Goal: Task Accomplishment & Management: Manage account settings

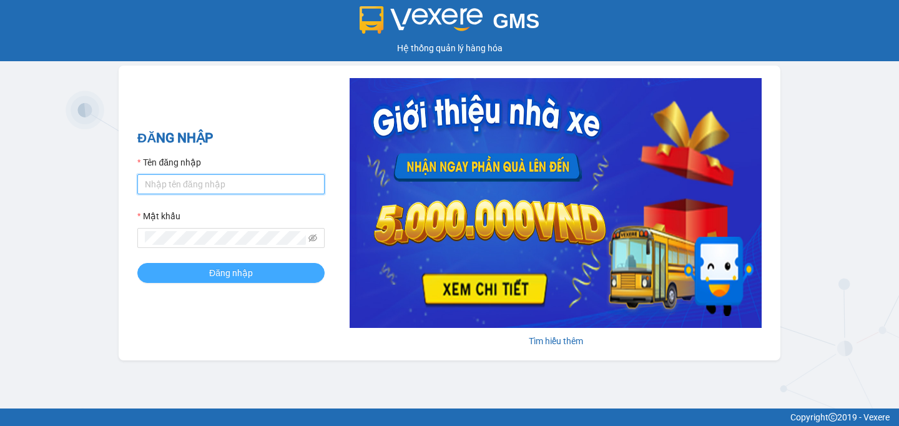
type input "anhdao.meko"
click at [180, 271] on button "Đăng nhập" at bounding box center [230, 273] width 187 height 20
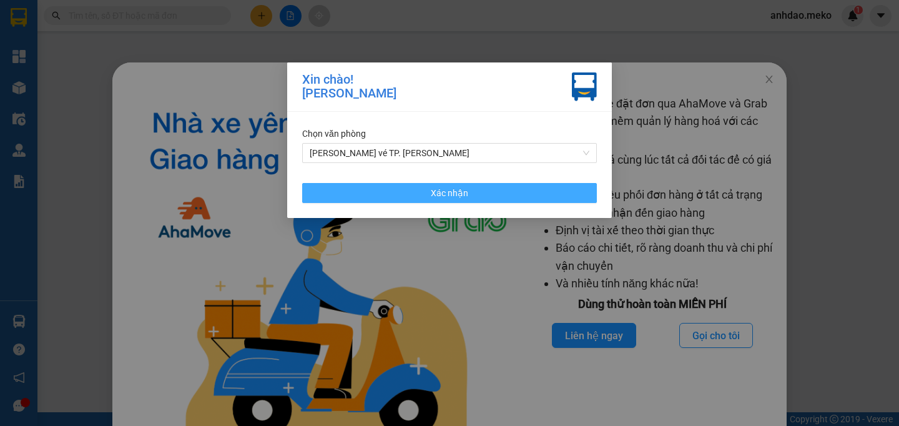
click at [521, 198] on button "Xác nhận" at bounding box center [449, 193] width 295 height 20
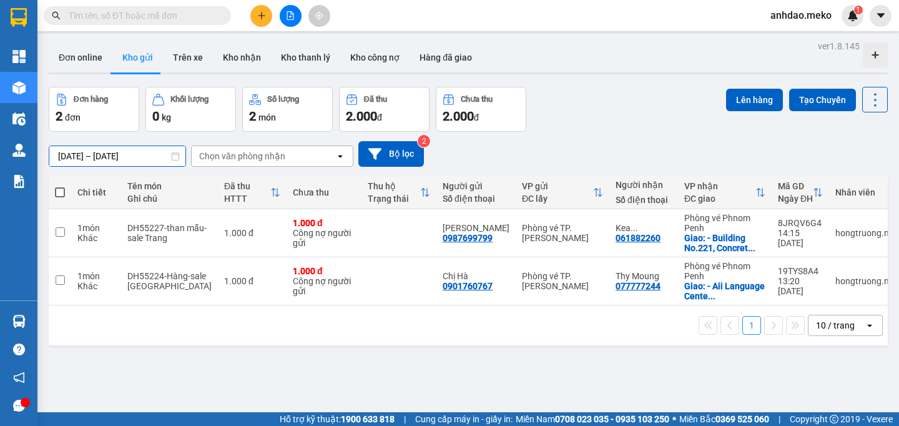
click at [76, 155] on input "[DATE] – [DATE]" at bounding box center [117, 156] width 136 height 20
click at [368, 62] on button "Kho công nợ" at bounding box center [374, 57] width 69 height 30
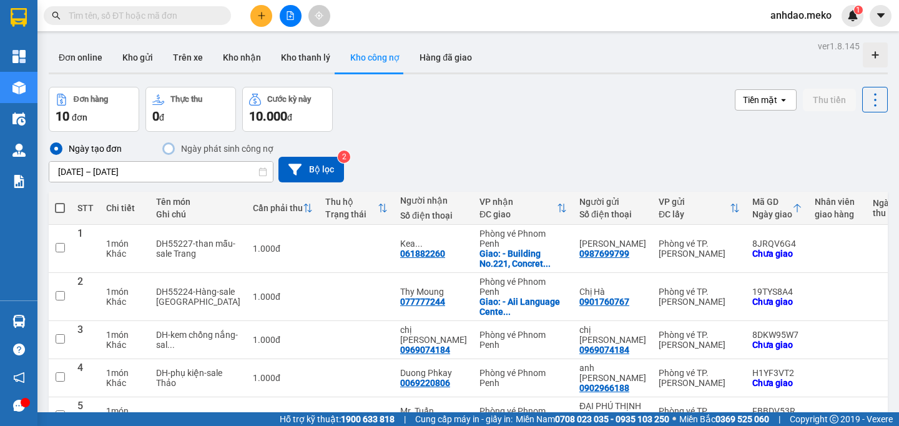
click at [94, 171] on input "[DATE] – [DATE]" at bounding box center [160, 172] width 223 height 20
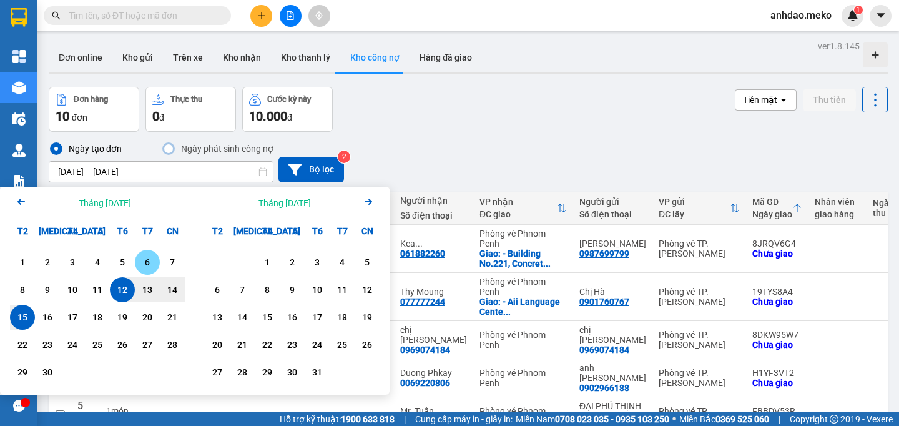
click at [150, 264] on div "6" at bounding box center [147, 262] width 17 height 15
click at [115, 171] on input "[DATE] – / /" at bounding box center [160, 172] width 223 height 20
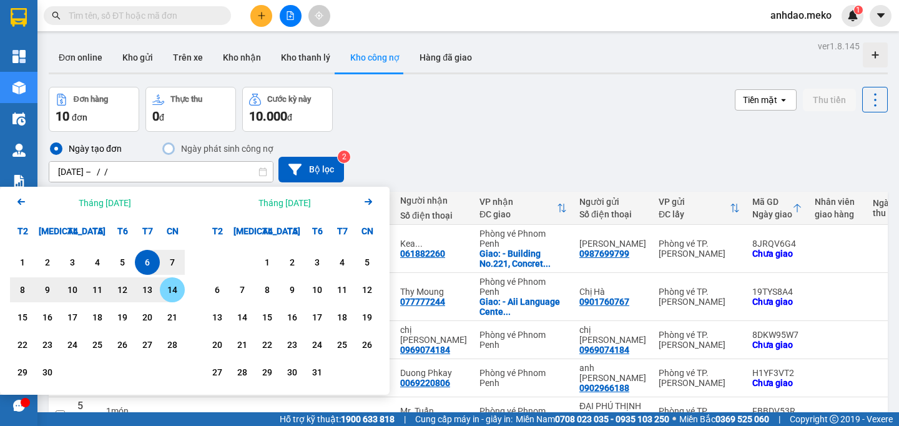
click at [171, 290] on div "14" at bounding box center [172, 289] width 17 height 15
type input "[DATE] – [DATE]"
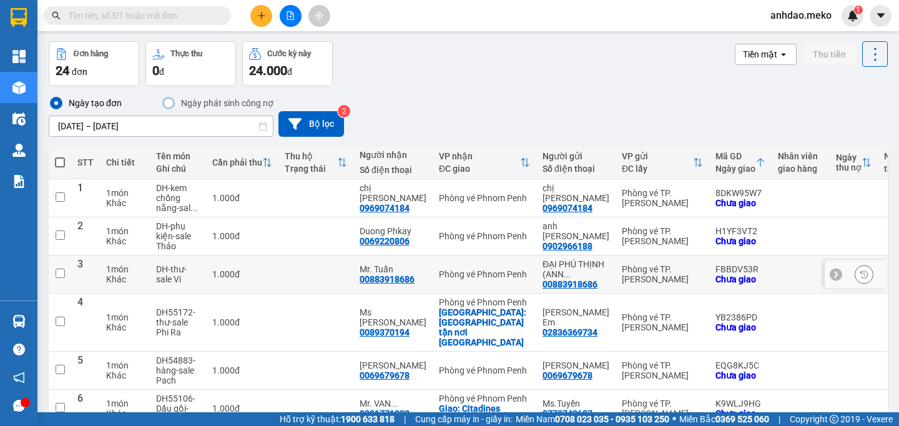
scroll to position [323, 0]
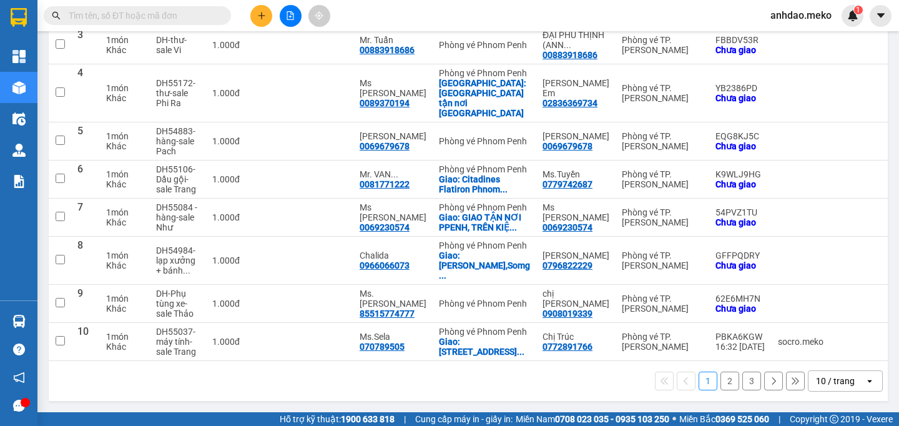
click at [769, 384] on icon at bounding box center [773, 380] width 9 height 9
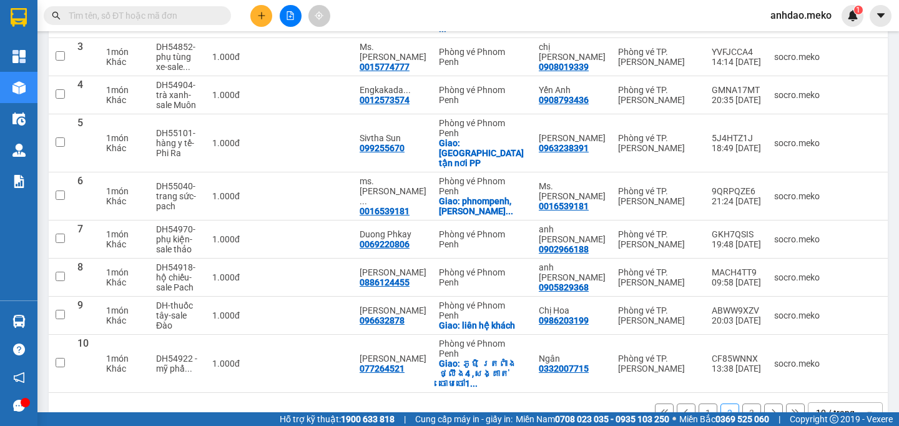
click at [769, 408] on icon at bounding box center [773, 412] width 9 height 9
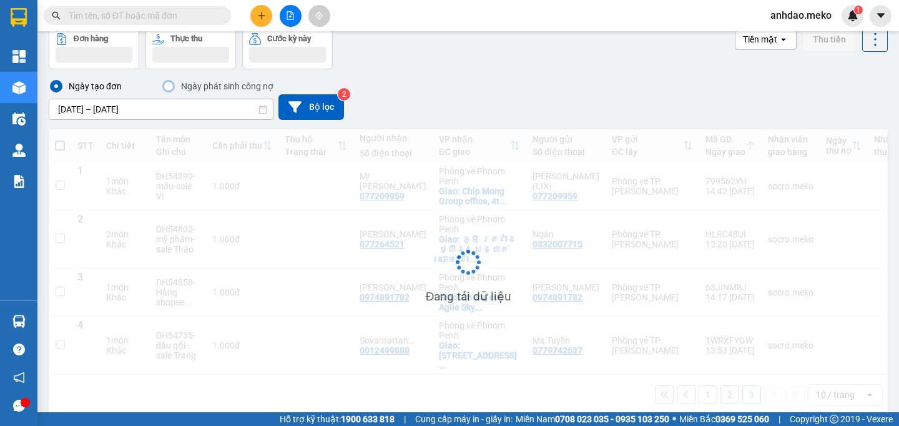
scroll to position [62, 0]
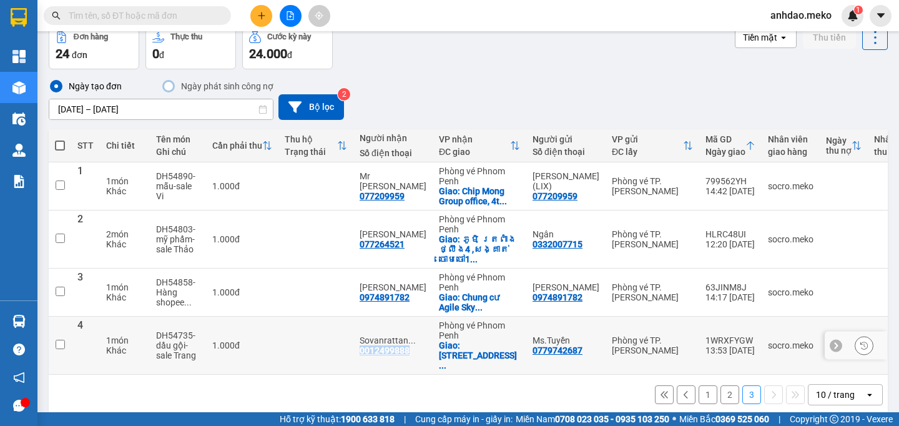
copy div "0012499888"
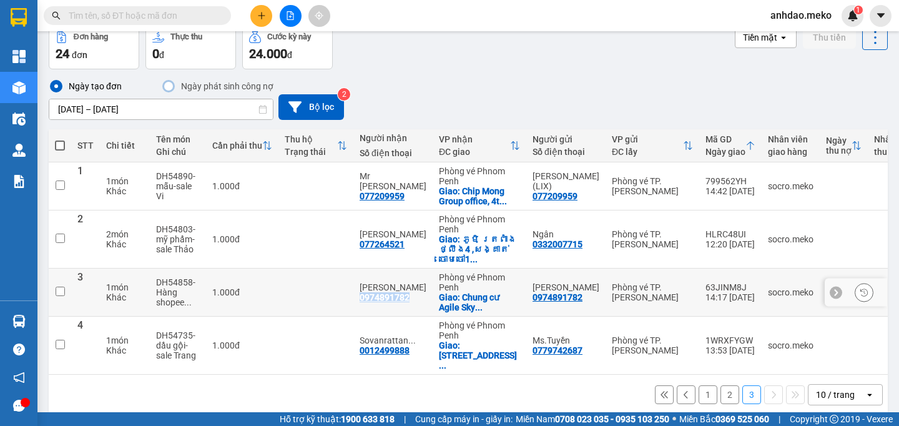
copy div "0974891782"
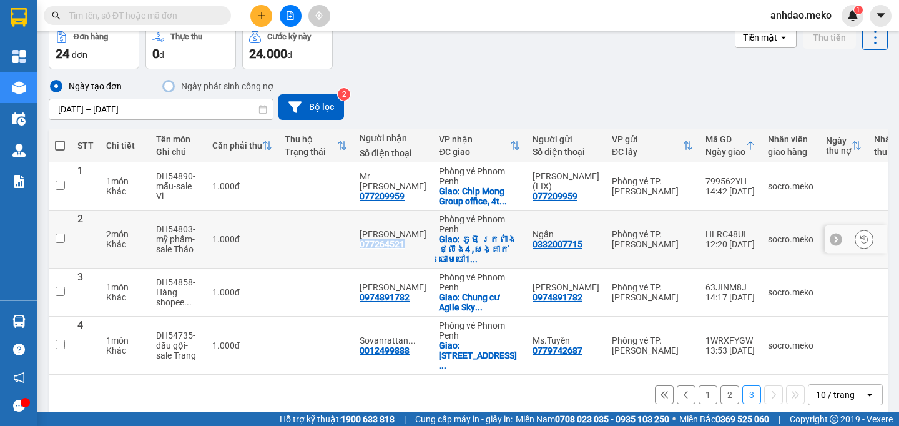
copy div "077264521"
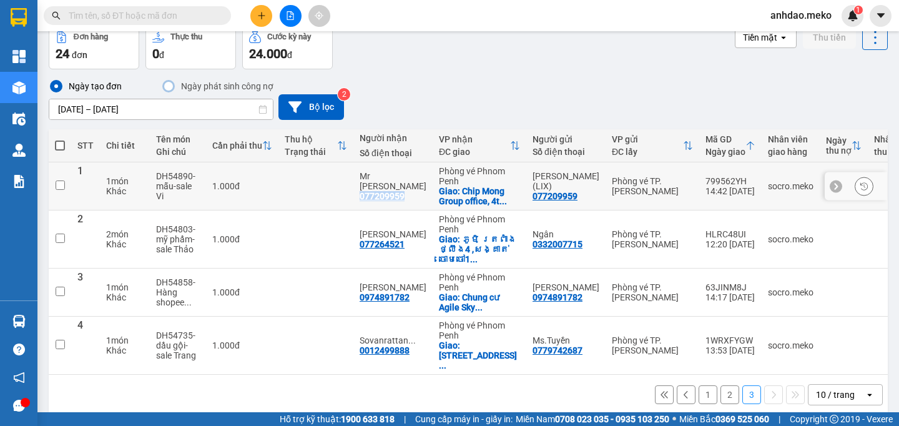
copy div "077209959"
click at [720, 385] on button "2" at bounding box center [729, 394] width 19 height 19
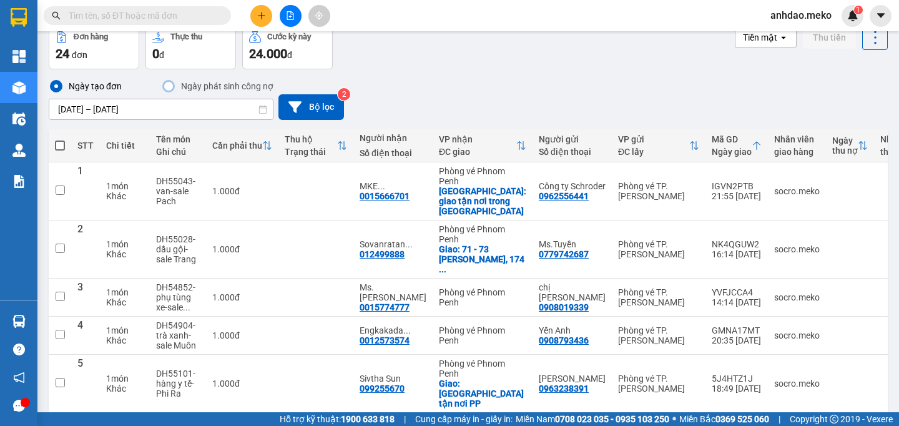
scroll to position [303, 0]
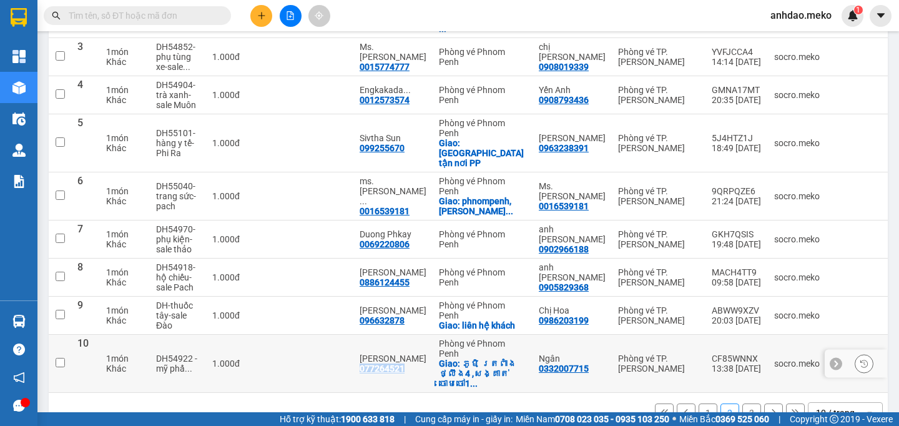
copy div "077264521"
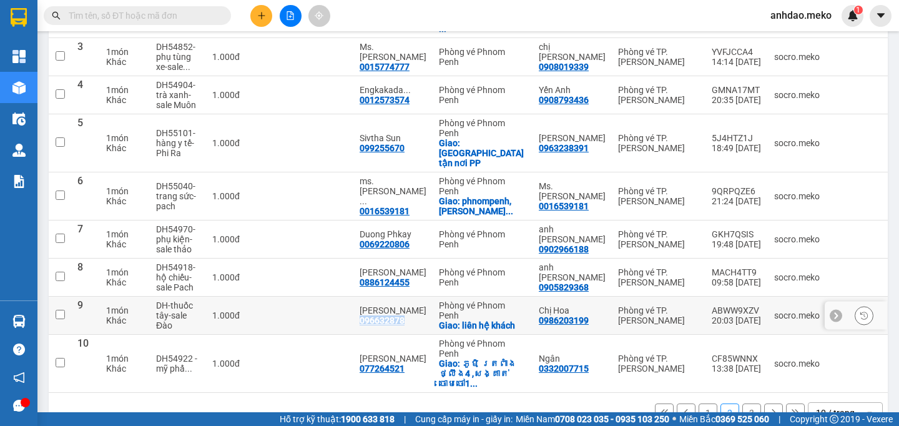
copy div "096632878"
copy div "0886124455"
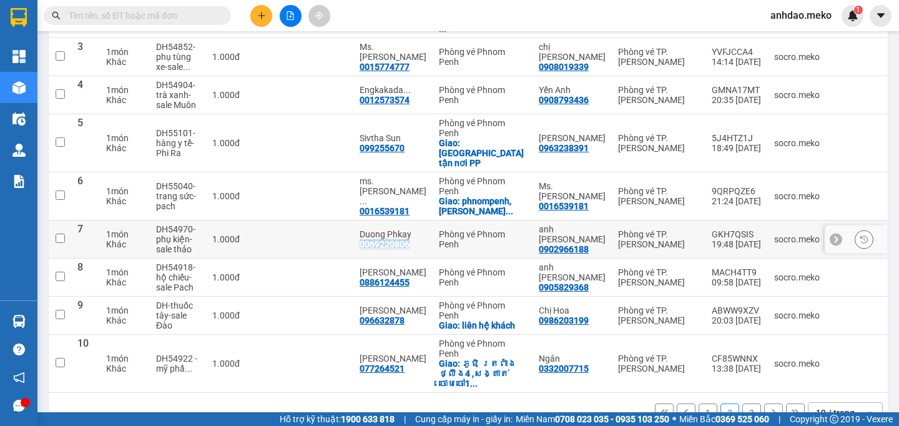
copy div "0069220806"
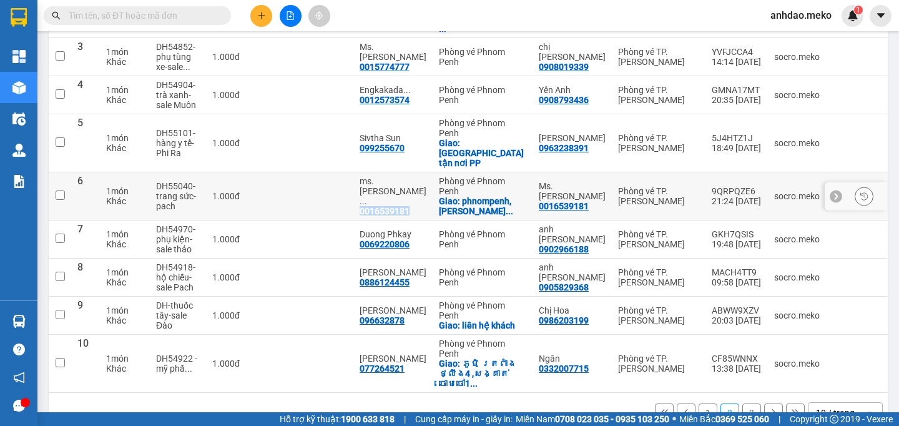
copy div "0016539181"
click at [698, 403] on button "1" at bounding box center [707, 412] width 19 height 19
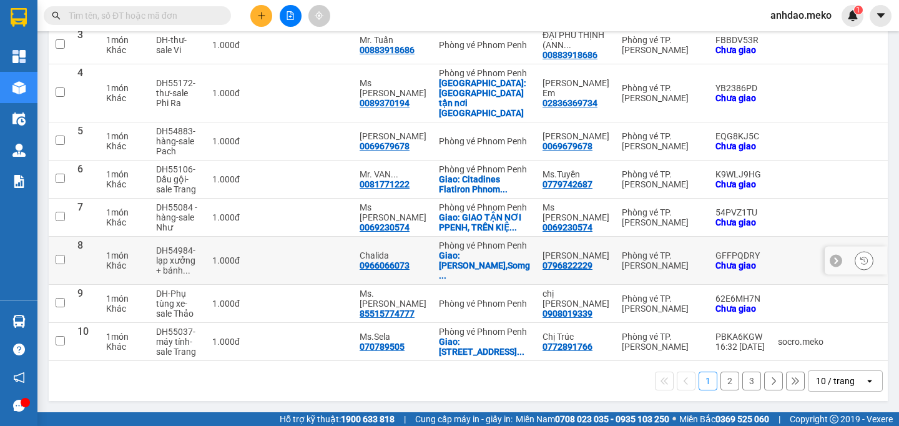
scroll to position [0, 0]
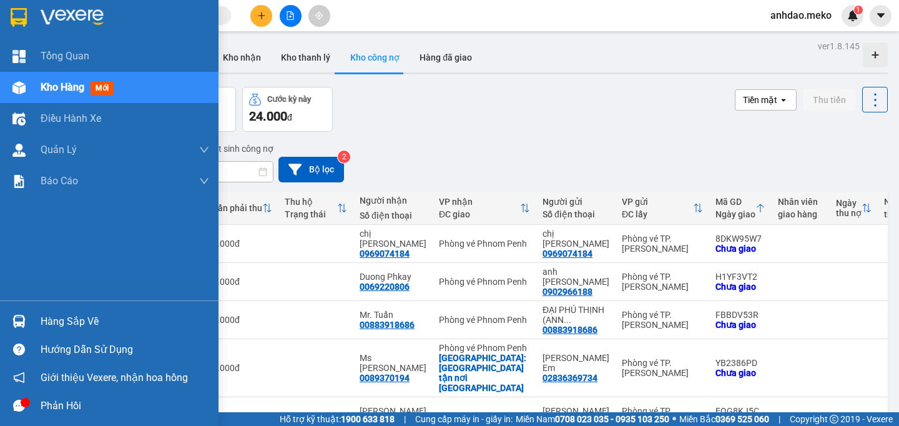
click at [14, 403] on icon "message" at bounding box center [19, 405] width 12 height 12
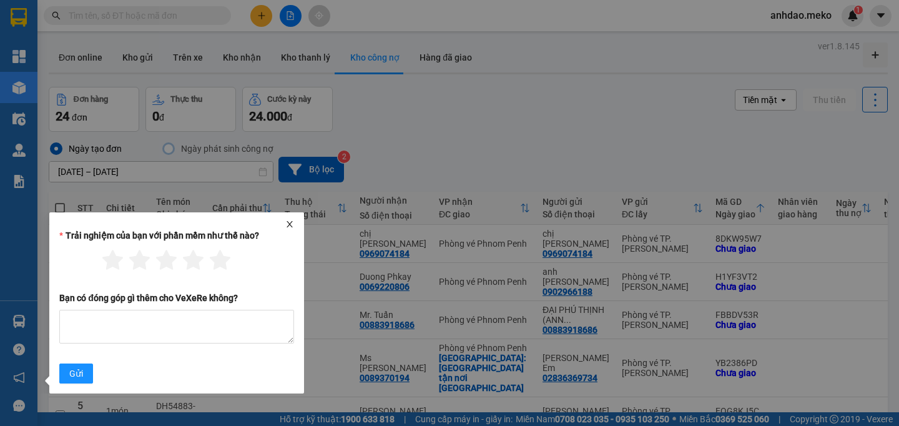
click at [287, 223] on icon "close" at bounding box center [289, 224] width 9 height 9
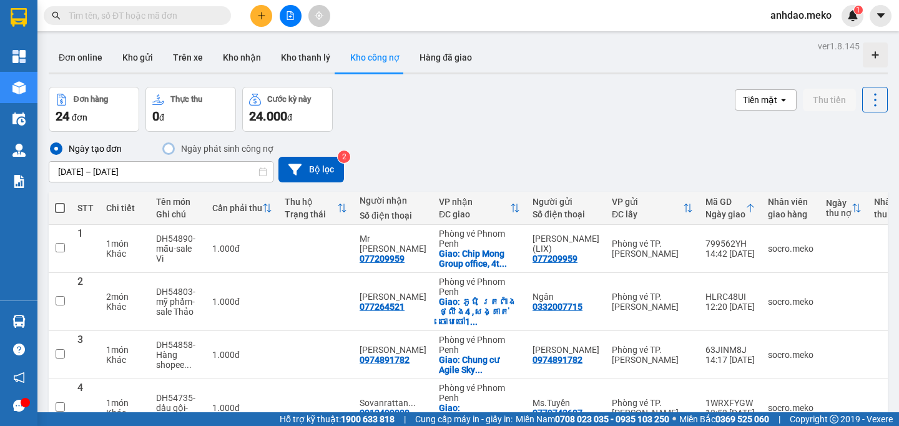
click at [89, 16] on input "text" at bounding box center [142, 16] width 147 height 14
paste input "0012499888"
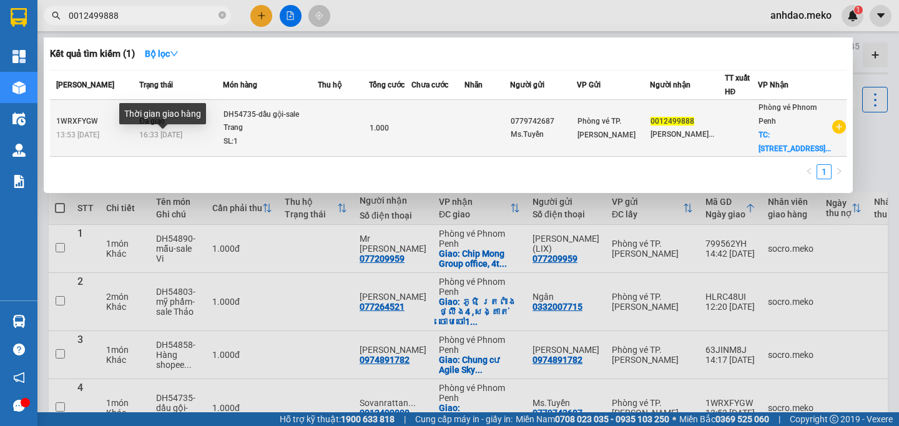
type input "0012499888"
click at [144, 135] on span "16:33 - 08/09" at bounding box center [160, 134] width 43 height 9
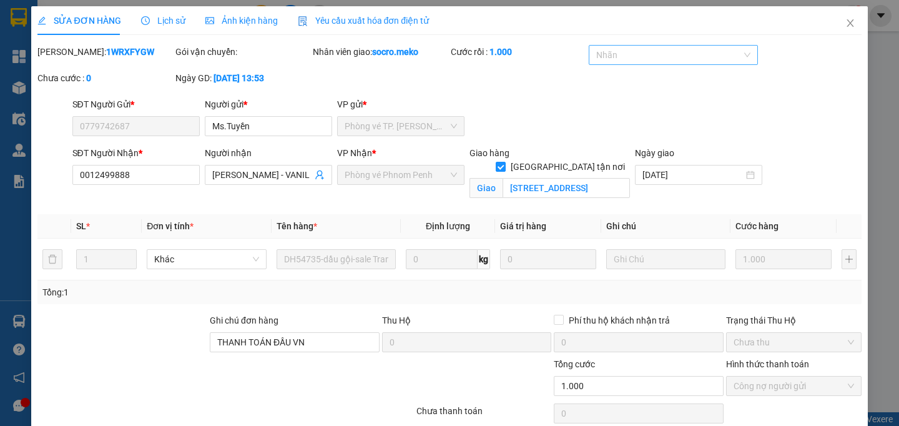
click at [643, 56] on div at bounding box center [667, 54] width 151 height 15
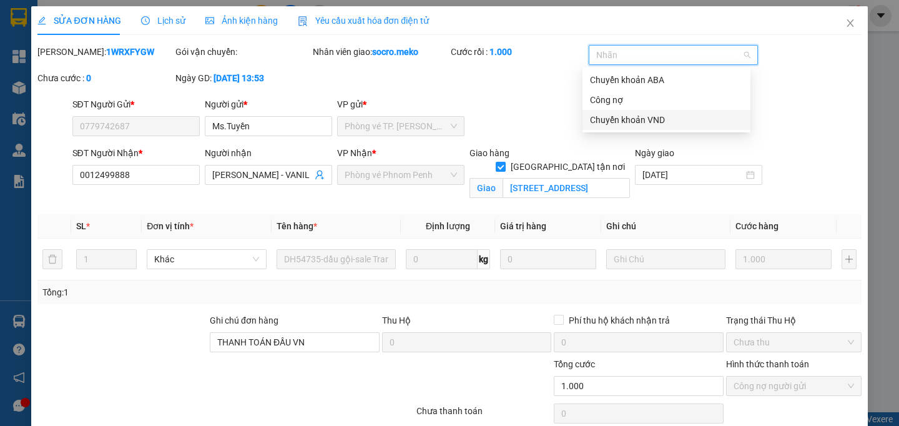
click at [640, 117] on div "Chuyển khoản VND" at bounding box center [666, 120] width 153 height 14
click at [553, 111] on div "SĐT Người Gửi * 0779742687 Người gửi * Ms.Tuyền VP gửi * Phòng vé TP. Hồ Chí Mi…" at bounding box center [467, 119] width 794 height 44
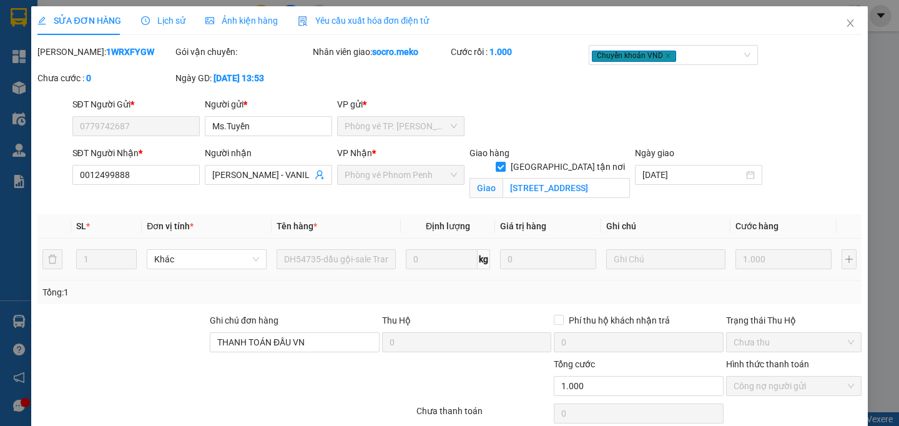
scroll to position [67, 0]
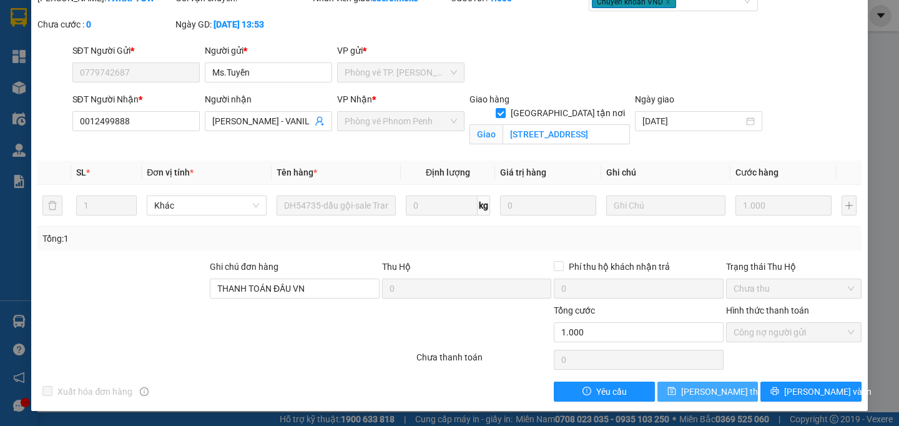
click at [700, 391] on span "Lưu thay đổi" at bounding box center [731, 391] width 100 height 14
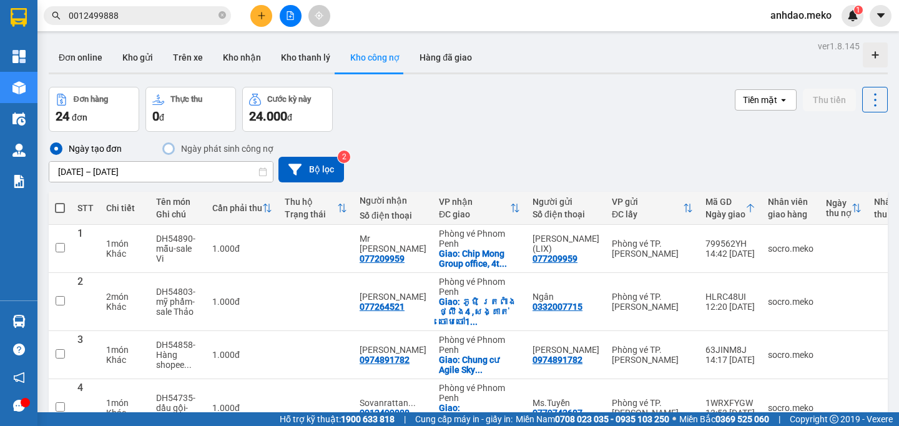
drag, startPoint x: 220, startPoint y: 15, endPoint x: 211, endPoint y: 12, distance: 9.7
click at [220, 15] on icon "close-circle" at bounding box center [221, 14] width 7 height 7
paste input "0974891782"
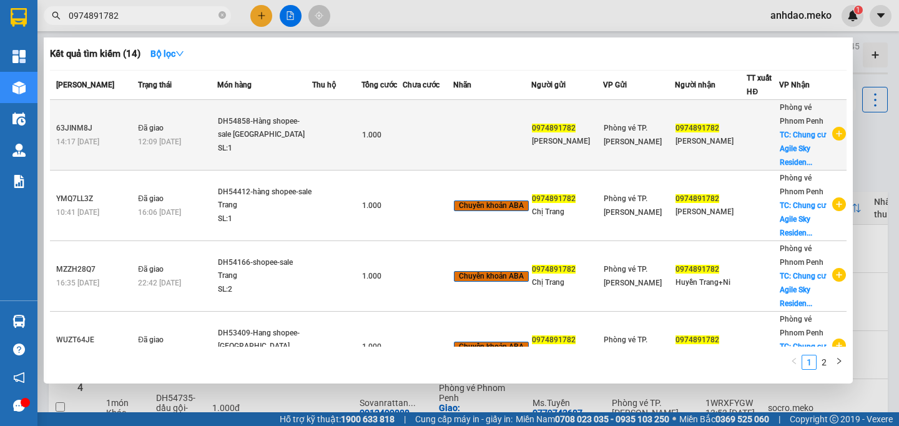
type input "0974891782"
click at [300, 142] on div "SL: 1" at bounding box center [265, 149] width 94 height 14
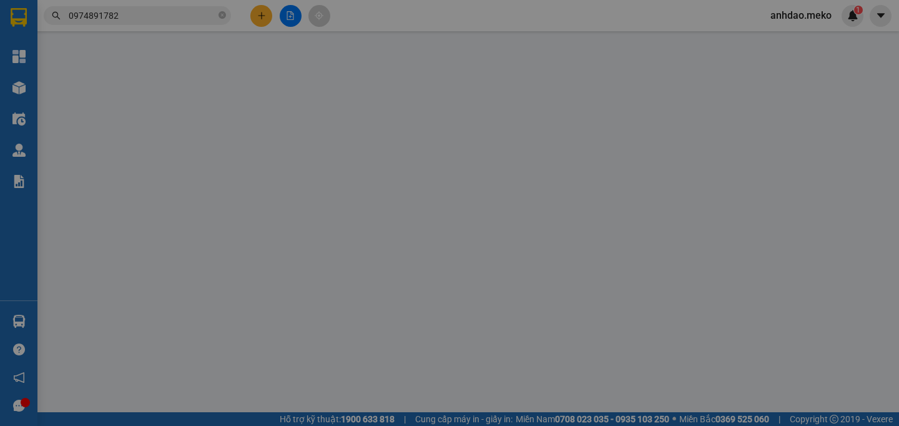
type input "0974891782"
type input "[PERSON_NAME]"
type input "0974891782"
type input "[PERSON_NAME]"
checkbox input "true"
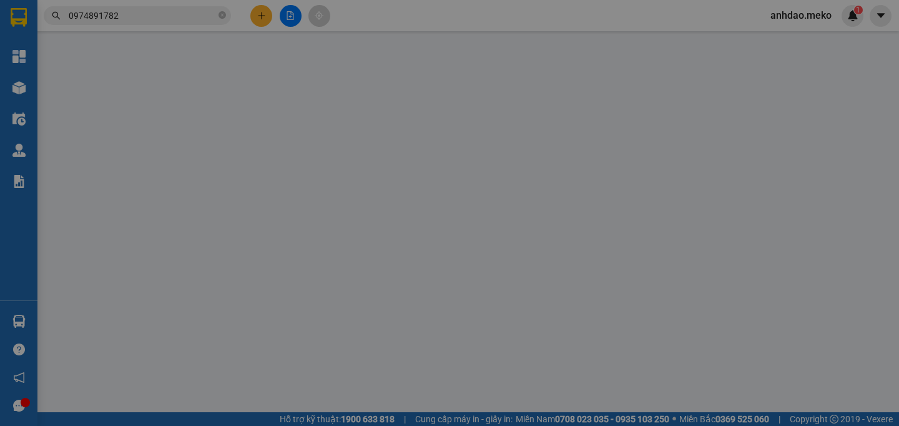
type input "Chung cư Agile Sky Residence (43 st 95, Phnompenh)"
type input "10$-THANH TOÁN ĐẦU CAM, aba"
type input "1.000"
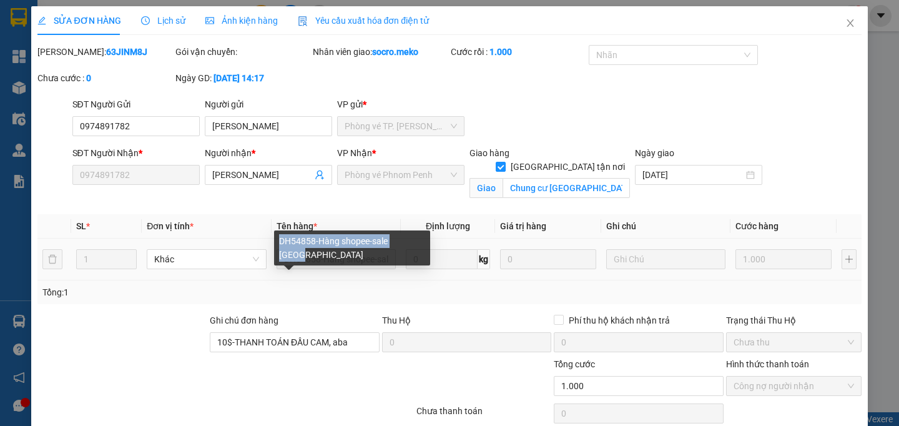
drag, startPoint x: 280, startPoint y: 242, endPoint x: 419, endPoint y: 241, distance: 139.8
click at [419, 241] on div "DH54858-Hàng shopee-sale Trang" at bounding box center [352, 247] width 156 height 35
copy div "DH54858-Hàng shopee-sale Trang"
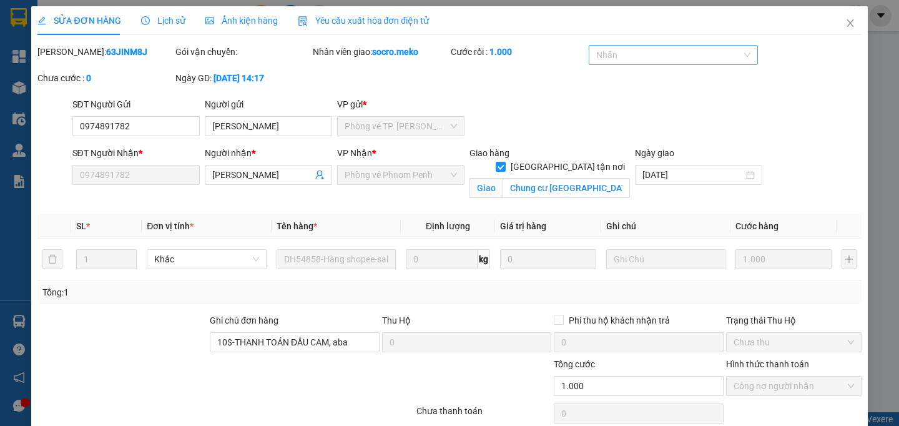
click at [629, 49] on div at bounding box center [667, 54] width 151 height 15
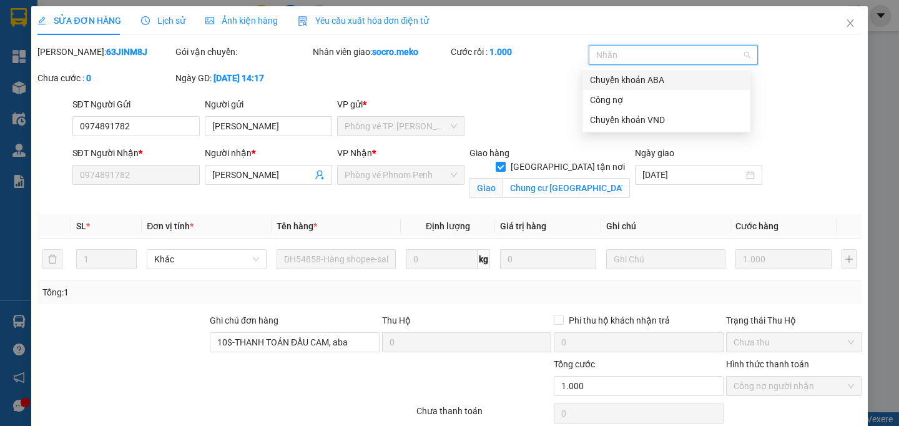
click at [636, 80] on div "Chuyển khoản ABA" at bounding box center [666, 80] width 153 height 14
click at [536, 93] on div "Mã ĐH: 63JINM8J Gói vận chuyển: Nhân viên giao: socro.meko Cước rồi : 1.000 Chu…" at bounding box center [449, 71] width 826 height 52
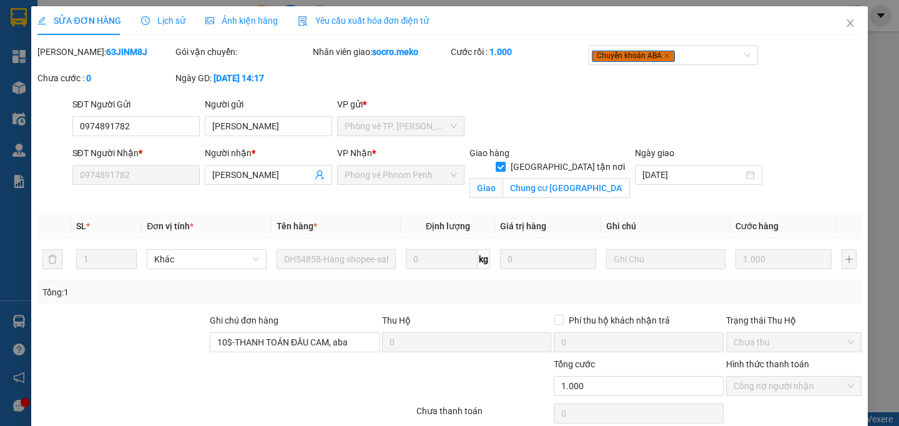
scroll to position [67, 0]
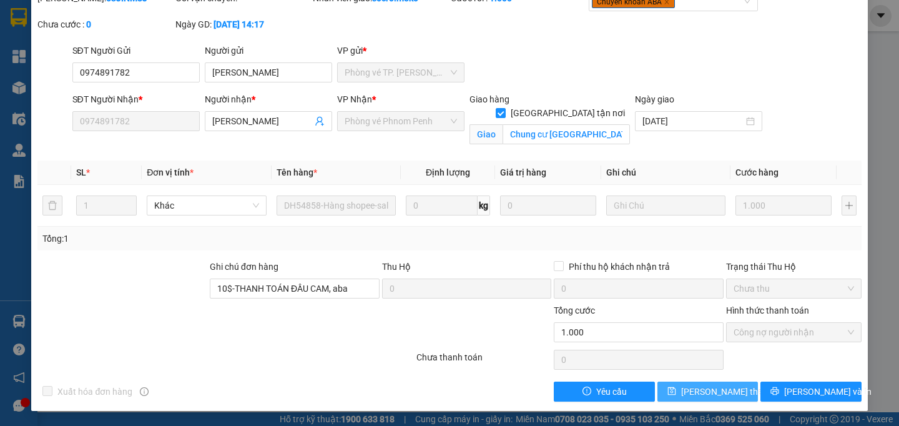
click at [687, 393] on span "Lưu thay đổi" at bounding box center [731, 391] width 100 height 14
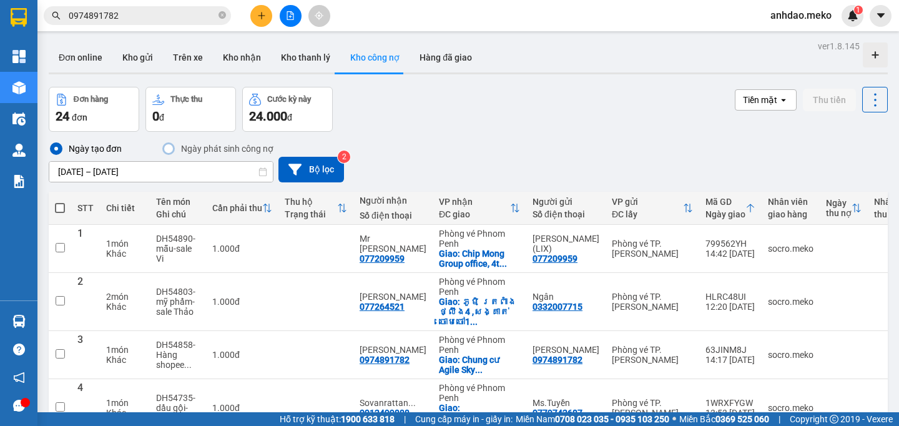
drag, startPoint x: 222, startPoint y: 15, endPoint x: 211, endPoint y: 17, distance: 11.4
click at [221, 15] on icon "close-circle" at bounding box center [221, 14] width 7 height 7
paste input "077264521"
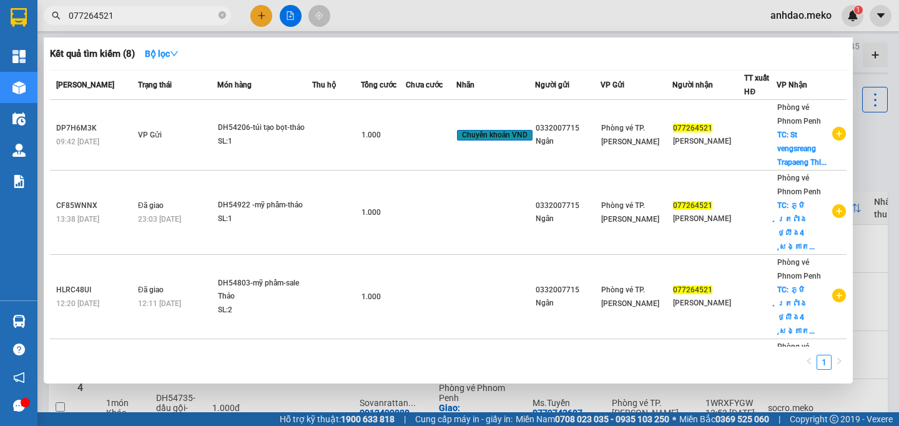
type input "077264521"
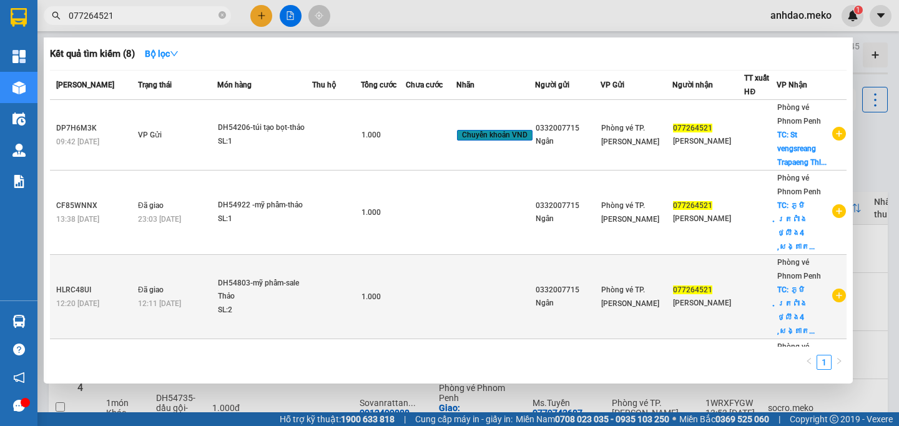
click at [135, 255] on td "Đã giao 12:11 - 10/09" at bounding box center [176, 297] width 82 height 84
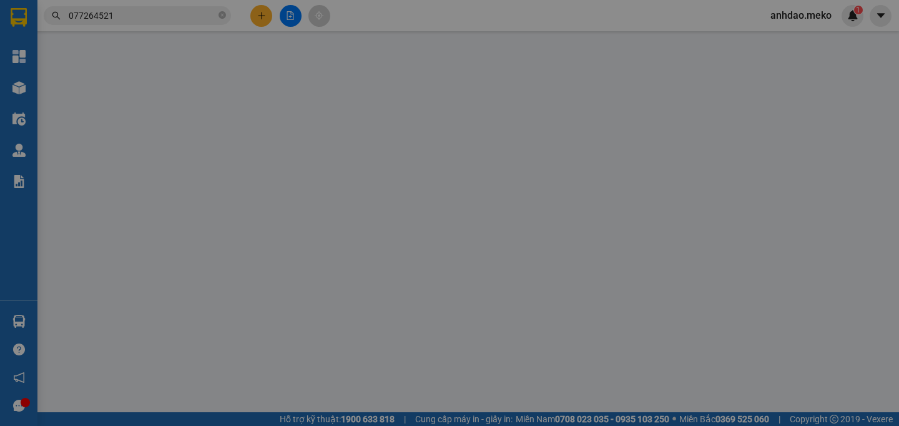
type input "0332007715"
type input "Ngân"
type input "077264521"
type input "[PERSON_NAME]"
checkbox input "true"
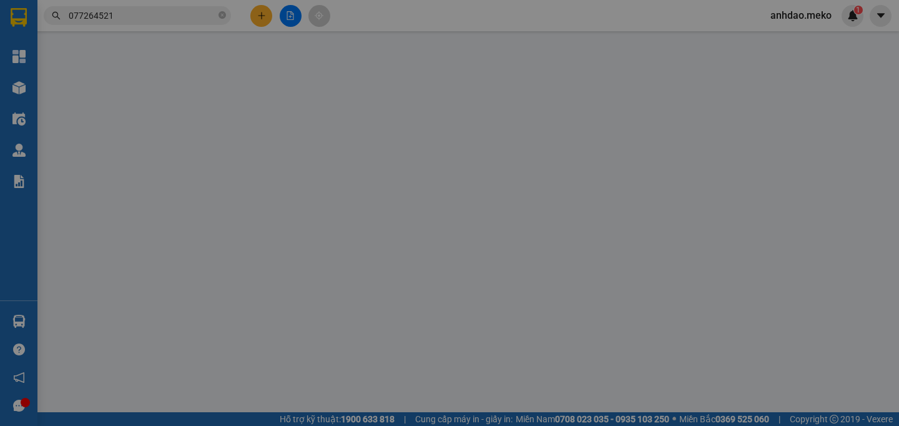
type input "ភូមិ ត្រពាំងថ្លឹង4 ,សង្គាត់ចោមចៅ1 ខណ្ណពោសែនជ័យ"
type input "Người gửi trả phí"
type input "1.000"
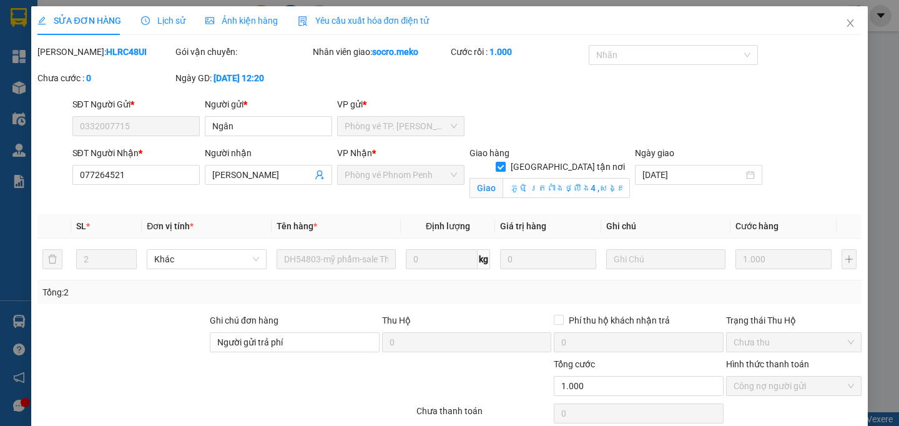
click at [613, 67] on div "Nhãn" at bounding box center [674, 57] width 170 height 25
click at [615, 60] on div at bounding box center [667, 54] width 151 height 15
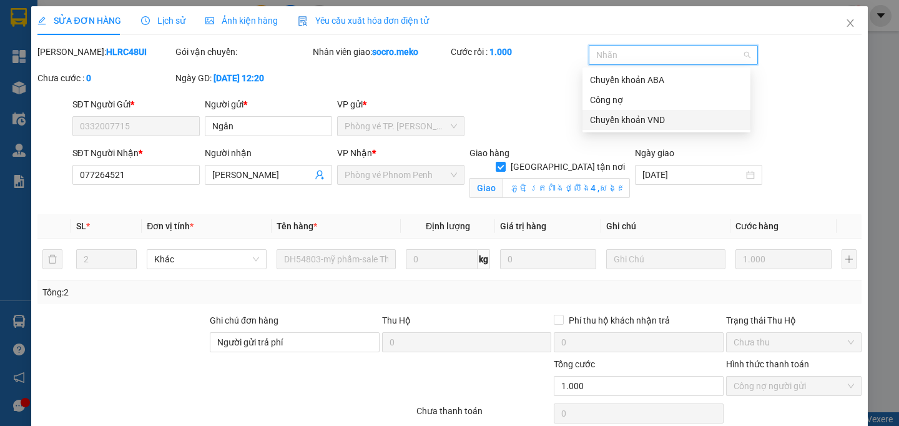
click at [624, 117] on div "Chuyển khoản VND" at bounding box center [666, 120] width 153 height 14
click at [547, 97] on div "Mã ĐH: HLRC48UI Gói vận chuyển: Nhân viên giao: socro.meko Cước rồi : 1.000 Chu…" at bounding box center [449, 71] width 826 height 52
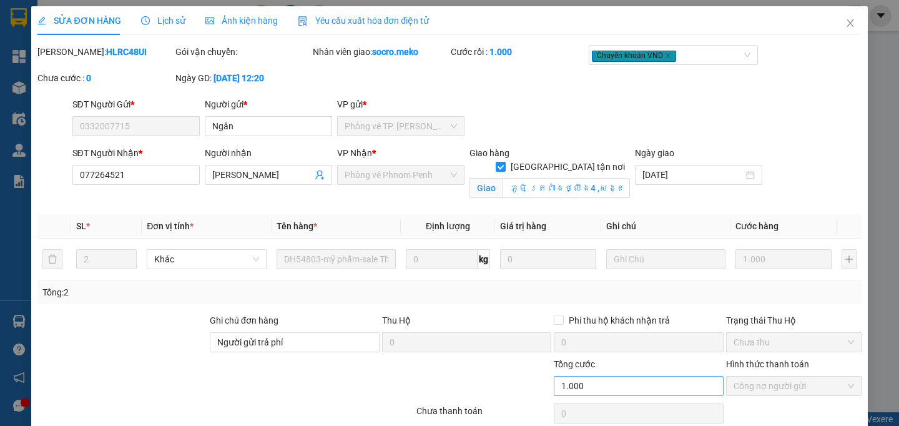
scroll to position [67, 0]
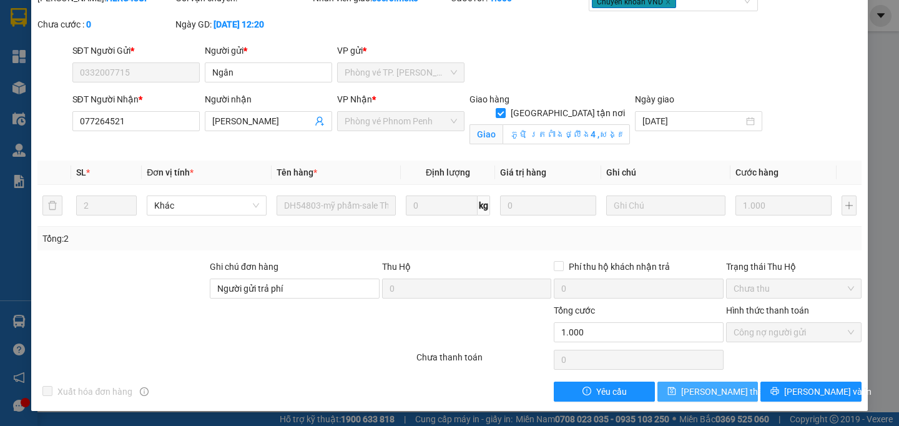
click at [697, 392] on span "Lưu thay đổi" at bounding box center [731, 391] width 100 height 14
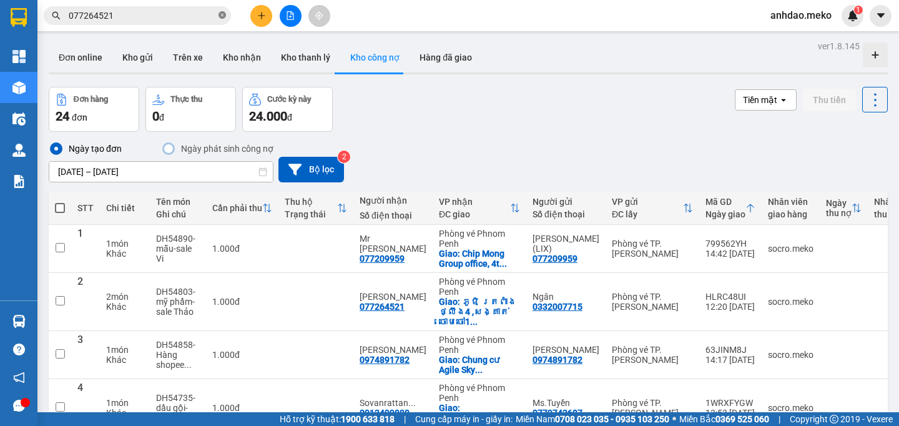
click at [223, 14] on icon "close-circle" at bounding box center [221, 14] width 7 height 7
paste input "077209959"
type input "077209959"
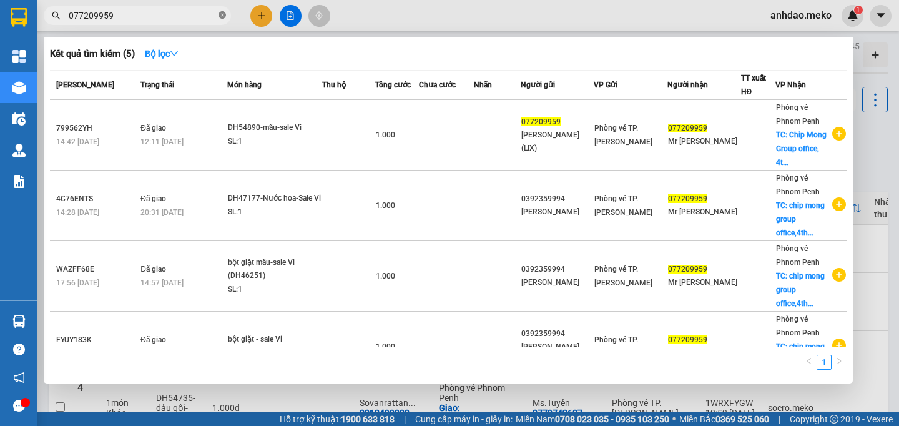
click at [222, 14] on icon "close-circle" at bounding box center [221, 14] width 7 height 7
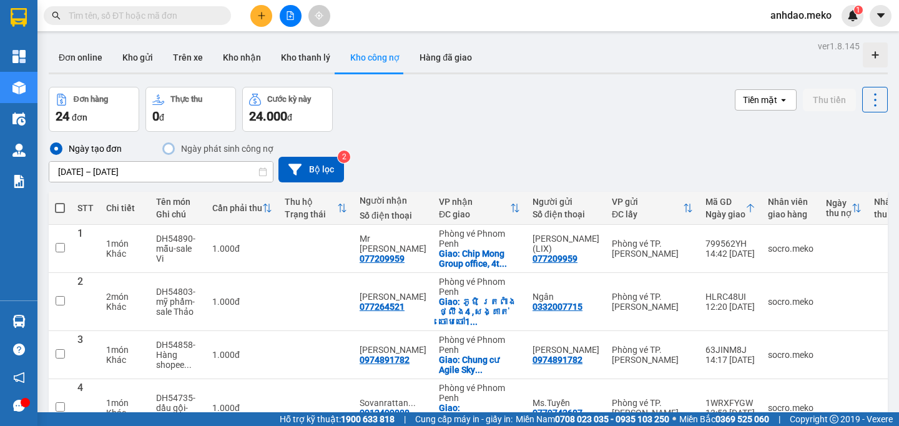
click at [150, 12] on input "text" at bounding box center [142, 16] width 147 height 14
paste input "077264521"
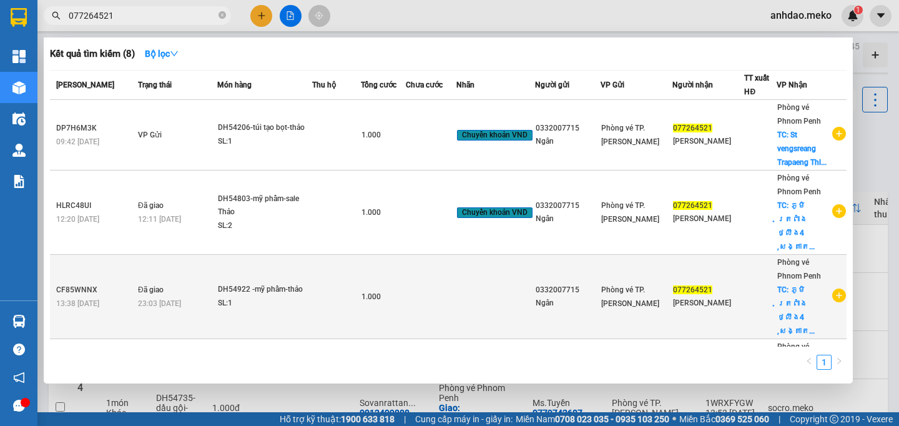
type input "077264521"
click at [195, 266] on td "Đã giao 23:03 - 11/09" at bounding box center [176, 297] width 82 height 84
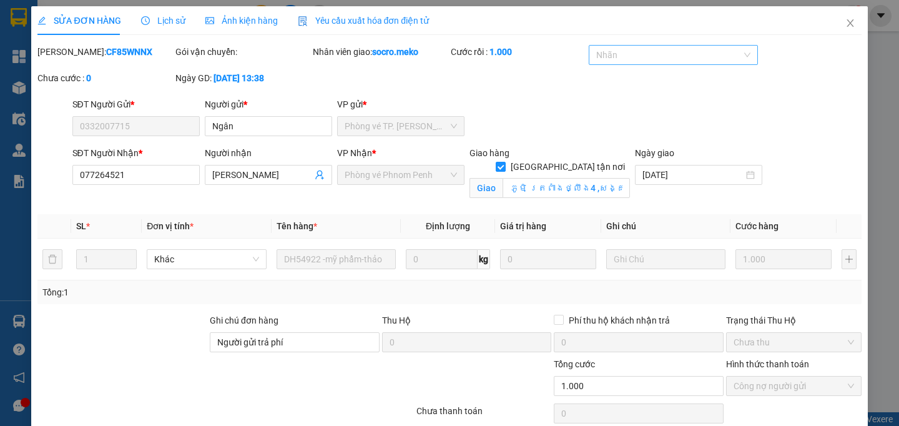
click at [677, 53] on div at bounding box center [667, 54] width 151 height 15
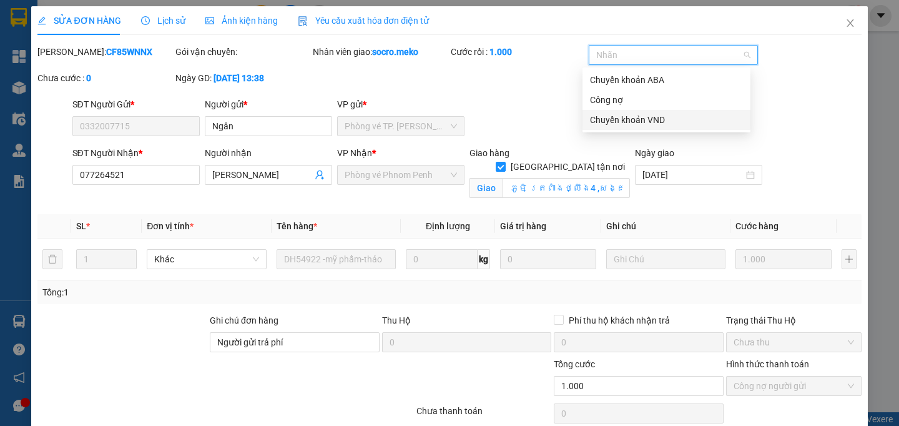
click at [651, 125] on div "Chuyển khoản VND" at bounding box center [666, 120] width 153 height 14
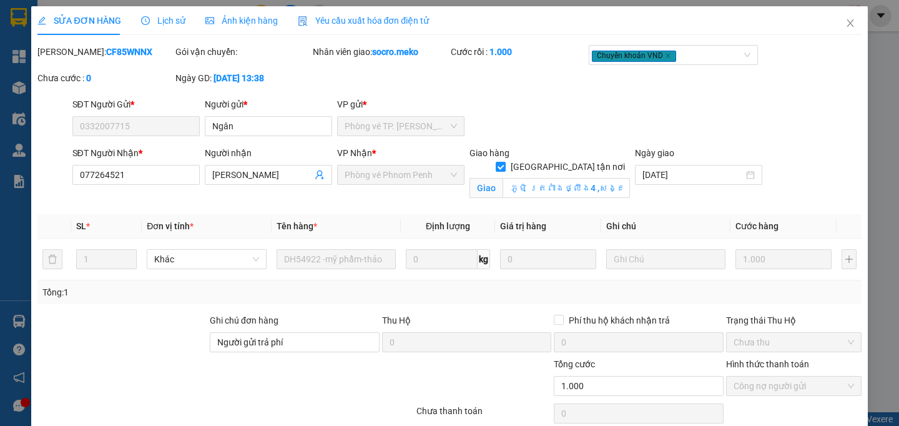
click at [550, 115] on div "SĐT Người Gửi * 0332007715 Người gửi * Ngân VP gửi * Phòng vé TP. Hồ Chí Minh" at bounding box center [467, 119] width 794 height 44
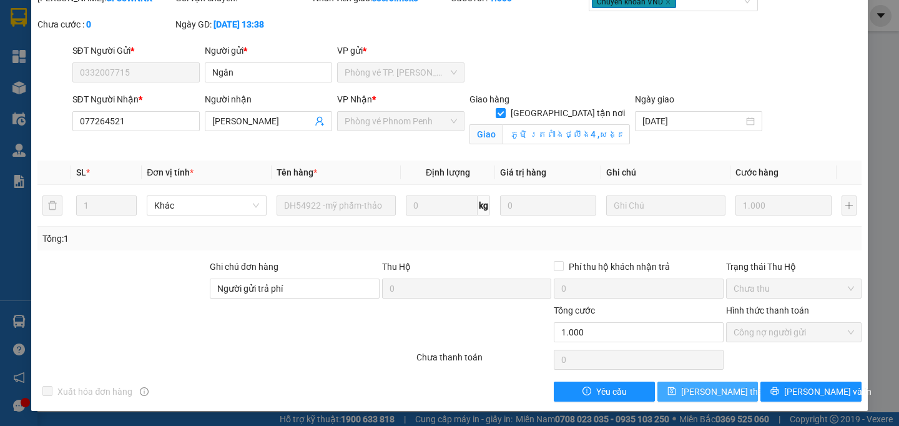
click at [717, 389] on span "Lưu thay đổi" at bounding box center [731, 391] width 100 height 14
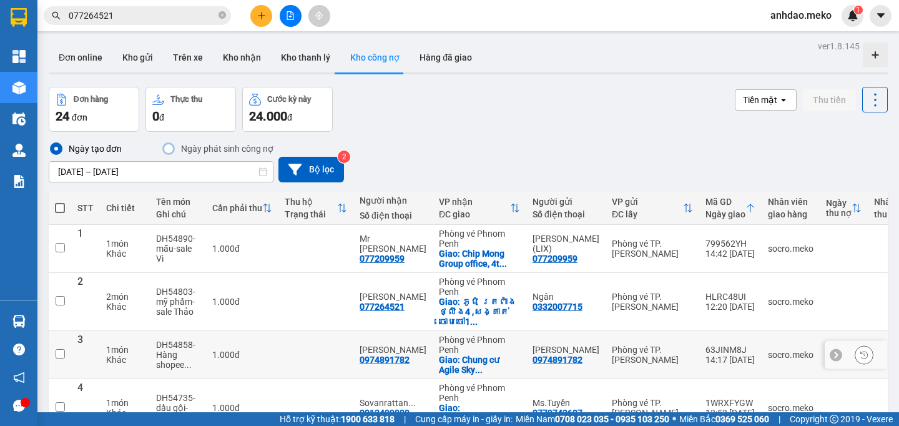
scroll to position [16, 0]
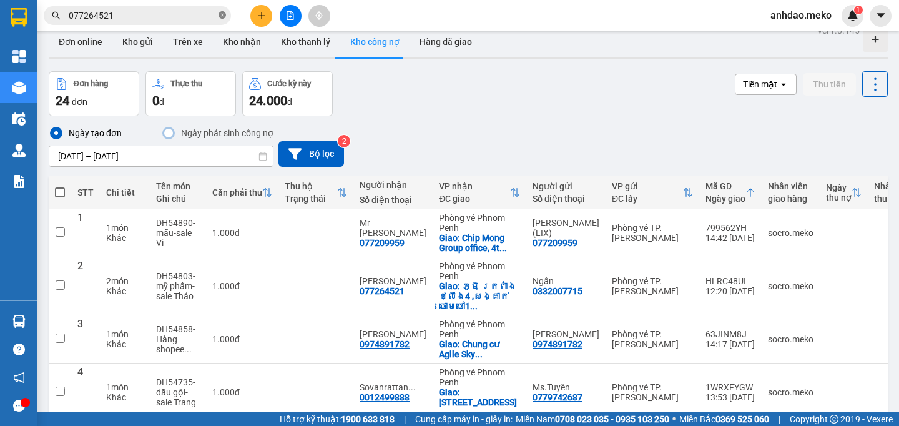
click at [220, 14] on icon "close-circle" at bounding box center [221, 14] width 7 height 7
paste input "096632878"
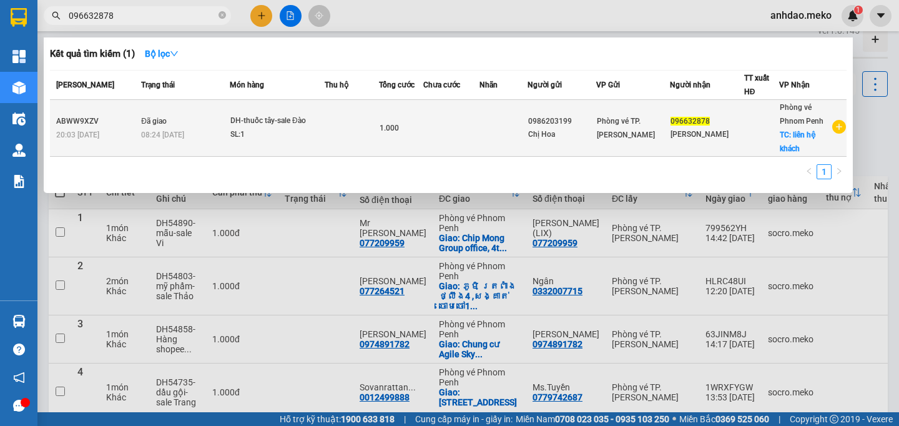
type input "096632878"
click at [285, 135] on div "SL: 1" at bounding box center [277, 135] width 94 height 14
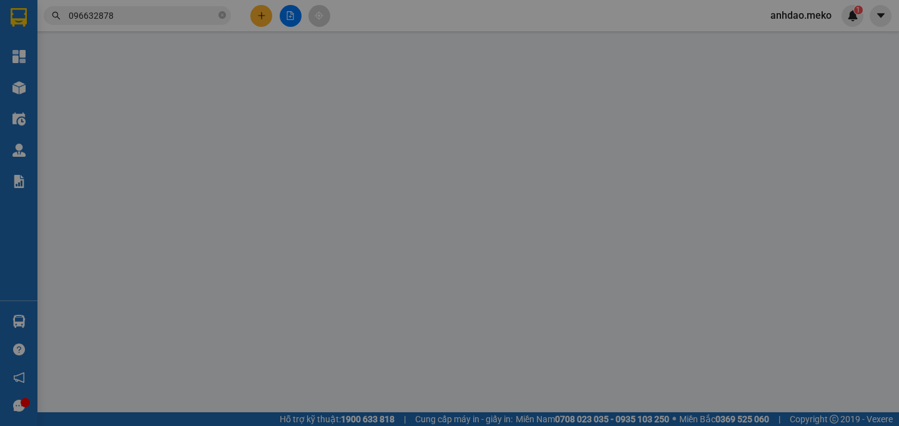
type input "0986203199"
type input "Chị Hoa"
type input "096632878"
type input "[PERSON_NAME]"
checkbox input "true"
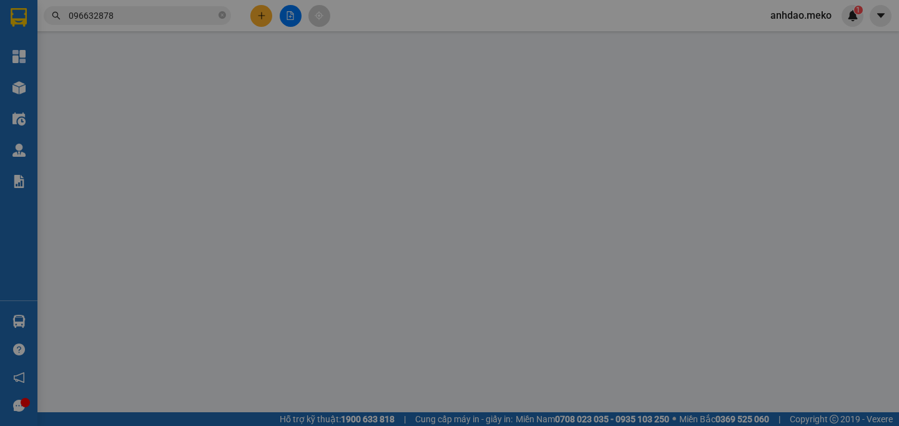
type input "liên hệ khách"
type input "Liên hệ chị ĐÀO, 10$, ABA"
type input "1.000"
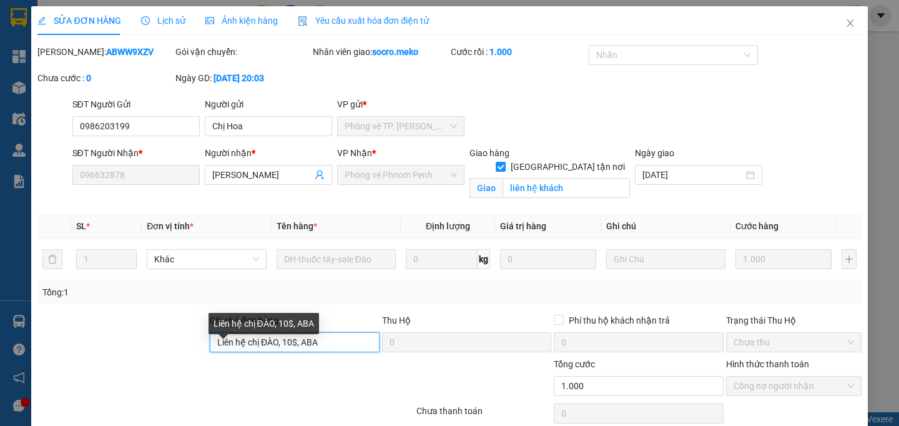
click at [330, 352] on input "Liên hệ chị ĐÀO, 10$, ABA" at bounding box center [295, 342] width 170 height 20
paste input "DH54985"
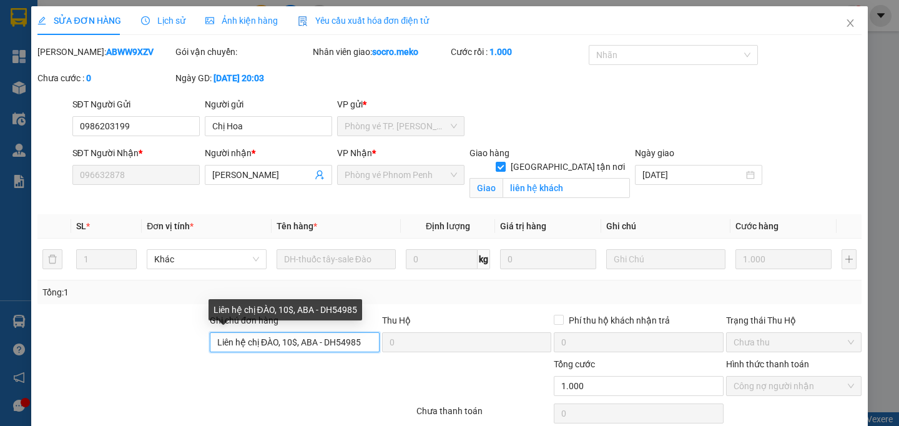
scroll to position [0, 2]
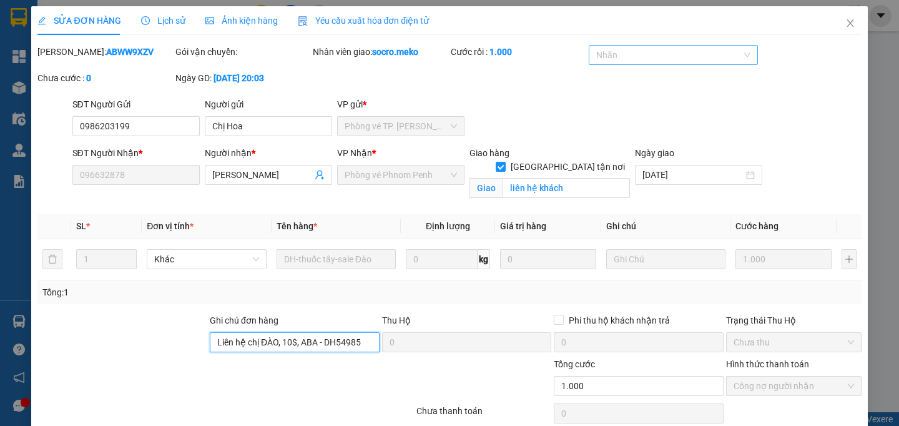
click at [632, 57] on div at bounding box center [667, 54] width 151 height 15
type input "Liên hệ chị ĐÀO, 10$, ABA - DH54985"
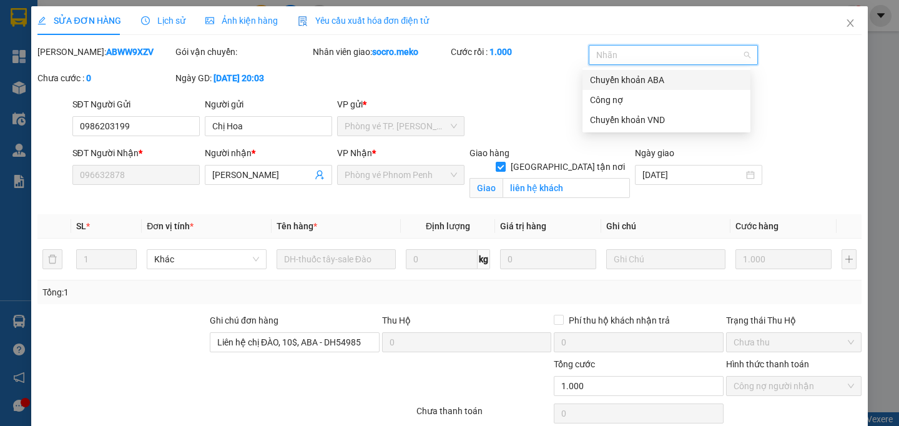
click at [642, 76] on div "Chuyển khoản ABA" at bounding box center [666, 80] width 153 height 14
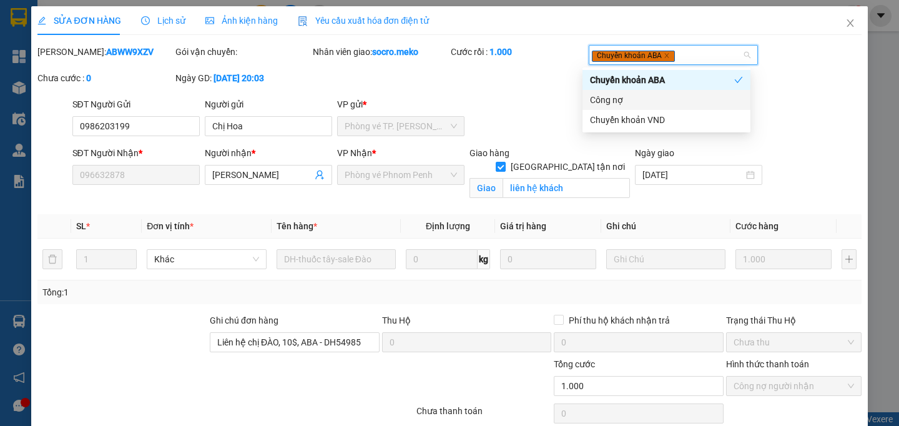
click at [484, 97] on div "Mã ĐH: ABWW9XZV Gói vận chuyển: Nhân viên giao: socro.meko Cước rồi : 1.000 Chu…" at bounding box center [449, 71] width 826 height 52
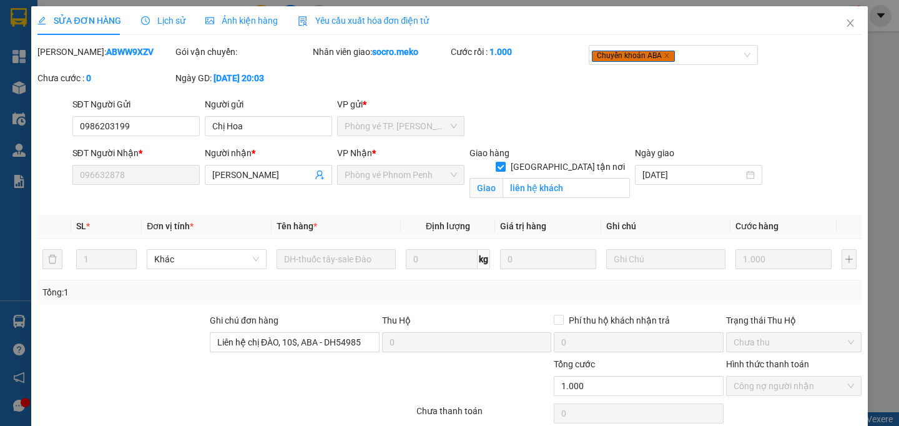
scroll to position [67, 0]
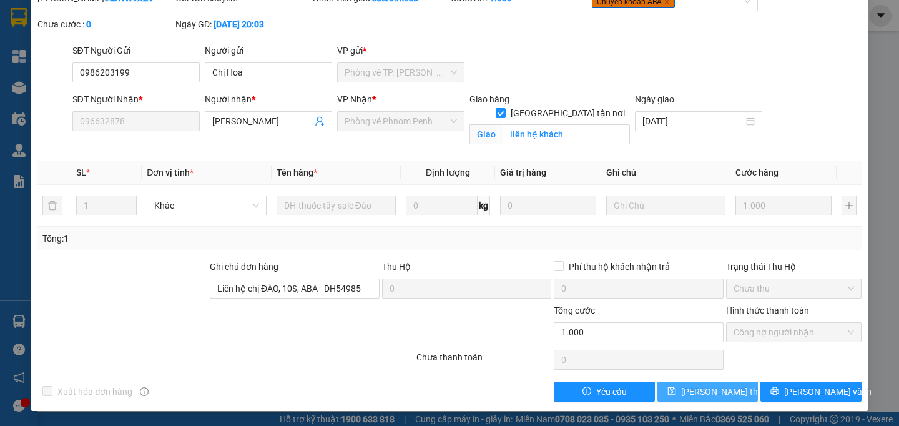
click at [677, 388] on button "Lưu thay đổi" at bounding box center [707, 391] width 100 height 20
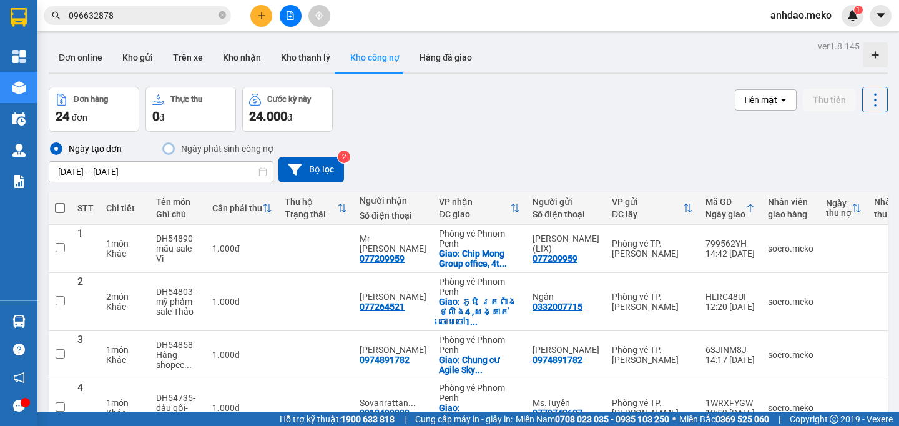
drag, startPoint x: 223, startPoint y: 16, endPoint x: 172, endPoint y: 13, distance: 51.3
click at [223, 16] on icon "close-circle" at bounding box center [221, 14] width 7 height 7
paste input "0886124455"
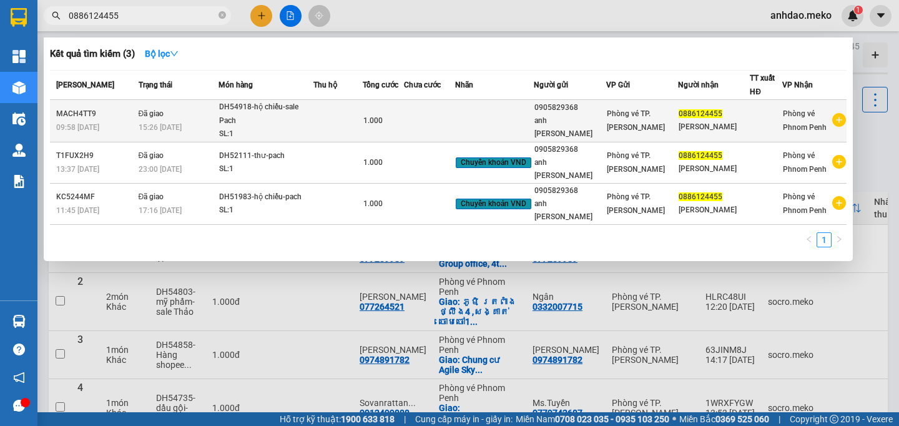
type input "0886124455"
click at [255, 123] on div "DH54918-hộ chiếu-sale Pach" at bounding box center [266, 113] width 94 height 27
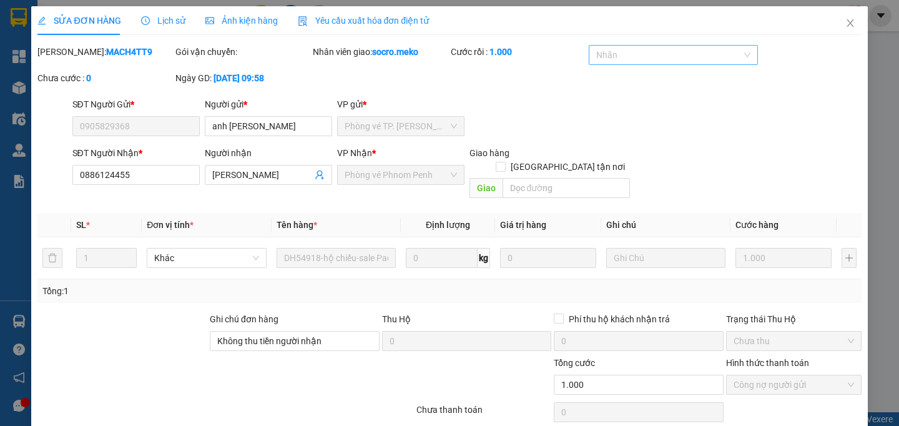
click at [638, 55] on div at bounding box center [667, 54] width 151 height 15
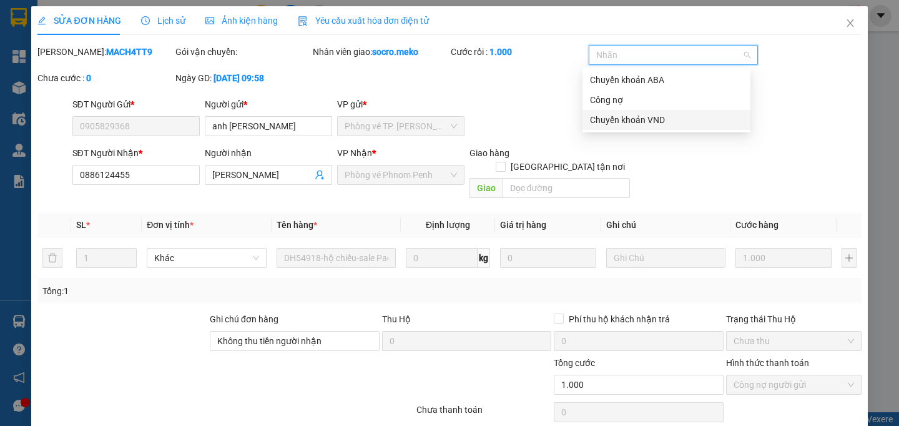
click at [632, 115] on div "Chuyển khoản VND" at bounding box center [666, 120] width 153 height 14
click at [538, 110] on div "Total Paid Fee 1.000 Total UnPaid Fee 0 Cash Collection Total Fee Mã ĐH: MACH4T…" at bounding box center [448, 249] width 823 height 409
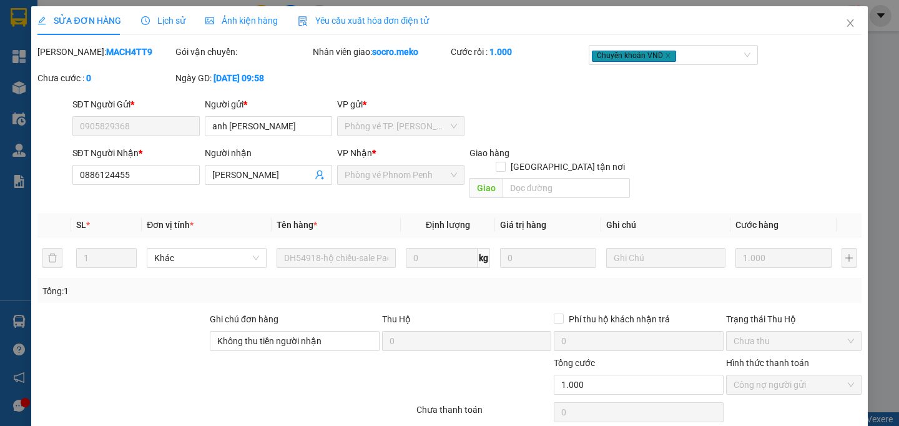
scroll to position [52, 0]
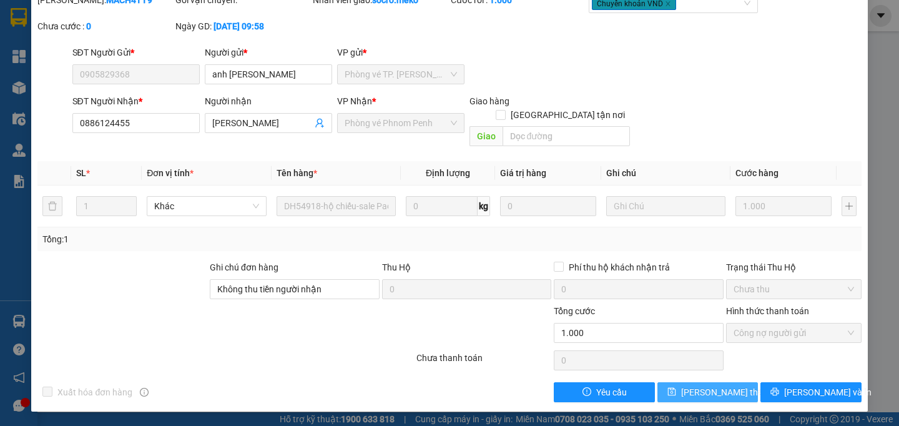
click at [680, 391] on button "Lưu thay đổi" at bounding box center [707, 392] width 100 height 20
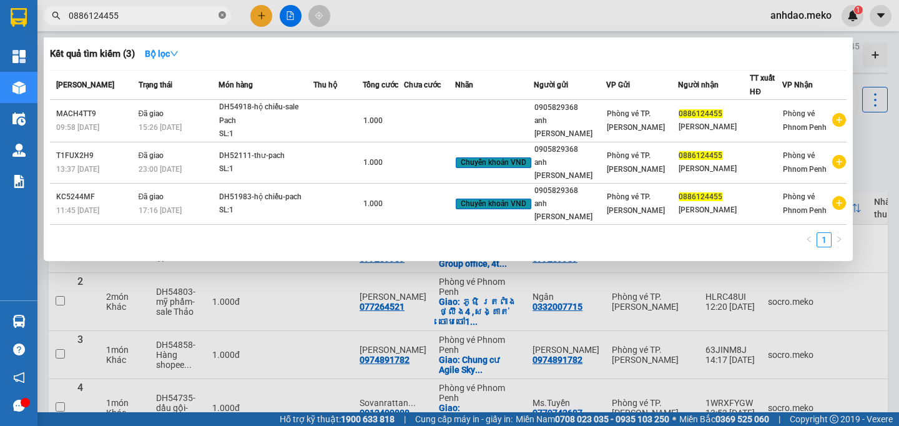
click at [224, 14] on icon "close-circle" at bounding box center [221, 14] width 7 height 7
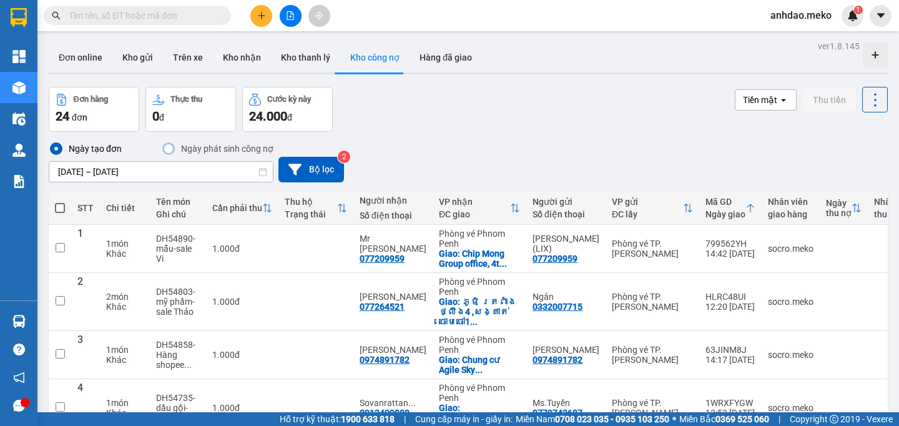
paste input "0069220806"
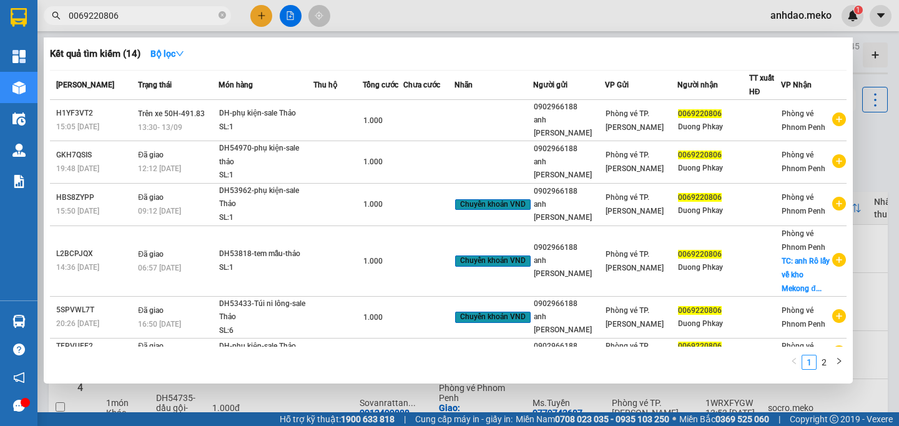
type input "0069220806"
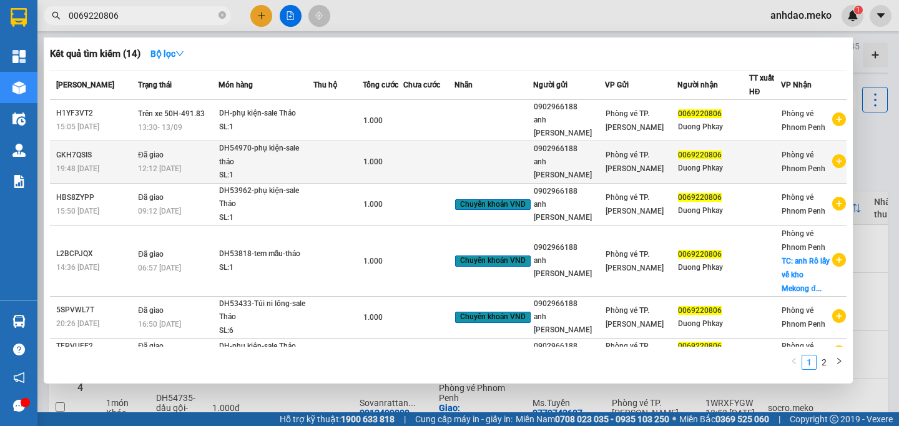
click at [256, 148] on div "DH54970-phụ kiện-sale thảo" at bounding box center [266, 155] width 94 height 27
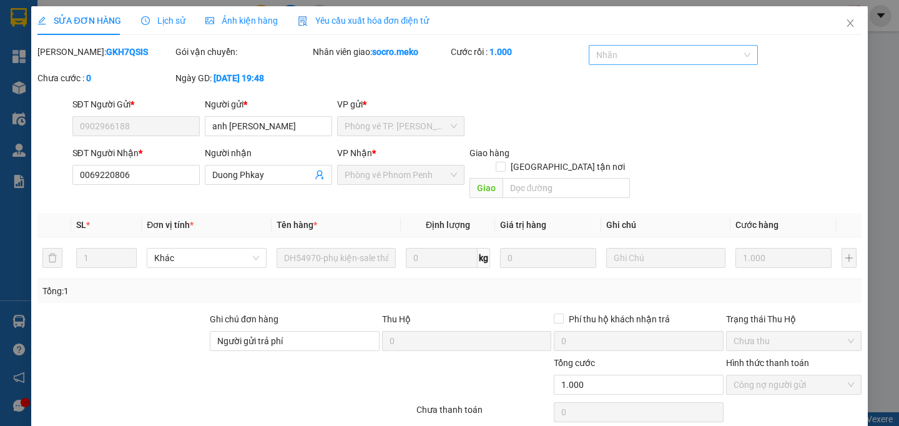
click at [640, 57] on div at bounding box center [667, 54] width 151 height 15
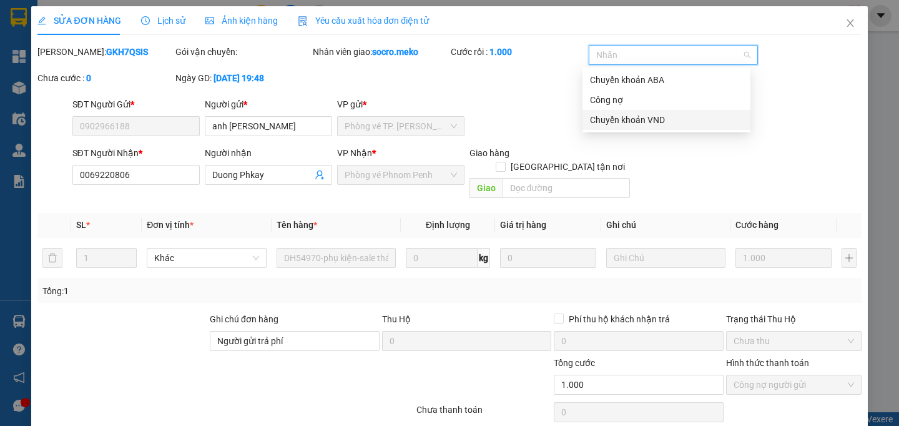
click at [641, 117] on div "Chuyển khoản VND" at bounding box center [666, 120] width 153 height 14
click at [542, 97] on div "Mã ĐH: GKH7QSIS Gói vận chuyển: Nhân viên giao: socro.meko Cước rồi : 1.000 Chu…" at bounding box center [449, 71] width 826 height 52
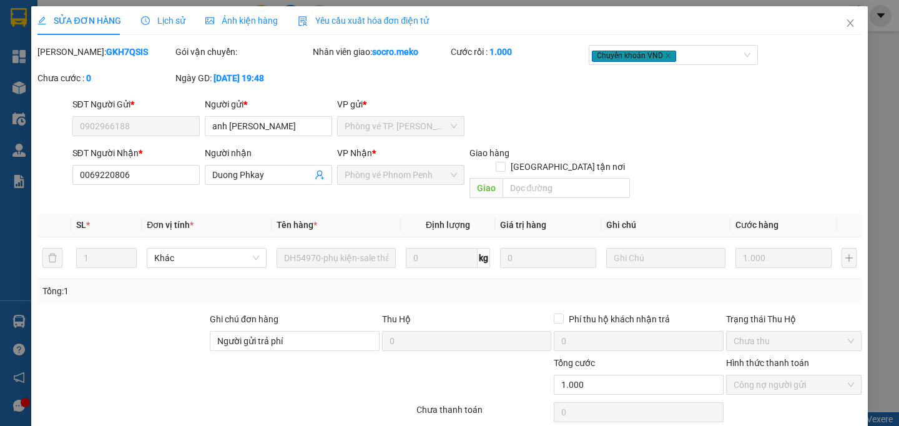
scroll to position [52, 0]
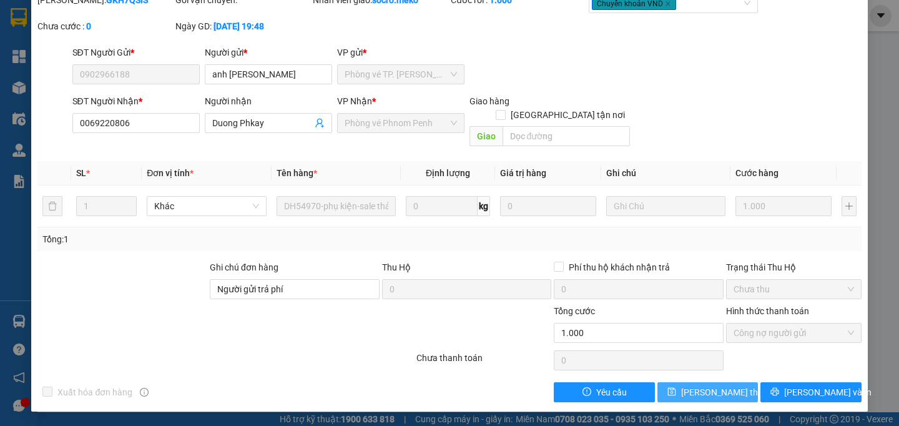
click at [720, 392] on span "Lưu thay đổi" at bounding box center [731, 392] width 100 height 14
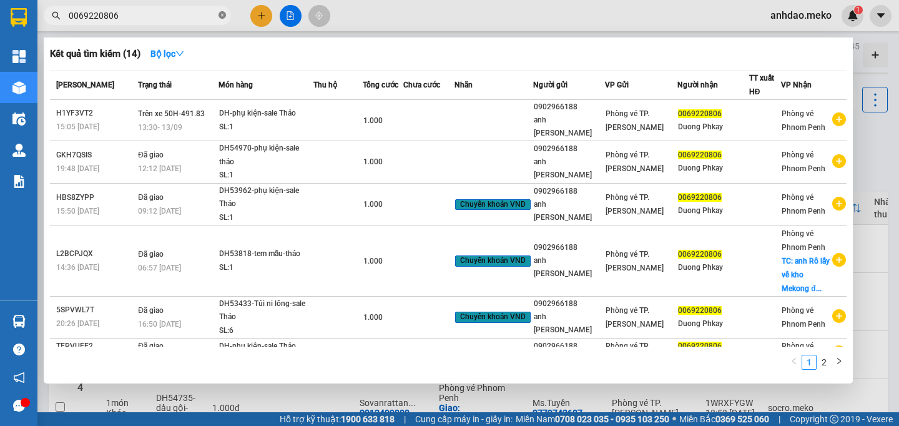
click at [223, 13] on icon "close-circle" at bounding box center [221, 14] width 7 height 7
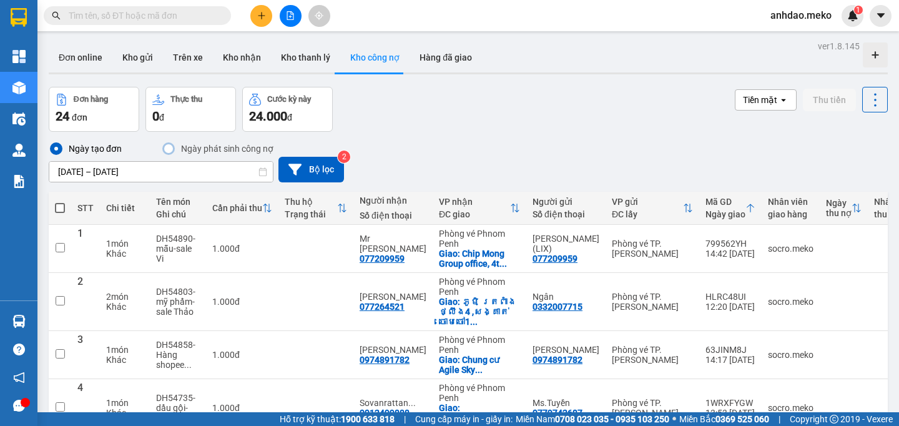
paste input "0016539181"
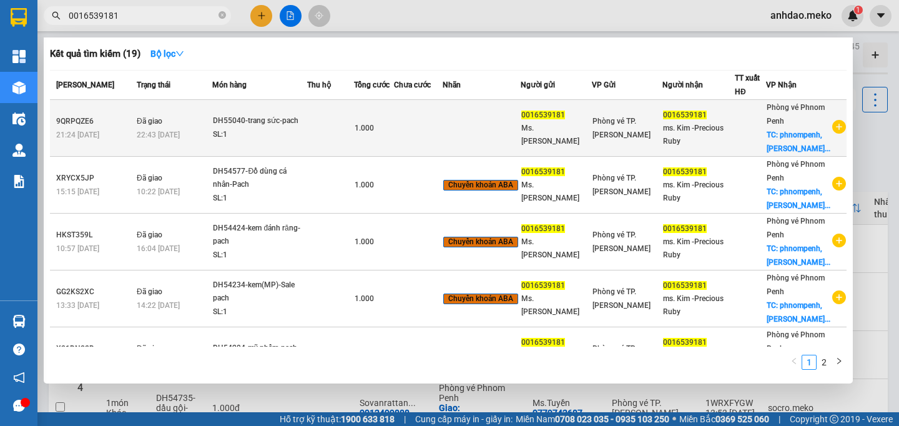
type input "0016539181"
click at [284, 142] on div "SL: 1" at bounding box center [260, 135] width 94 height 14
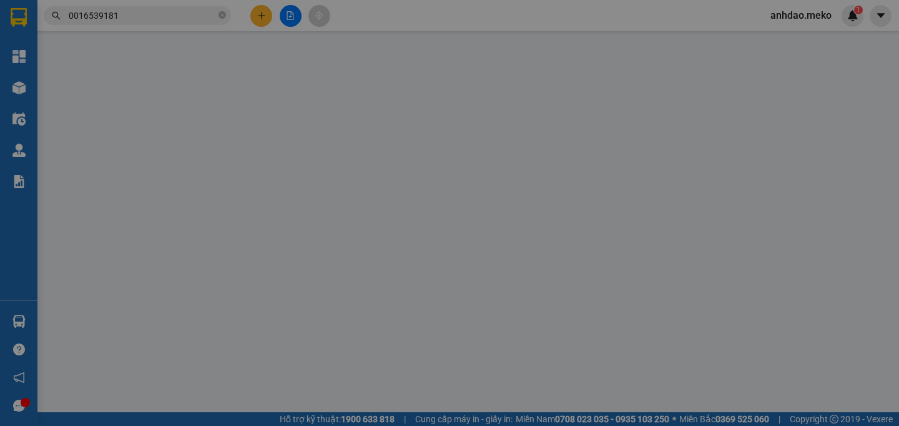
type input "0016539181"
type input "Ms. [PERSON_NAME]"
type input "0016539181"
type input "ms. Kim -Precious Ruby"
checkbox input "true"
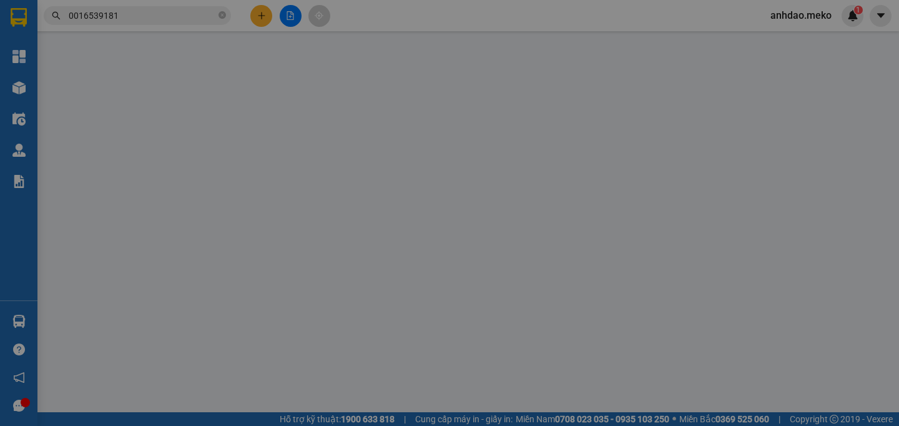
type input "phnompenh, khan Chamkarmon, No. 8-10, street 320,sangkat beng ke"
type input "Thu tiền 12USD, ABA bee"
type input "1.000"
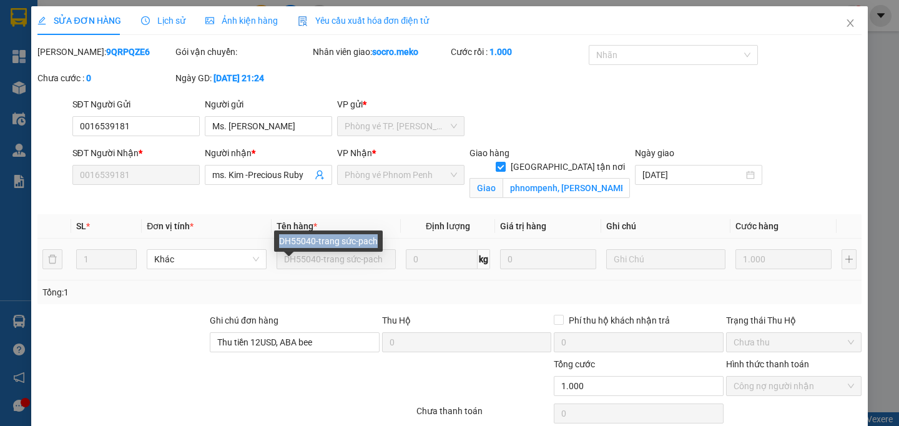
drag, startPoint x: 383, startPoint y: 242, endPoint x: 281, endPoint y: 240, distance: 102.4
click at [281, 240] on div "DH55040-trang sức-pach" at bounding box center [328, 240] width 109 height 21
copy div "DH55040-trang sức-pach"
click at [649, 61] on div at bounding box center [667, 54] width 151 height 15
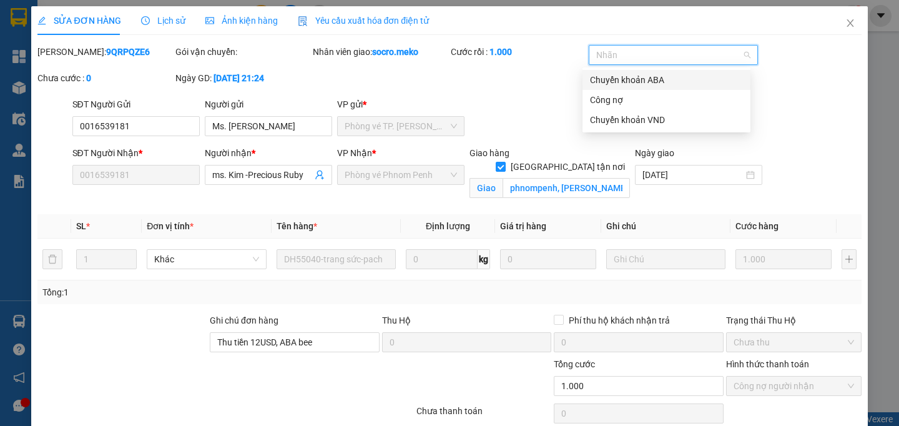
click at [650, 76] on div "Chuyển khoản ABA" at bounding box center [666, 80] width 153 height 14
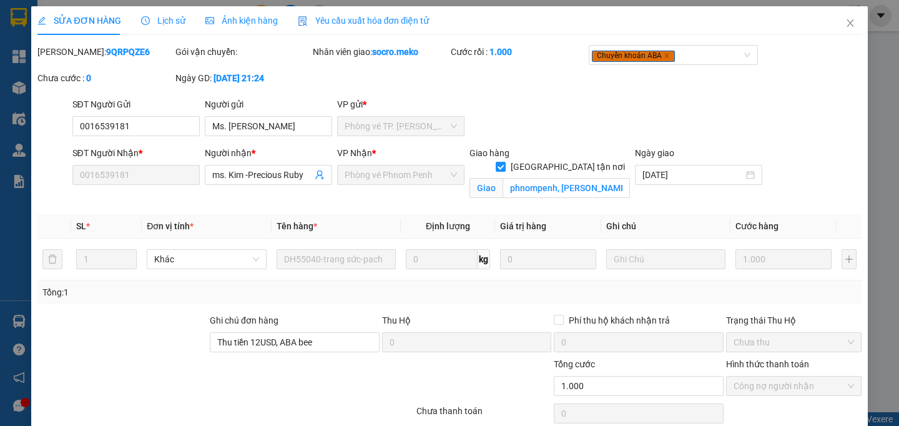
click at [527, 84] on div "Mã ĐH: 9QRPQZE6 Gói vận chuyển: Nhân viên giao: socro.meko Cước rồi : 1.000 Chu…" at bounding box center [449, 71] width 826 height 52
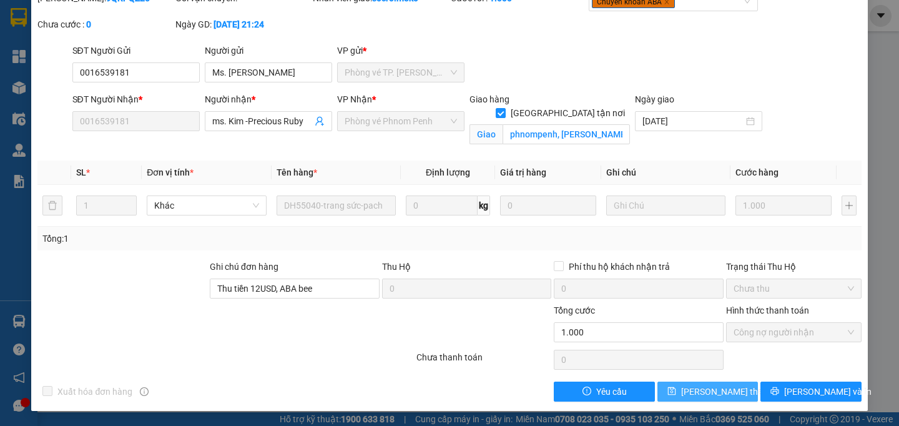
click at [686, 396] on span "Lưu thay đổi" at bounding box center [731, 391] width 100 height 14
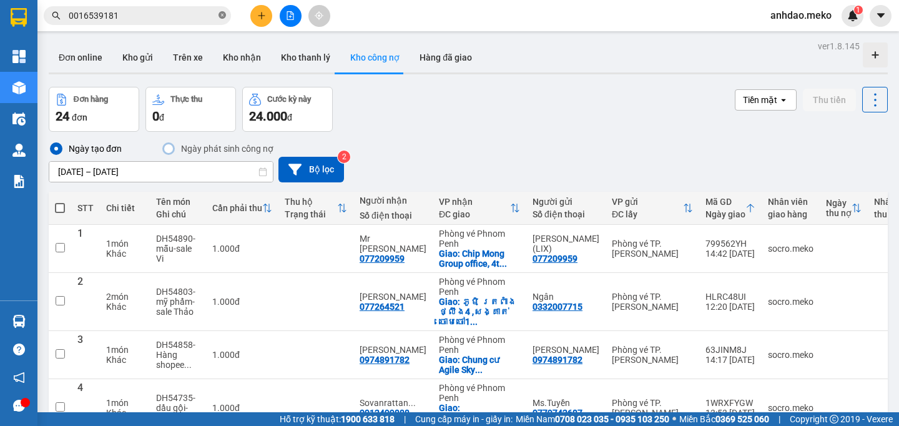
click at [220, 16] on icon "close-circle" at bounding box center [221, 14] width 7 height 7
paste input "099255670"
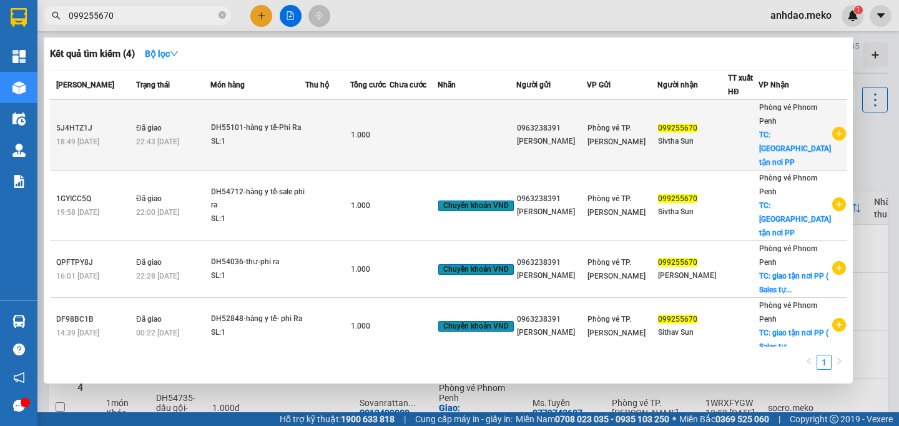
type input "099255670"
click at [296, 128] on div "DH55101-hàng y tế-Phi Ra" at bounding box center [258, 128] width 94 height 14
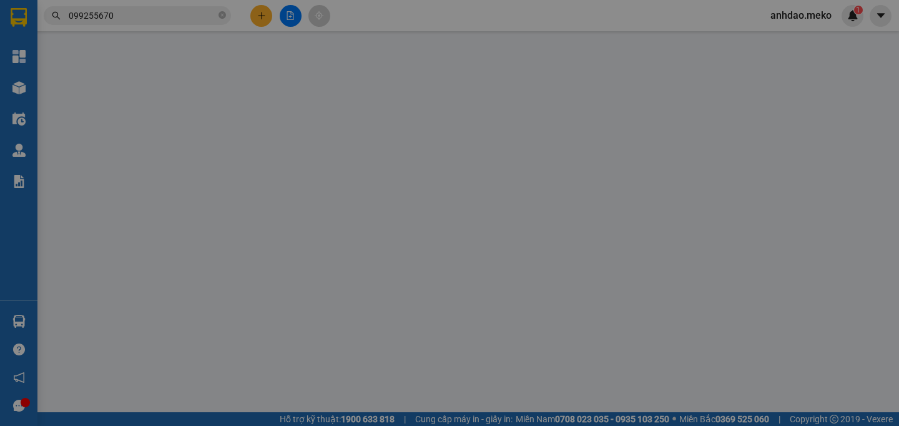
type input "0963238391"
type input "[PERSON_NAME]"
type input "099255670"
type input "Sivtha Sun"
checkbox input "true"
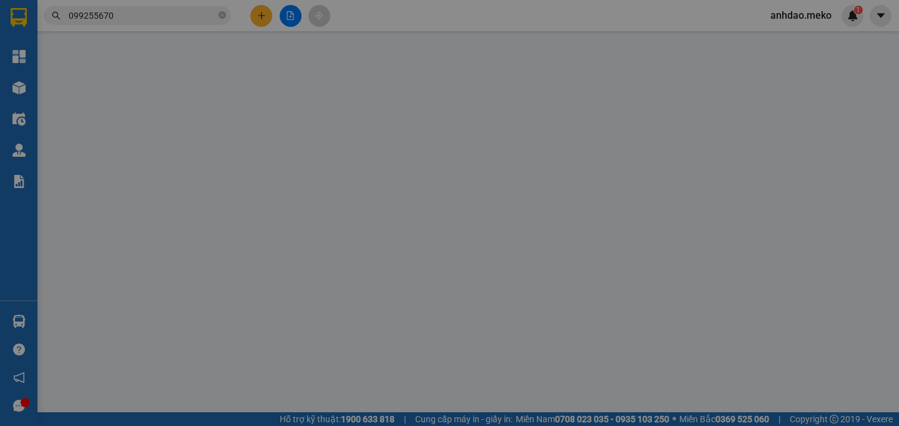
type input "Giao tận nơi PP"
type input "Phí sales tự thu"
type input "1.000"
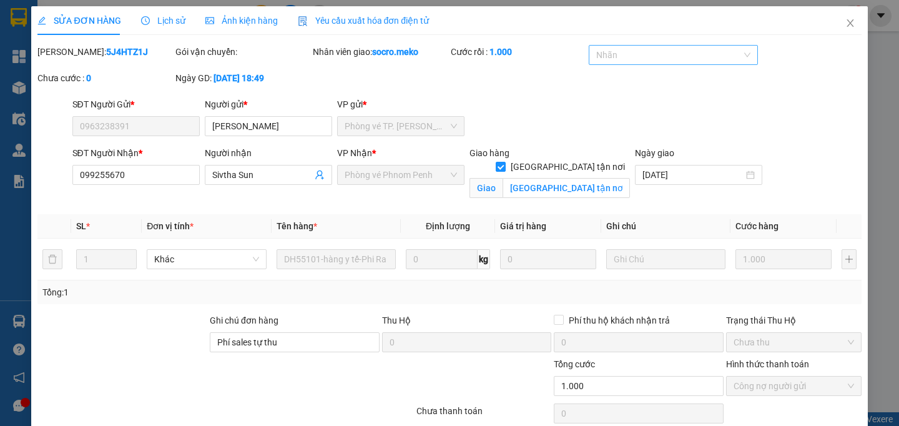
click at [662, 60] on div at bounding box center [667, 54] width 151 height 15
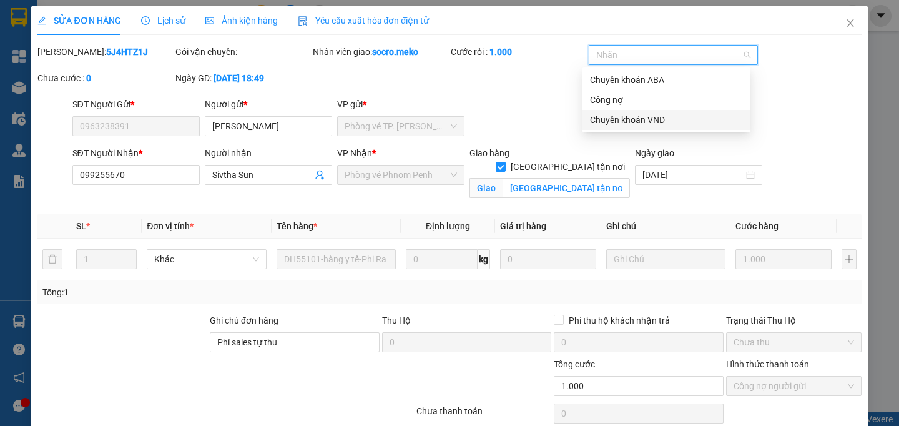
click at [650, 120] on div "Chuyển khoản VND" at bounding box center [666, 120] width 153 height 14
click at [514, 111] on div "SĐT Người Gửi * 0963238391 Người gửi * Anh Tuấn VP gửi * Phòng vé TP. Hồ Chí Mi…" at bounding box center [467, 119] width 794 height 44
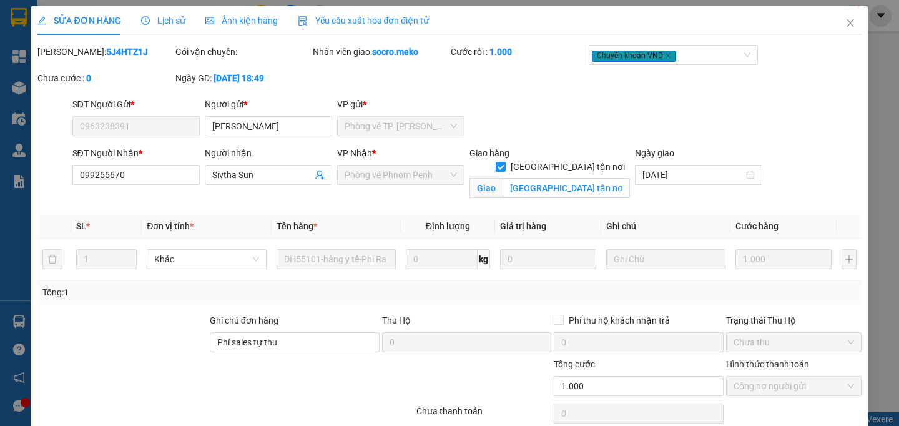
scroll to position [52, 0]
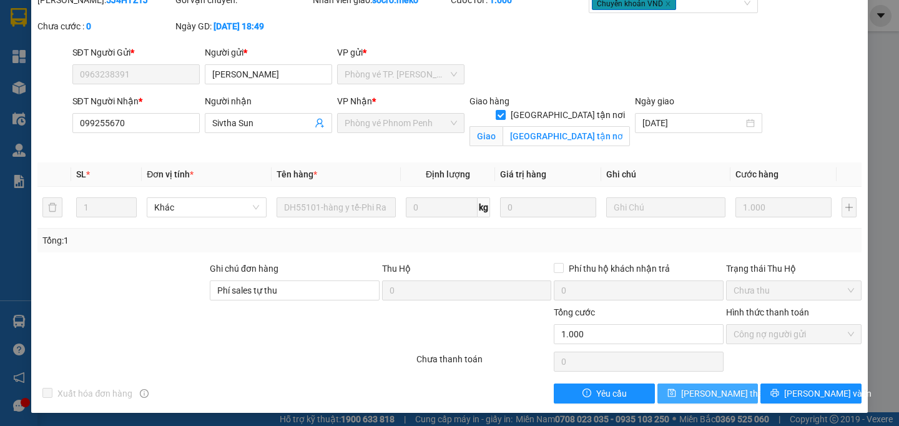
click at [667, 403] on button "Lưu thay đổi" at bounding box center [707, 393] width 100 height 20
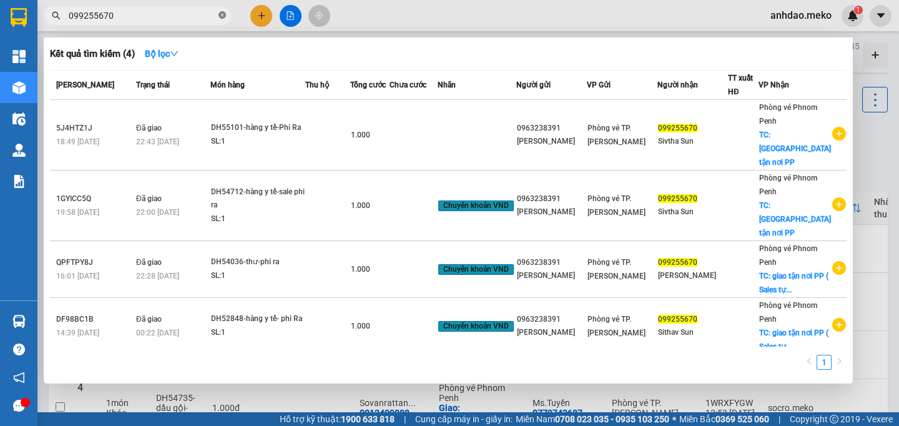
click at [225, 15] on icon "close-circle" at bounding box center [221, 14] width 7 height 7
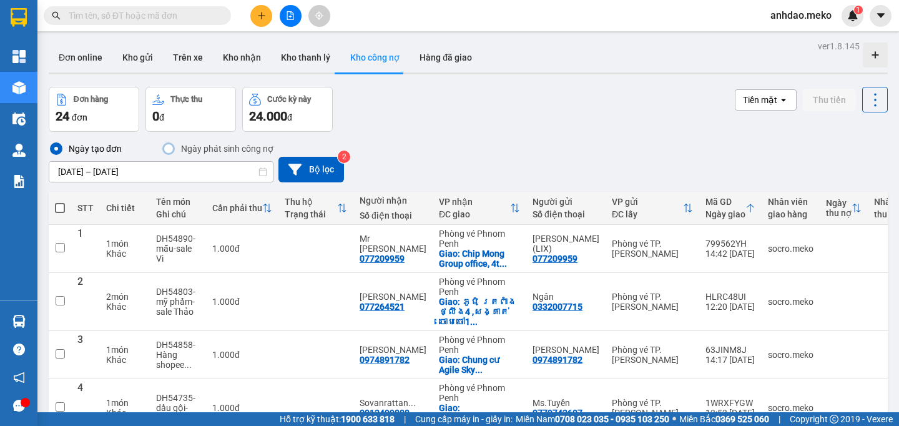
paste input "0012573574"
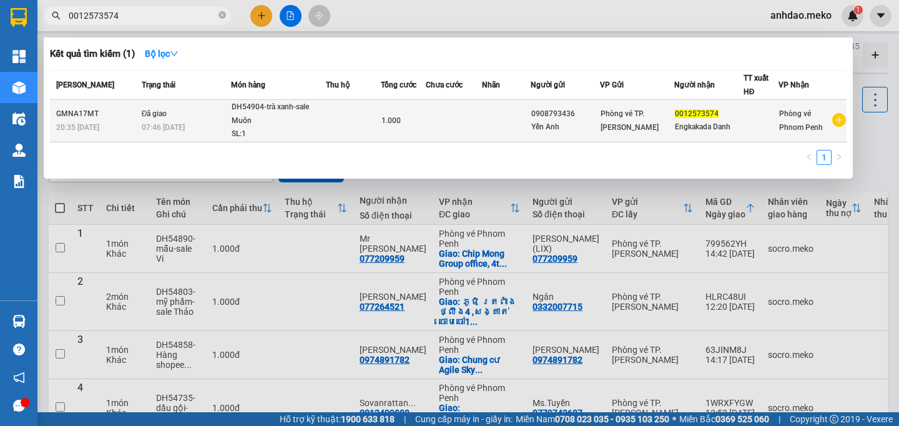
type input "0012573574"
click at [266, 122] on div "DH54904-trà xanh-sale Muôn" at bounding box center [279, 113] width 94 height 27
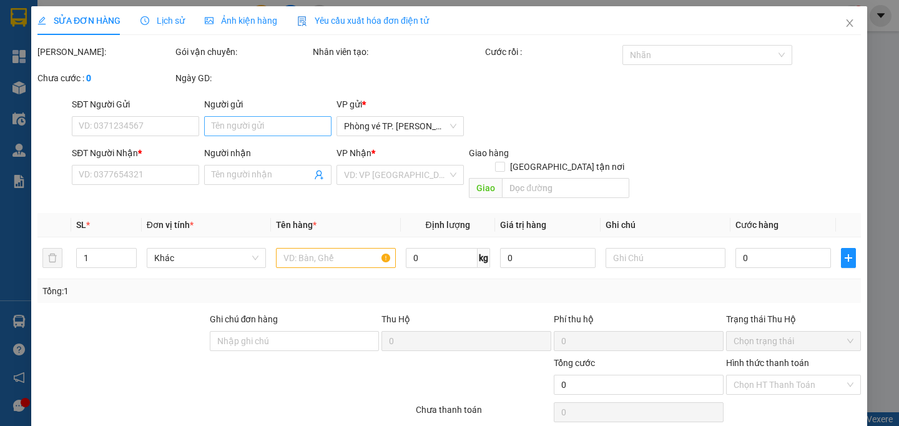
type input "0908793436"
type input "Yến Anh"
type input "0012573574"
type input "Engkakada Danh"
type input "Thu tiền: 10$, ABA"
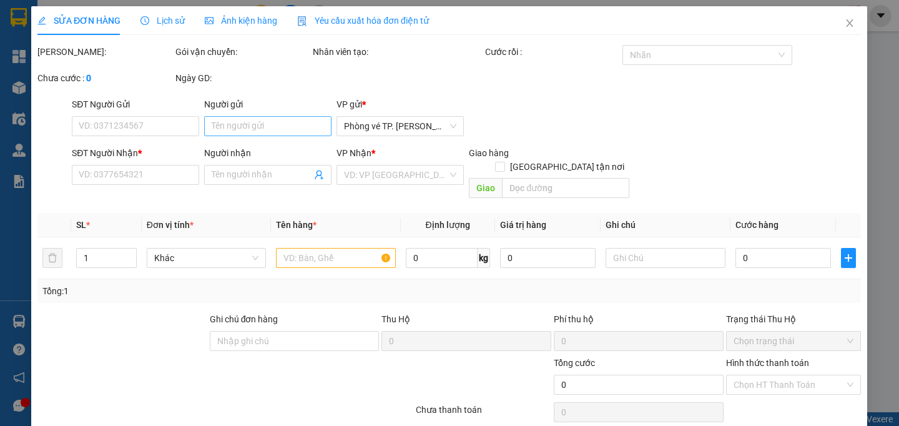
type input "1.000"
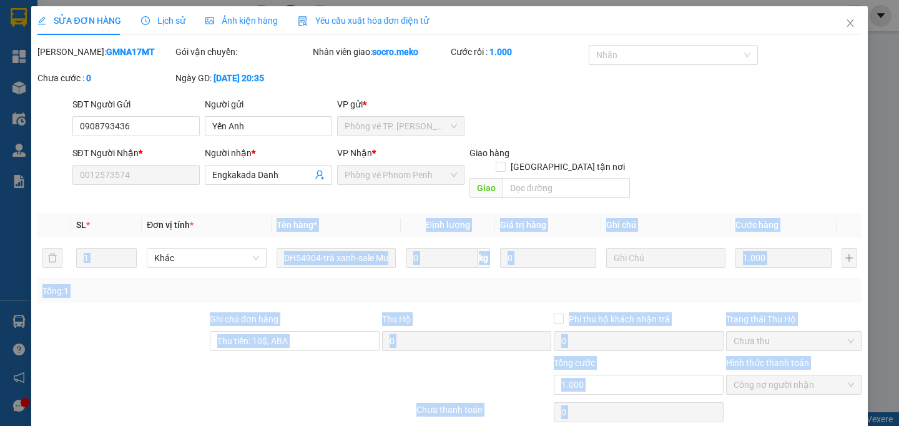
drag, startPoint x: 399, startPoint y: 225, endPoint x: 270, endPoint y: 224, distance: 128.6
click at [270, 224] on div "Total Paid Fee 1.000 Total UnPaid Fee 0 Cash Collection Total Fee Mã ĐH: GMNA17…" at bounding box center [448, 249] width 823 height 409
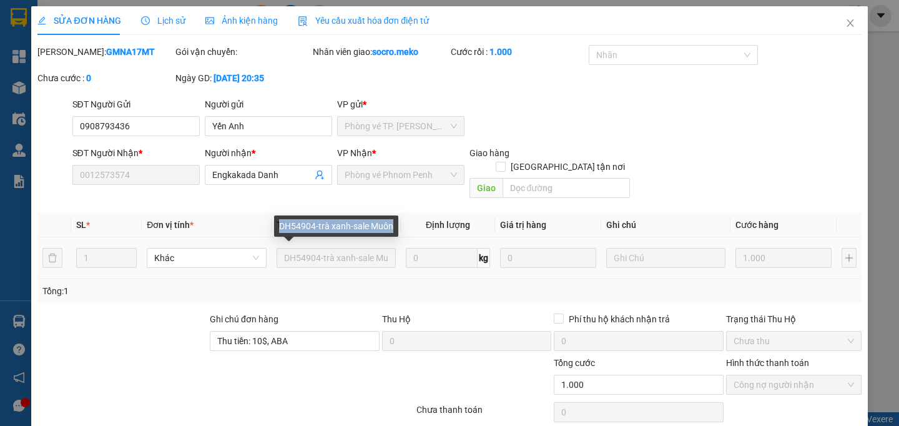
drag, startPoint x: 280, startPoint y: 226, endPoint x: 398, endPoint y: 225, distance: 117.3
click at [398, 225] on div "DH54904-trà xanh-sale Muôn" at bounding box center [336, 225] width 124 height 21
copy div "DH54904-trà xanh-sale Muôn"
click at [624, 59] on div at bounding box center [667, 54] width 151 height 15
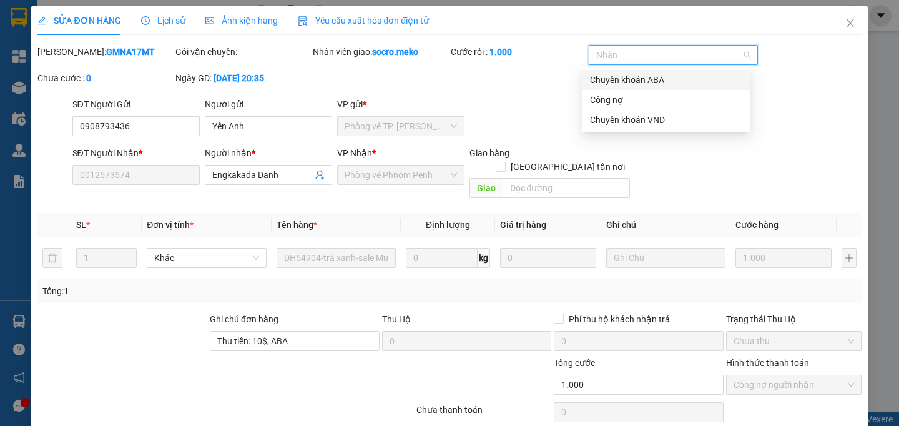
click at [629, 87] on div "Chuyển khoản ABA" at bounding box center [666, 80] width 168 height 20
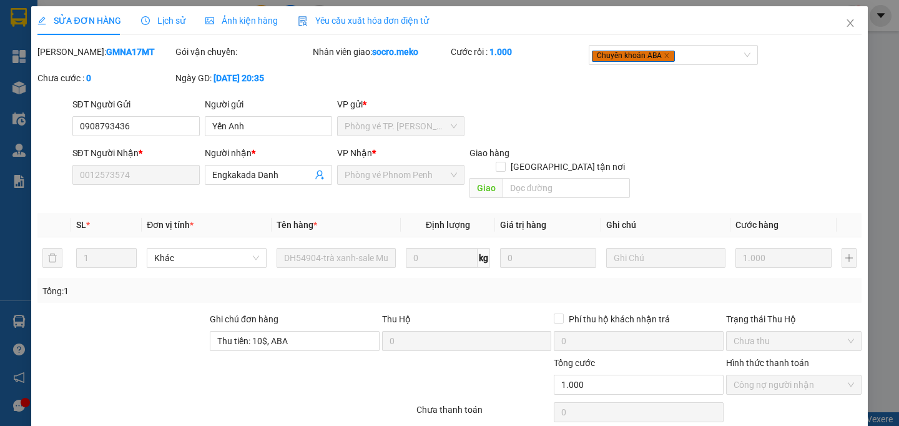
click at [550, 91] on div "Mã ĐH: GMNA17MT Gói vận chuyển: Nhân viên giao: socro.meko Cước rồi : 1.000 Chu…" at bounding box center [449, 71] width 826 height 52
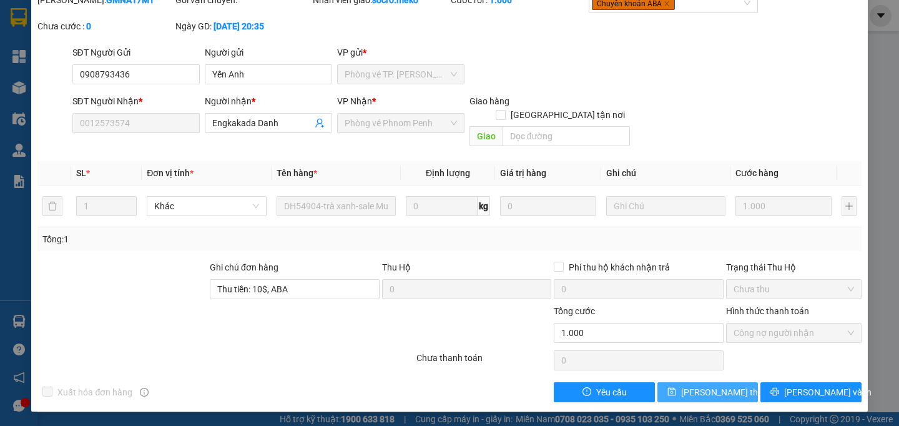
click at [679, 393] on button "Lưu thay đổi" at bounding box center [707, 392] width 100 height 20
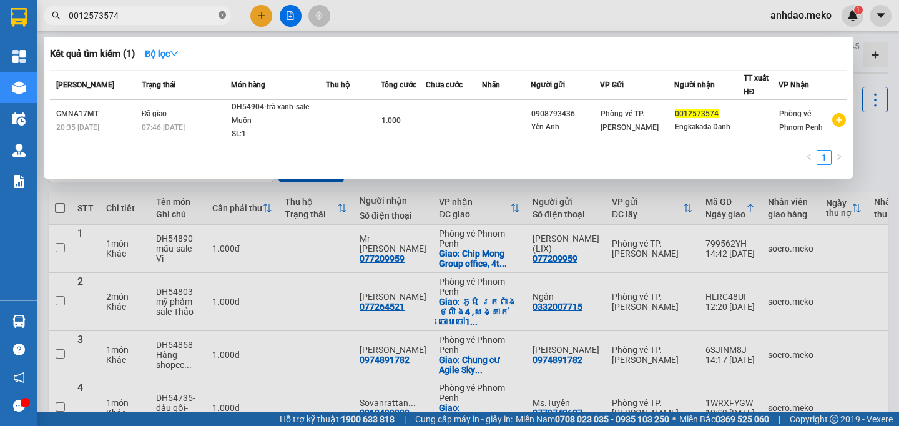
click at [225, 14] on icon "close-circle" at bounding box center [221, 14] width 7 height 7
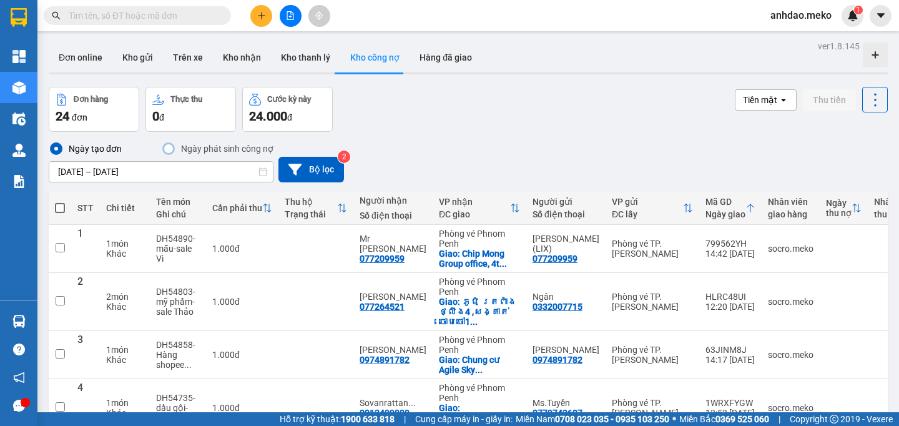
paste input "0015774777"
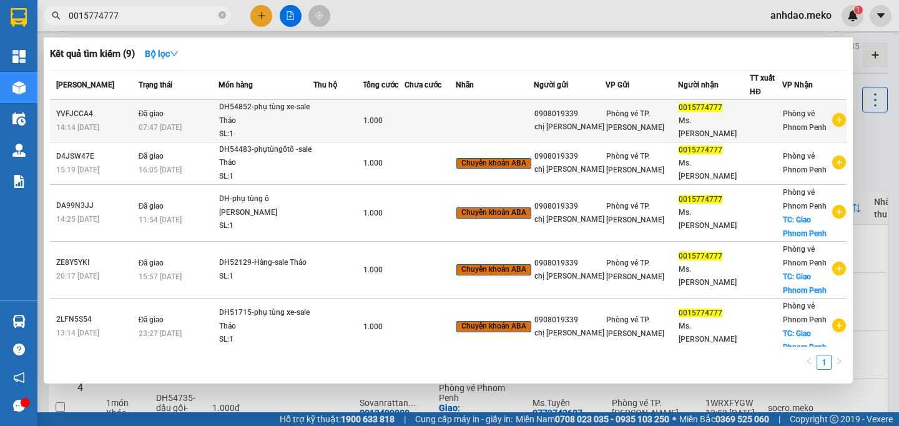
type input "0015774777"
click at [265, 123] on div "DH54852-phụ tùng xe-sale Thảo" at bounding box center [266, 113] width 94 height 27
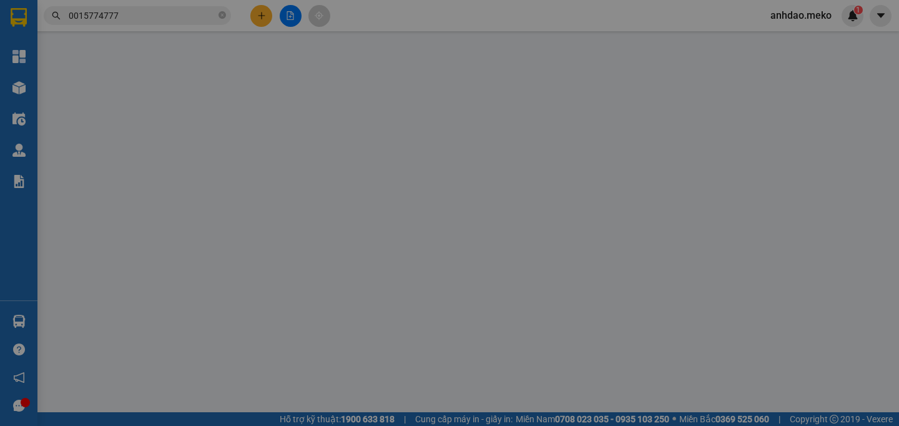
type input "0908019339"
type input "chị [PERSON_NAME]"
type input "0015774777"
type input "Ms. [PERSON_NAME]"
type input "Thu tiền bên cam :10$, ABA"
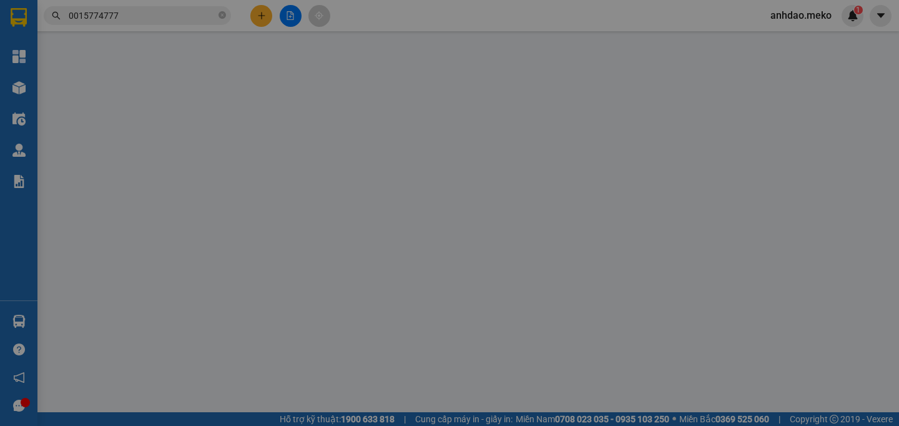
type input "1.000"
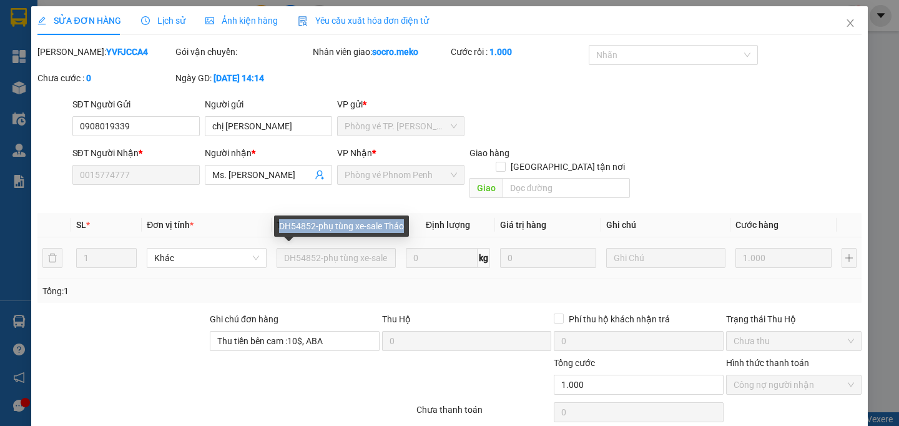
drag, startPoint x: 412, startPoint y: 228, endPoint x: 282, endPoint y: 218, distance: 130.2
click at [282, 218] on div "DH54852-phụ tùng xe-sale Thảo" at bounding box center [341, 225] width 135 height 21
copy div "DH54852-phụ tùng xe-sale Thảo"
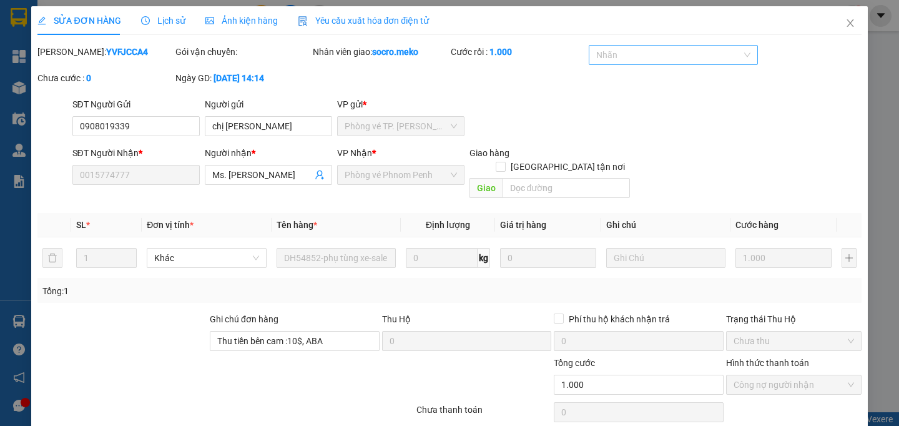
click at [683, 60] on div at bounding box center [667, 54] width 151 height 15
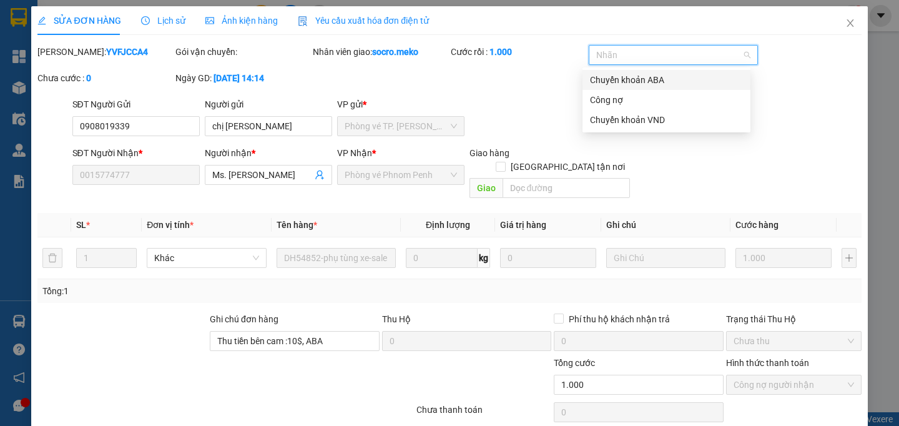
click at [650, 78] on div "Chuyển khoản ABA" at bounding box center [666, 80] width 153 height 14
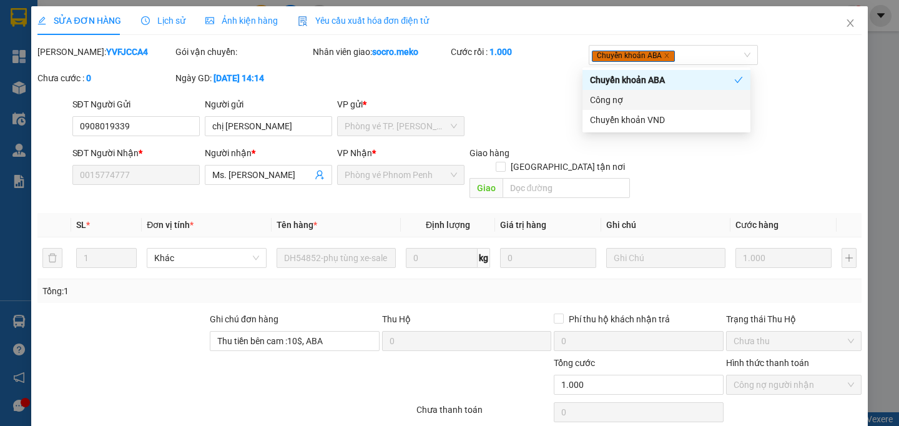
click at [506, 97] on div "Mã ĐH: YVFJCCA4 Gói vận chuyển: Nhân viên giao: socro.meko Cước rồi : 1.000 Chu…" at bounding box center [449, 71] width 826 height 52
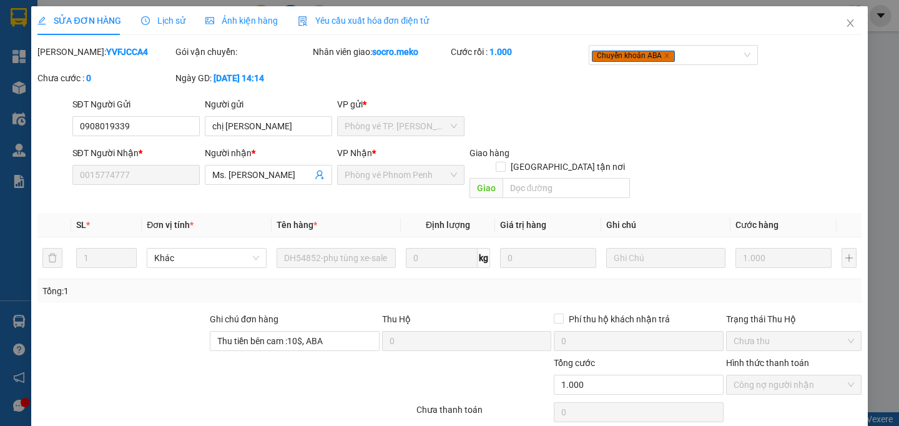
scroll to position [52, 0]
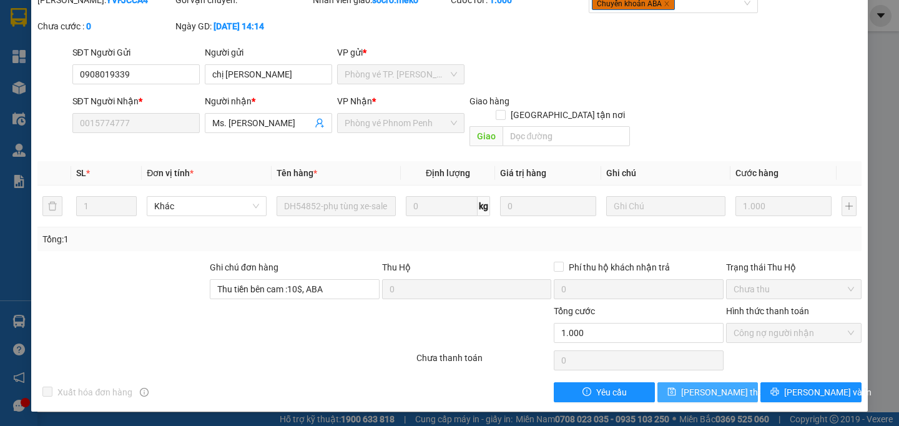
click at [683, 386] on span "Lưu thay đổi" at bounding box center [731, 392] width 100 height 14
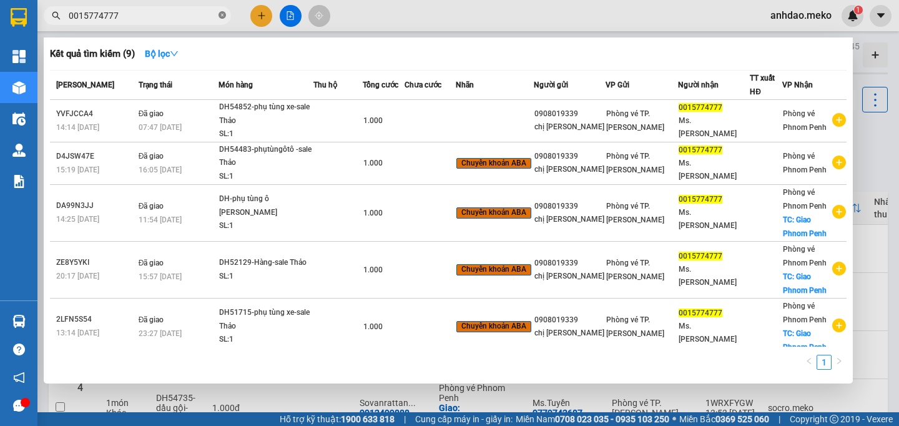
click at [222, 15] on icon "close-circle" at bounding box center [221, 14] width 7 height 7
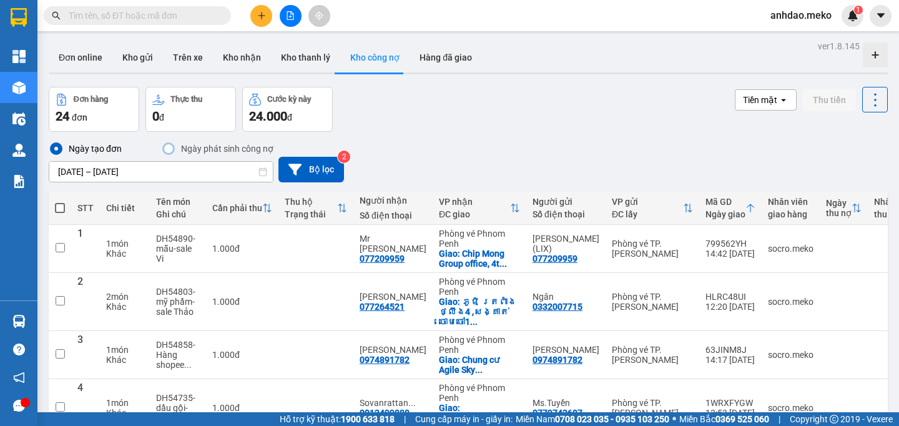
paste input "012499888"
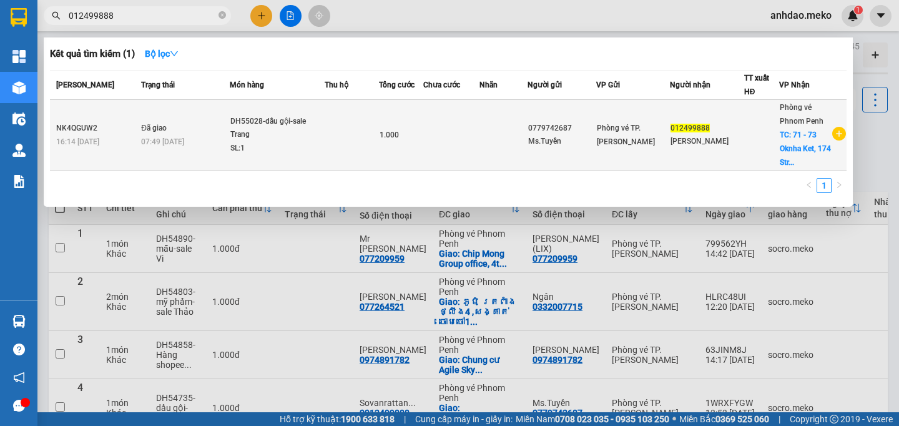
type input "012499888"
click at [303, 136] on div "DH55028-dầu gội-sale Trang" at bounding box center [277, 128] width 94 height 27
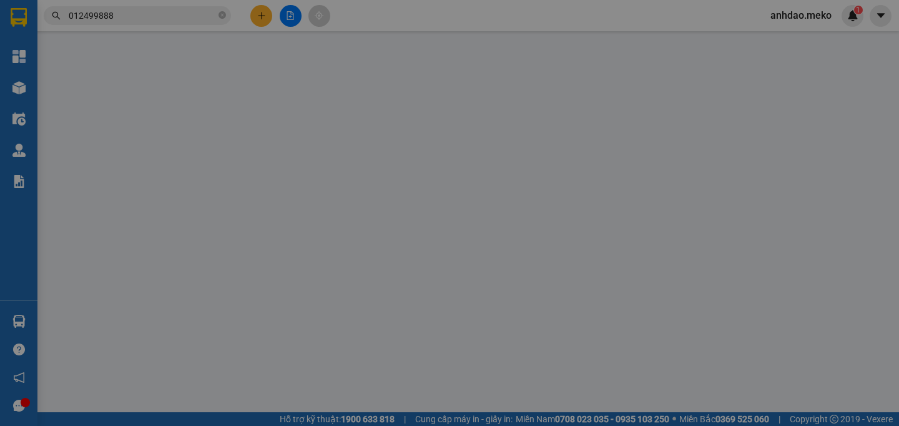
type input "0779742687"
type input "Ms.Tuyền"
type input "012499888"
type input "Sovanratanak Kim"
checkbox input "true"
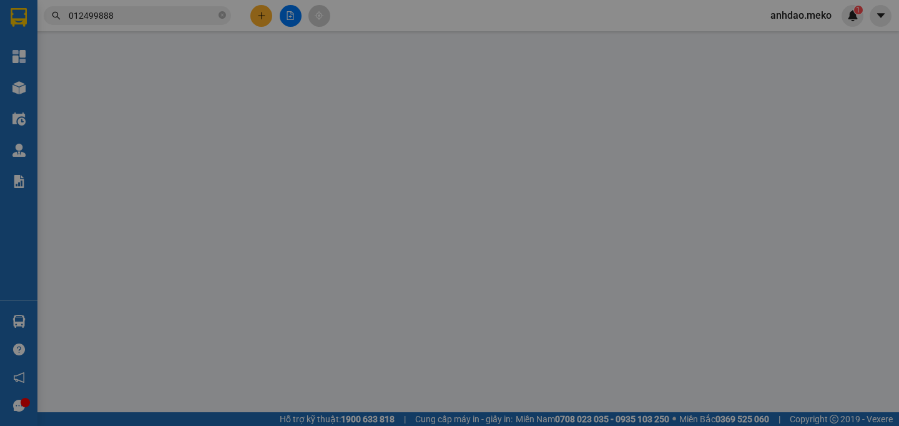
type input "71 - 73 Oknha Ket, 174 Street, Phnompenh."
type input "THANH TOÁN ĐẦU VN"
type input "1.000"
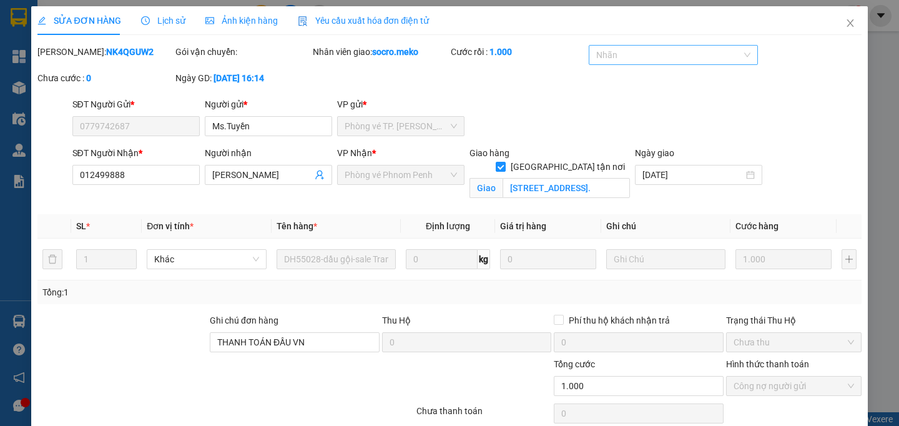
click at [641, 52] on div at bounding box center [667, 54] width 151 height 15
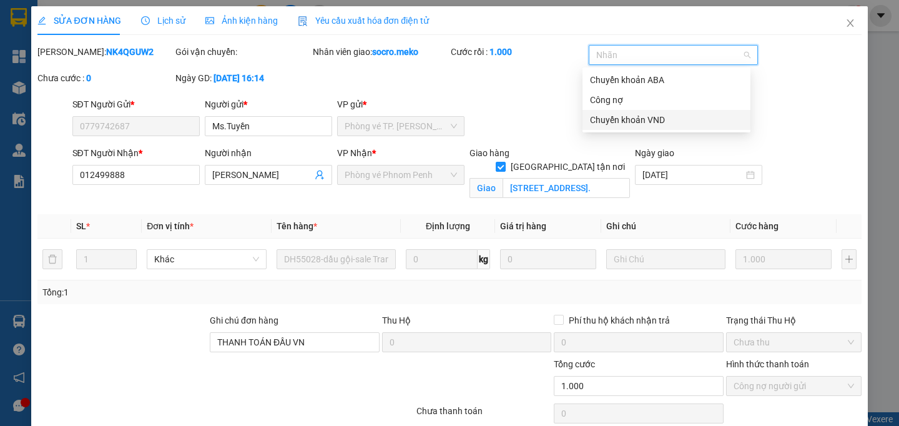
click at [640, 122] on div "Chuyển khoản VND" at bounding box center [666, 120] width 153 height 14
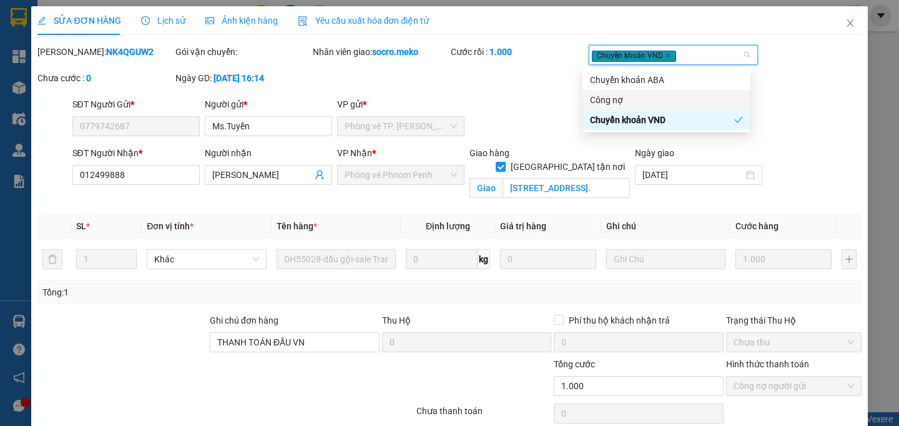
click at [552, 97] on div "Mã ĐH: NK4QGUW2 Gói vận chuyển: Nhân viên giao: socro.meko Cước rồi : 1.000 Chu…" at bounding box center [449, 71] width 826 height 52
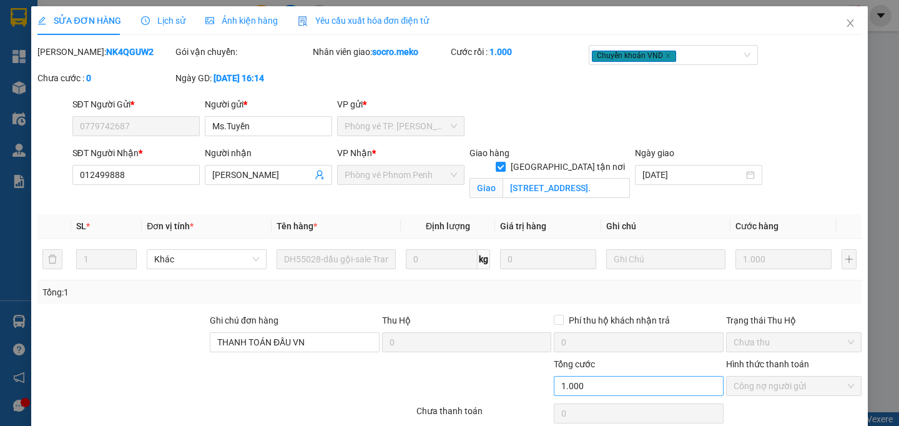
scroll to position [67, 0]
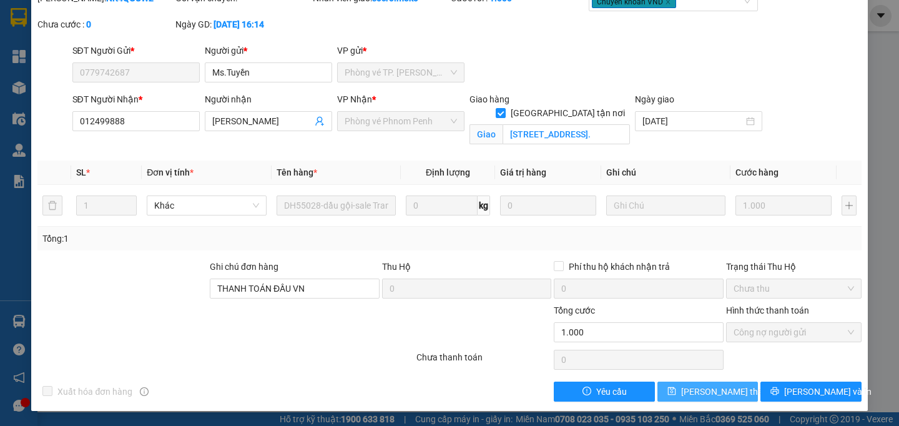
click at [683, 394] on span "Lưu thay đổi" at bounding box center [731, 391] width 100 height 14
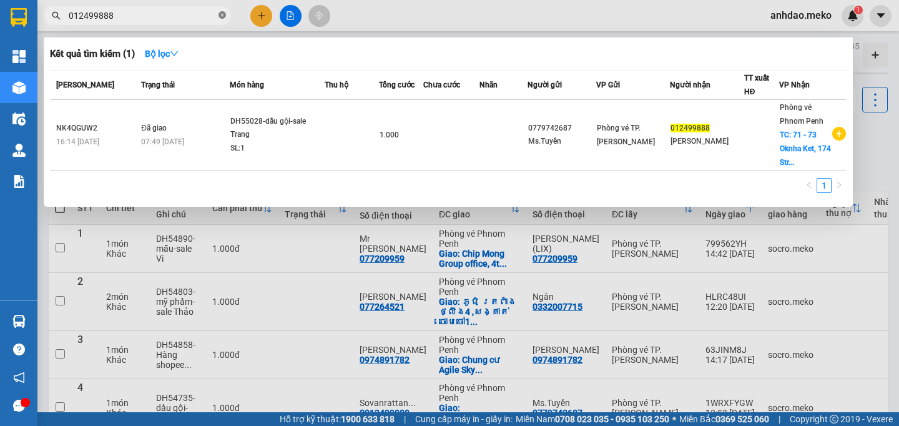
click at [222, 14] on icon "close-circle" at bounding box center [221, 14] width 7 height 7
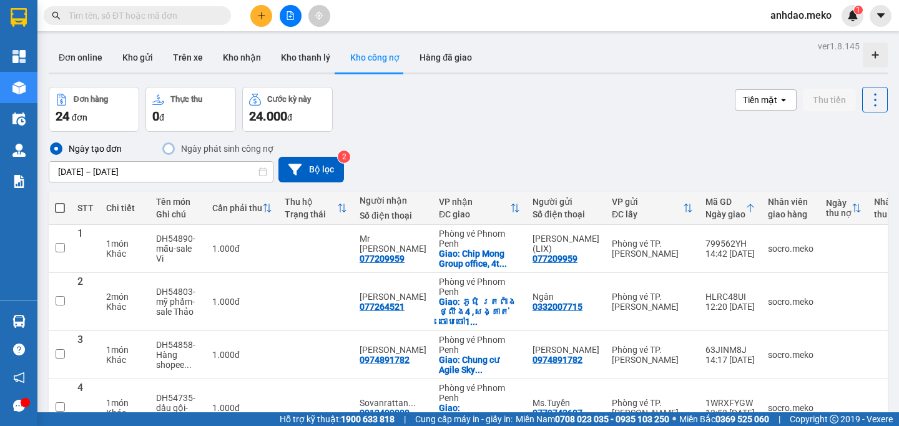
paste input "0015666701"
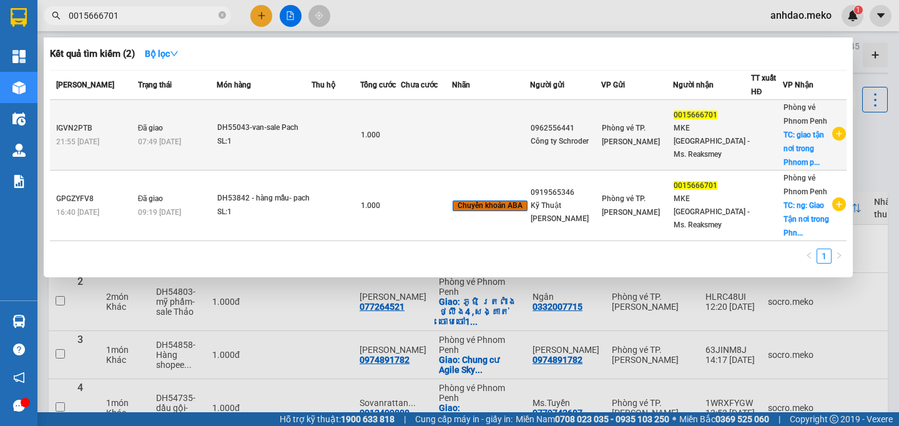
type input "0015666701"
click at [275, 137] on div "SL: 1" at bounding box center [264, 142] width 94 height 14
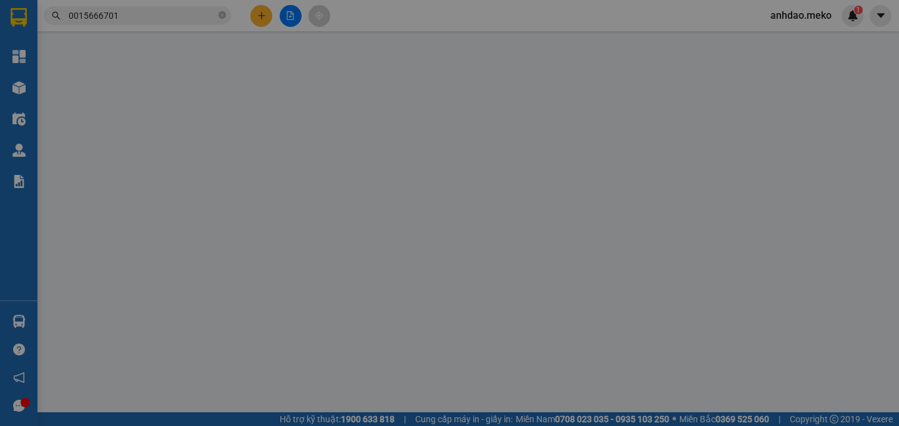
type input "0962556441"
type input "Công ty Schroder"
type input "0015666701"
type input "MKE Cambodia - Ms. Reaksmey"
checkbox input "true"
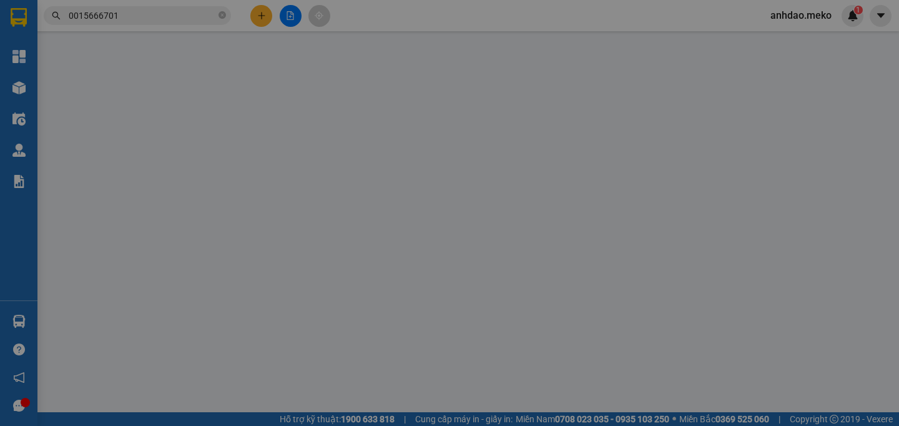
type input "giao tận nơi trong Phnom penh"
type input "Thu tiền phí 45USD. ABA"
type input "1.000"
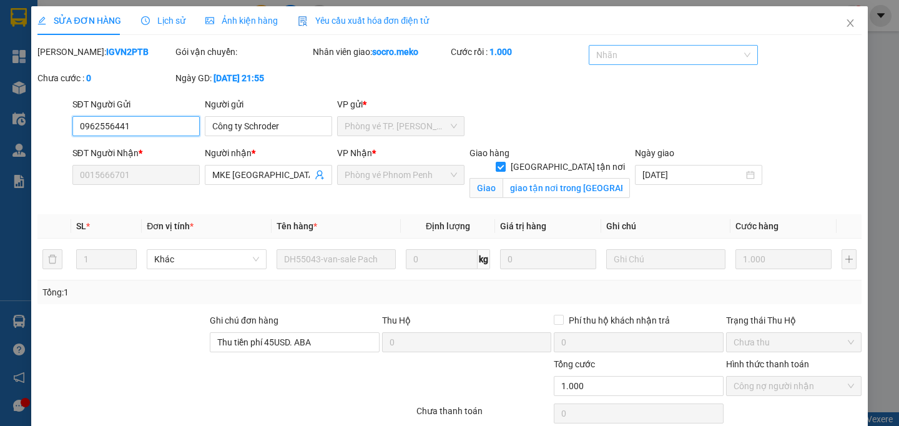
click at [667, 61] on div at bounding box center [667, 54] width 151 height 15
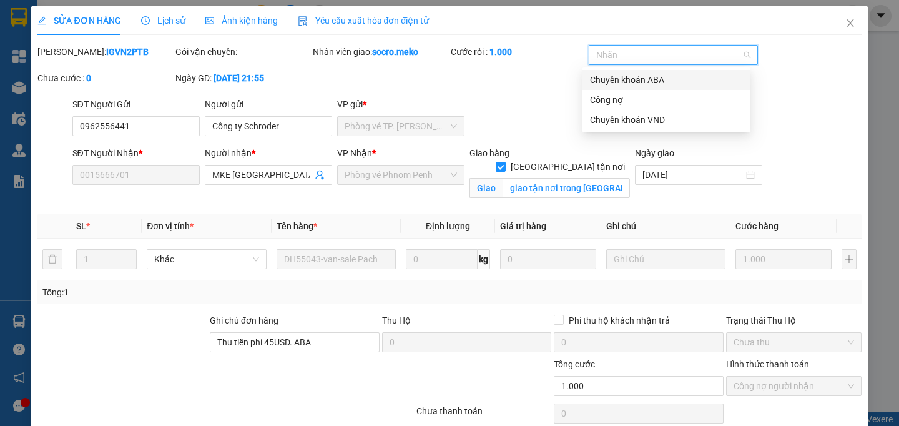
click at [654, 79] on div "Chuyển khoản ABA" at bounding box center [666, 80] width 153 height 14
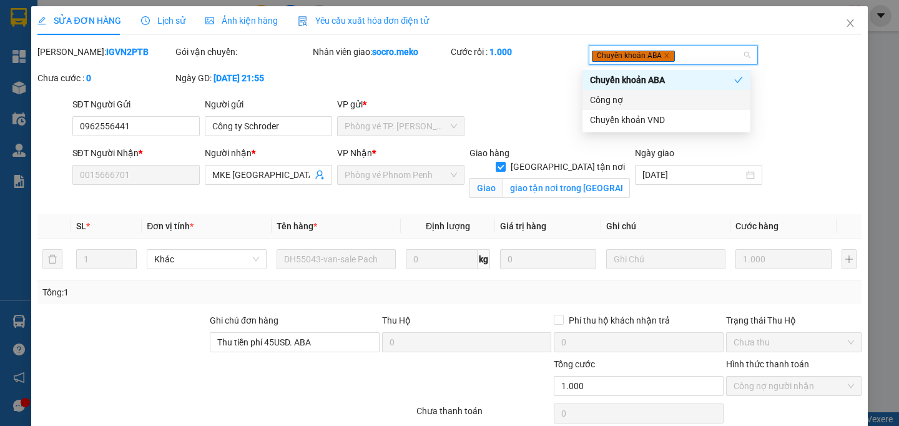
click at [515, 97] on div "Mã ĐH: IGVN2PTB Gói vận chuyển: Nhân viên giao: socro.meko Cước rồi : 1.000 Chu…" at bounding box center [449, 71] width 826 height 52
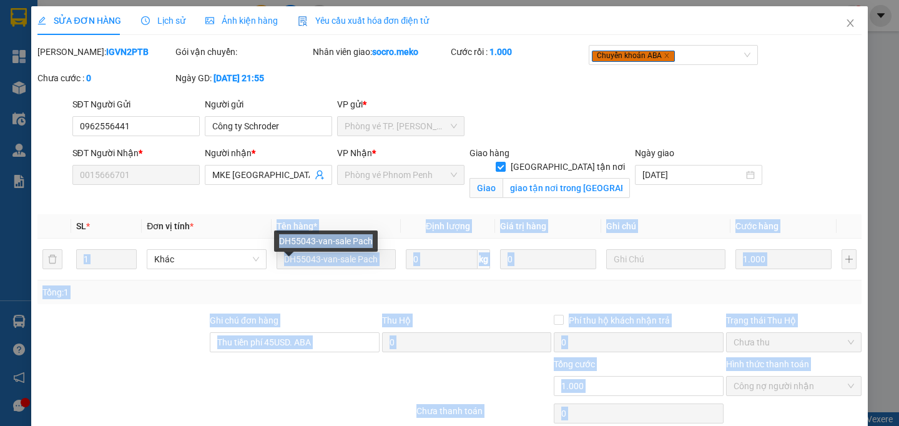
drag, startPoint x: 377, startPoint y: 242, endPoint x: 272, endPoint y: 236, distance: 105.0
click at [272, 236] on div "Total Paid Fee 1.000 Total UnPaid Fee 0 Cash Collection Total Fee Mã ĐH: IGVN2P…" at bounding box center [448, 250] width 823 height 410
click at [323, 299] on div "Tổng: 1" at bounding box center [194, 292] width 305 height 14
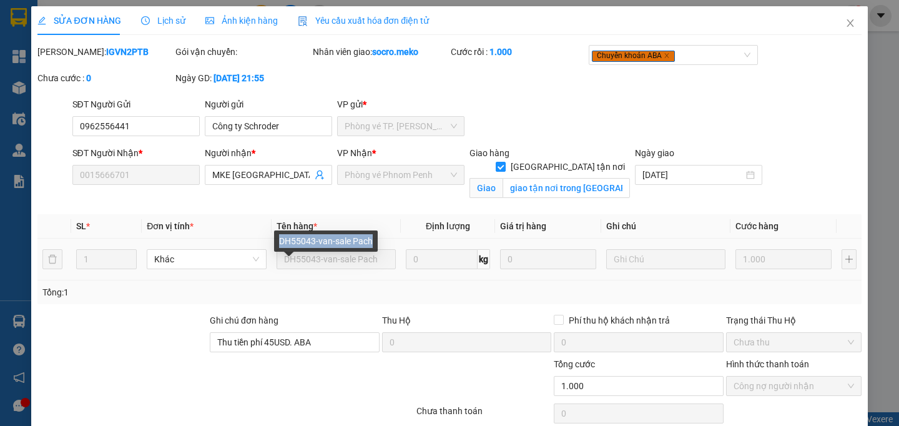
drag, startPoint x: 280, startPoint y: 241, endPoint x: 375, endPoint y: 244, distance: 95.6
click at [376, 245] on div "DH55043-van-sale Pach" at bounding box center [326, 240] width 104 height 21
copy div "DH55043-van-sale Pach"
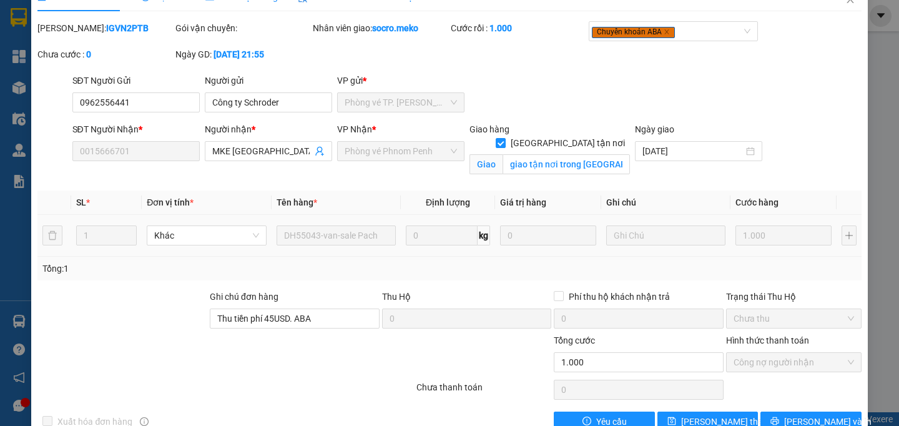
scroll to position [67, 0]
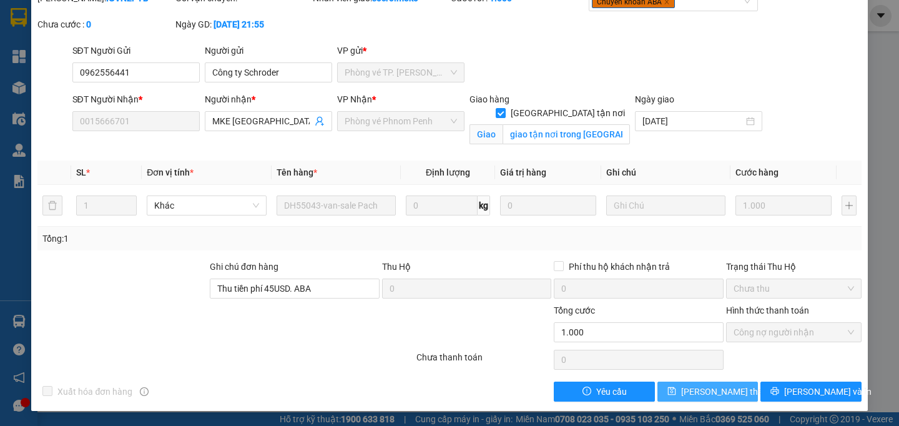
click at [697, 390] on span "Lưu thay đổi" at bounding box center [731, 391] width 100 height 14
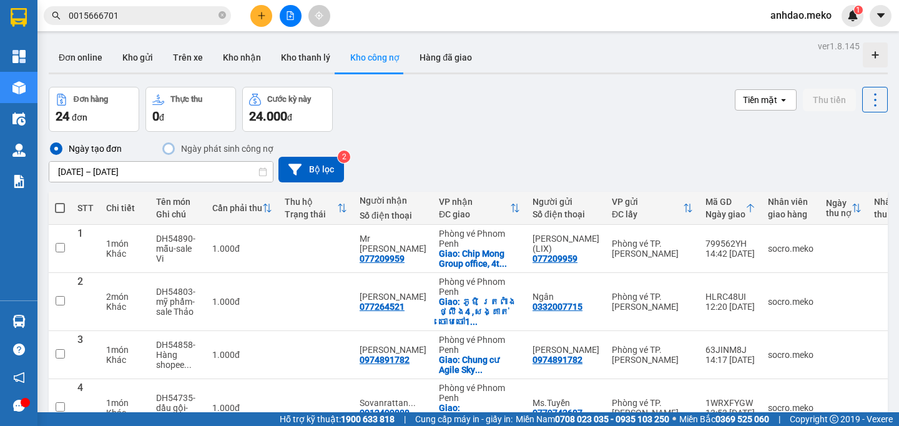
click at [220, 13] on icon "close-circle" at bounding box center [221, 14] width 7 height 7
paste input "070789505"
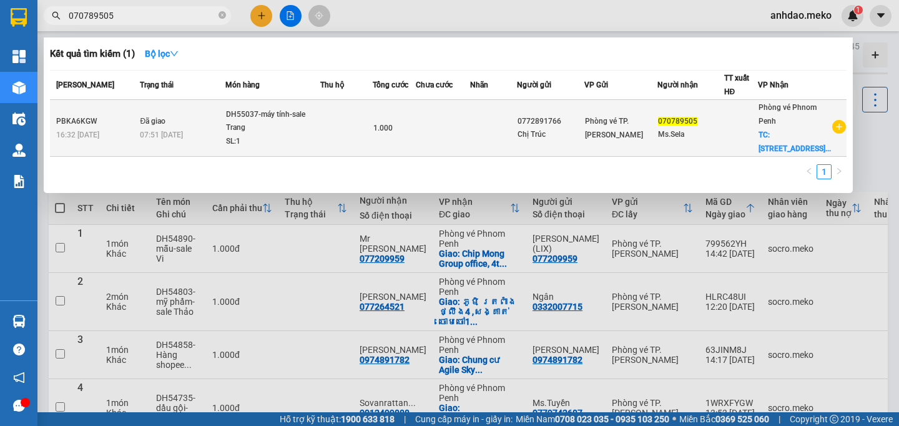
type input "070789505"
click at [293, 144] on div "SL: 1" at bounding box center [273, 142] width 94 height 14
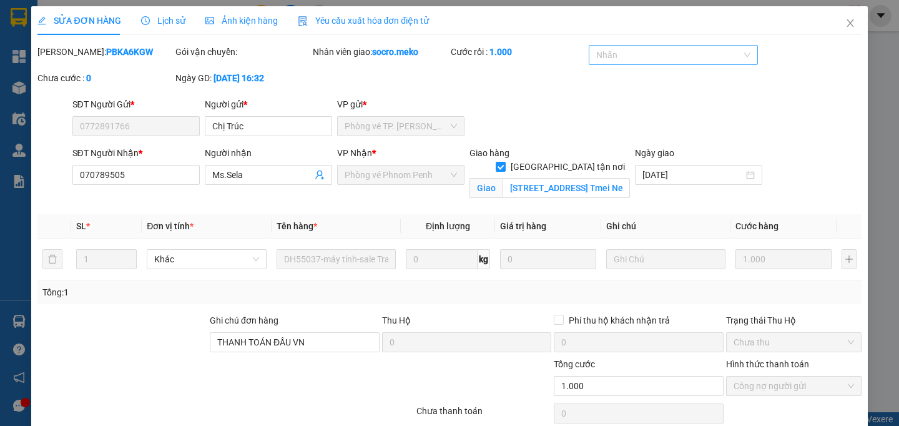
click at [664, 53] on div at bounding box center [667, 54] width 151 height 15
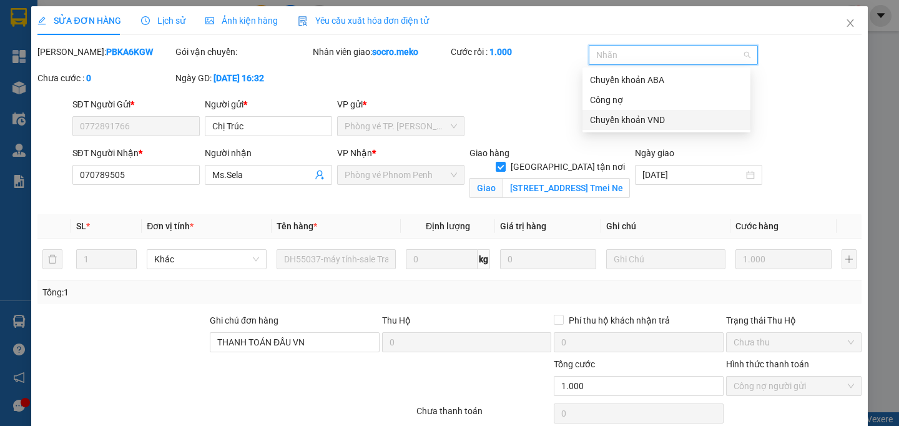
click at [649, 124] on div "Chuyển khoản VND" at bounding box center [666, 120] width 153 height 14
click at [522, 110] on div "Total Paid Fee 1.000 Total UnPaid Fee 0 Cash Collection Total Fee Mã ĐH: PBKA6K…" at bounding box center [448, 250] width 823 height 410
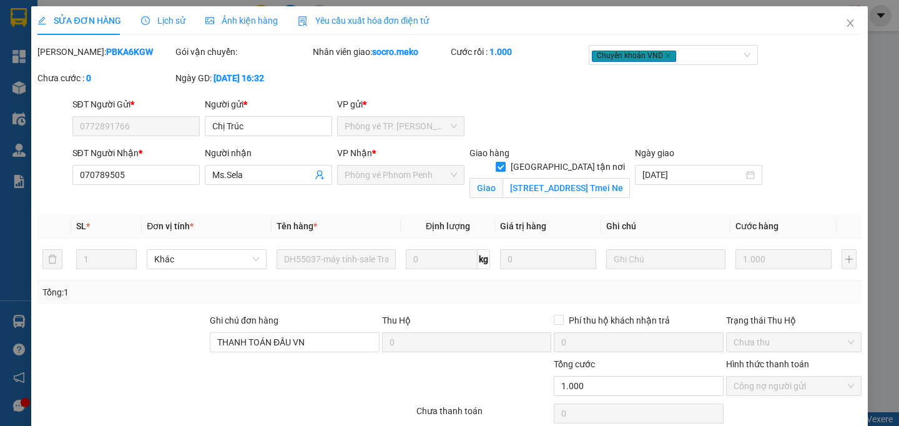
scroll to position [67, 0]
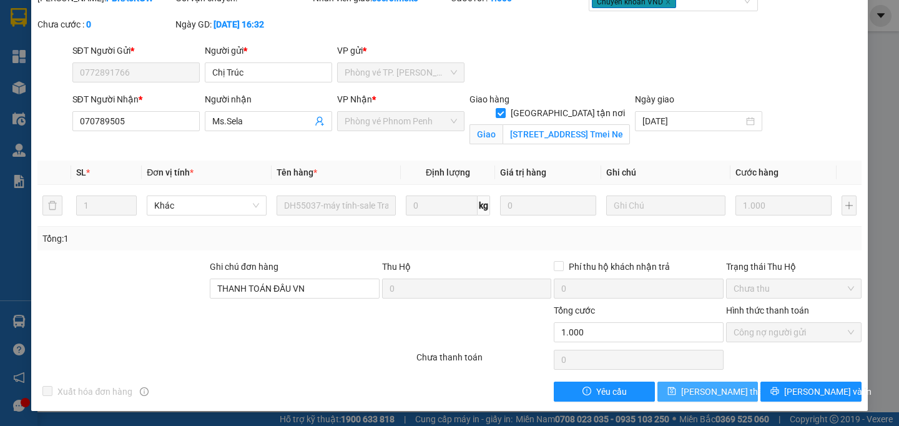
click at [677, 389] on button "Lưu thay đổi" at bounding box center [707, 391] width 100 height 20
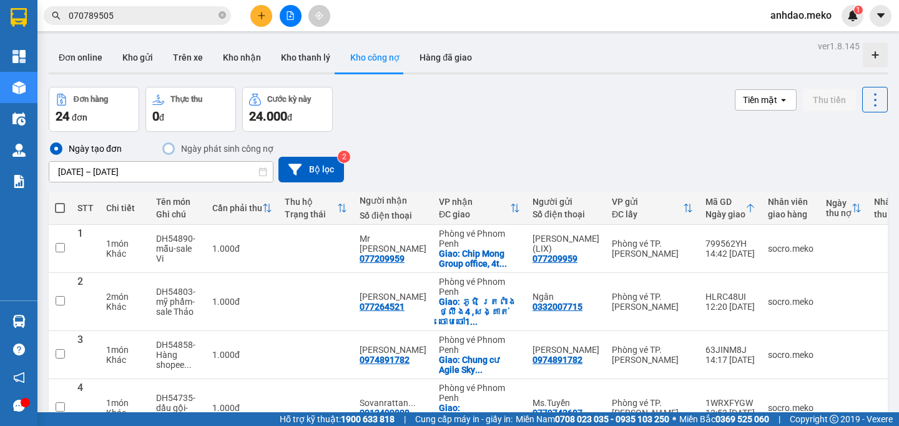
click at [218, 14] on span "070789505" at bounding box center [137, 15] width 187 height 19
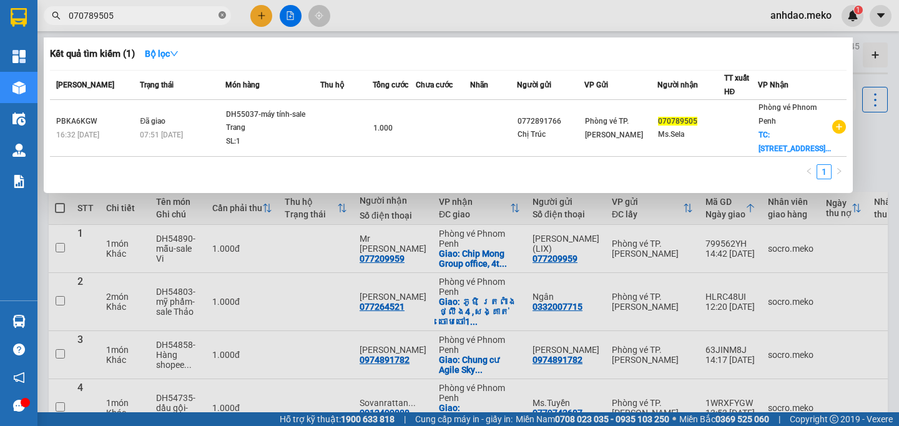
click at [218, 14] on icon "close-circle" at bounding box center [221, 14] width 7 height 7
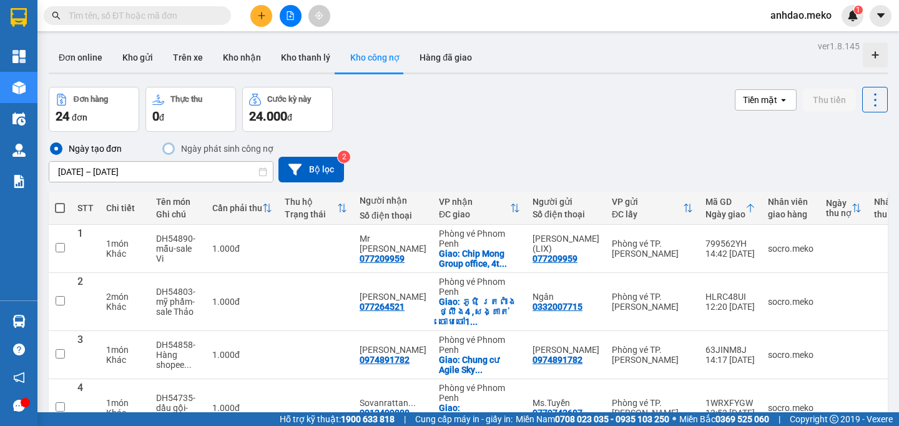
click at [179, 16] on input "text" at bounding box center [142, 16] width 147 height 14
paste input "85515774777"
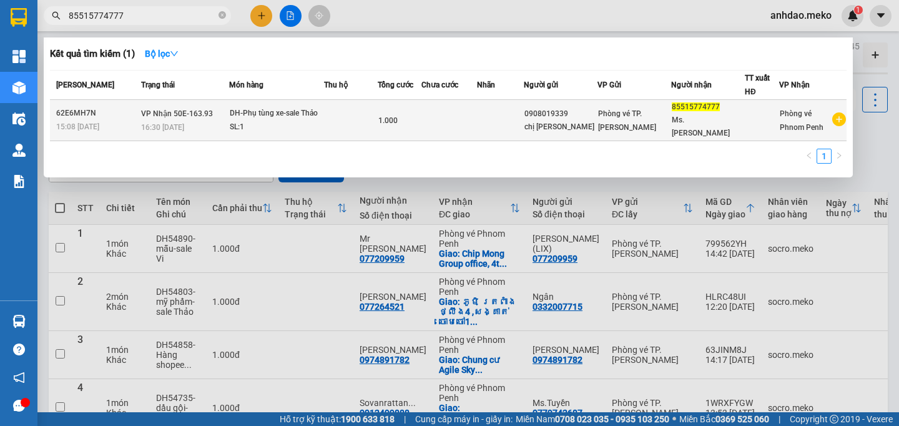
type input "85515774777"
click at [303, 119] on div "DH-Phụ tùng xe-sale Thảo" at bounding box center [277, 114] width 94 height 14
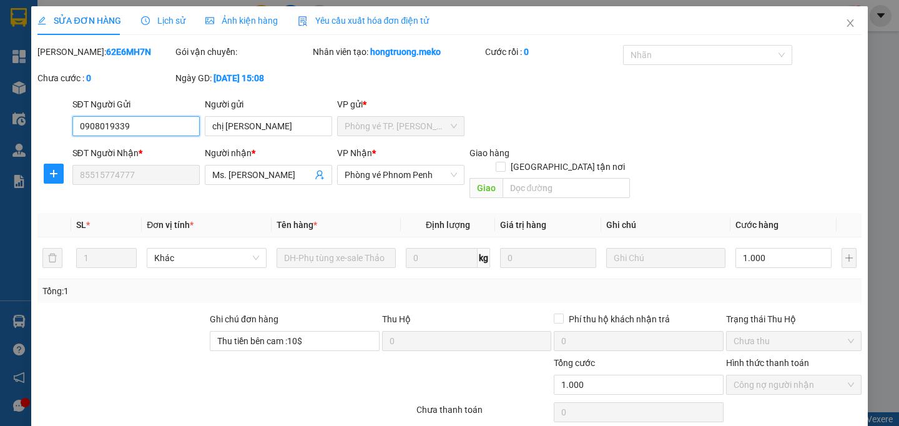
drag, startPoint x: 142, startPoint y: 140, endPoint x: 58, endPoint y: 139, distance: 84.3
click at [58, 139] on div "SĐT Người Gửi 0908019339 0908019339 Người gửi chị Minh Thảo VP gửi * Phòng vé T…" at bounding box center [449, 119] width 826 height 44
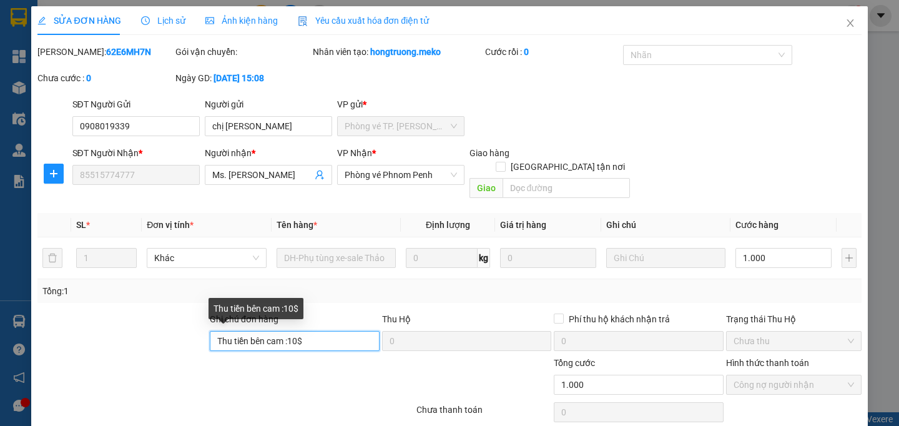
click at [339, 346] on input "Thu tiền bên cam :10$" at bounding box center [295, 341] width 170 height 20
paste input "DH54803"
type input "Thu tiền bên cam :10$ - DH54803"
click at [660, 59] on div at bounding box center [701, 54] width 151 height 15
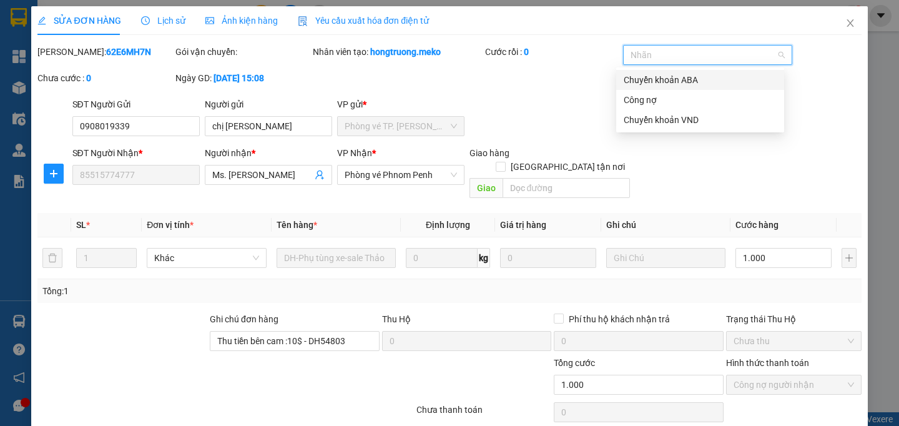
click at [656, 82] on div "Chuyển khoản ABA" at bounding box center [700, 80] width 153 height 14
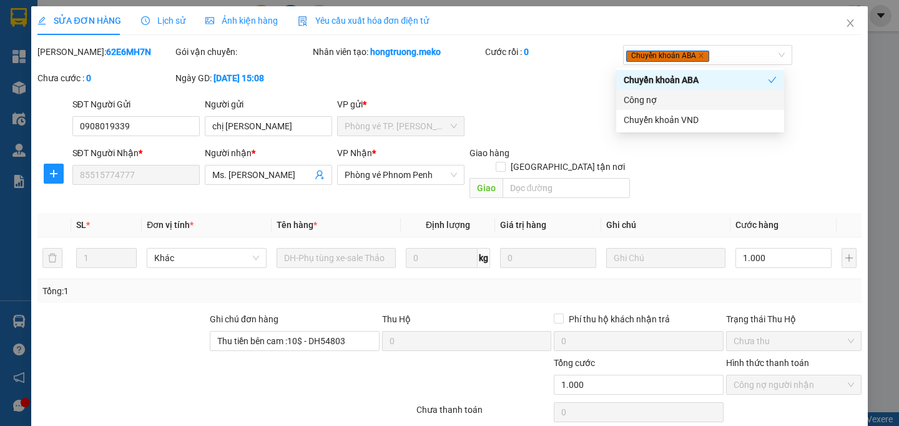
click at [518, 116] on div "SĐT Người Gửi 0908019339 Người gửi chị Minh Thảo VP gửi * Phòng vé TP. Hồ Chí M…" at bounding box center [467, 119] width 794 height 44
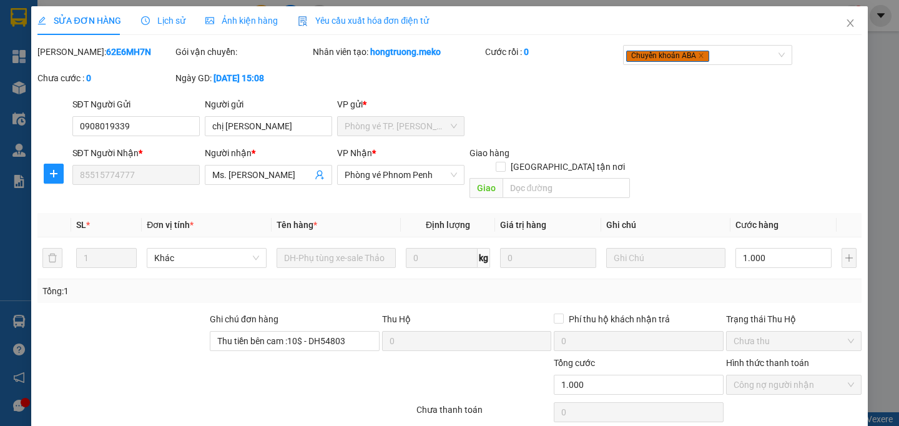
scroll to position [52, 0]
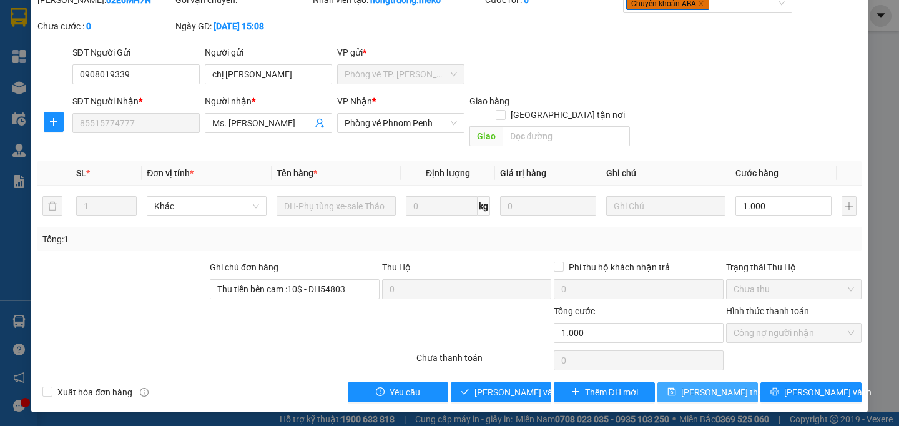
click at [688, 394] on span "Lưu thay đổi" at bounding box center [731, 392] width 100 height 14
click at [687, 399] on span "Lưu thay đổi" at bounding box center [731, 392] width 100 height 14
click at [688, 399] on span "Lưu thay đổi" at bounding box center [731, 392] width 100 height 14
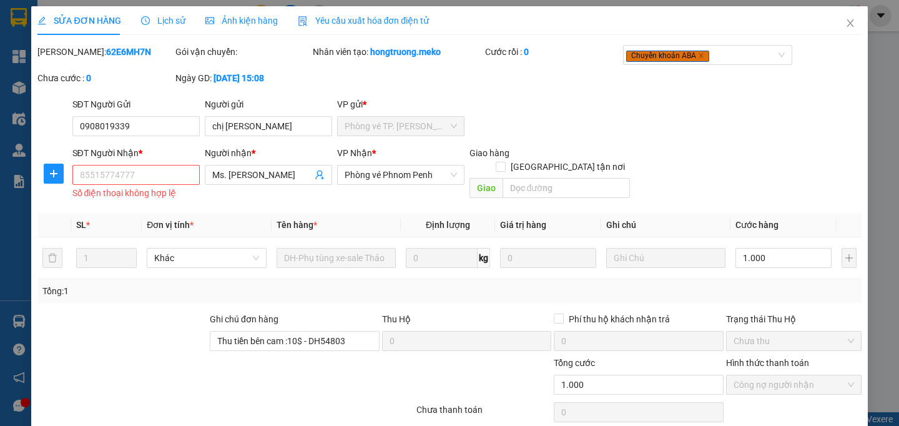
scroll to position [64, 0]
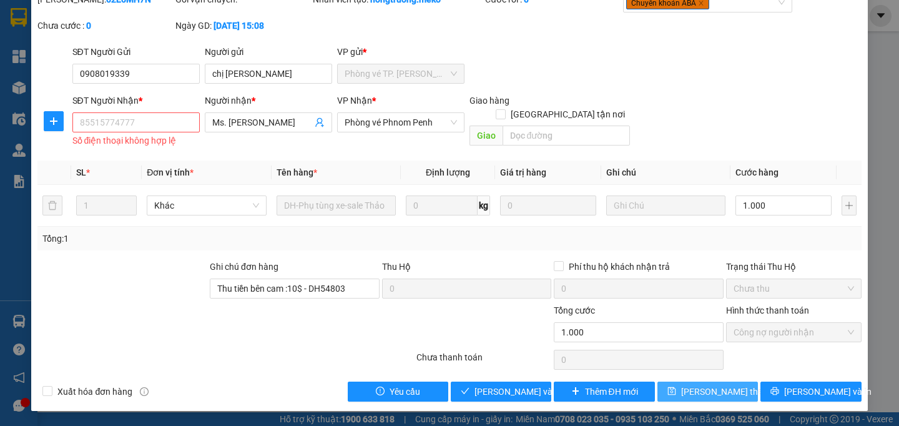
click at [693, 396] on span "Lưu thay đổi" at bounding box center [731, 391] width 100 height 14
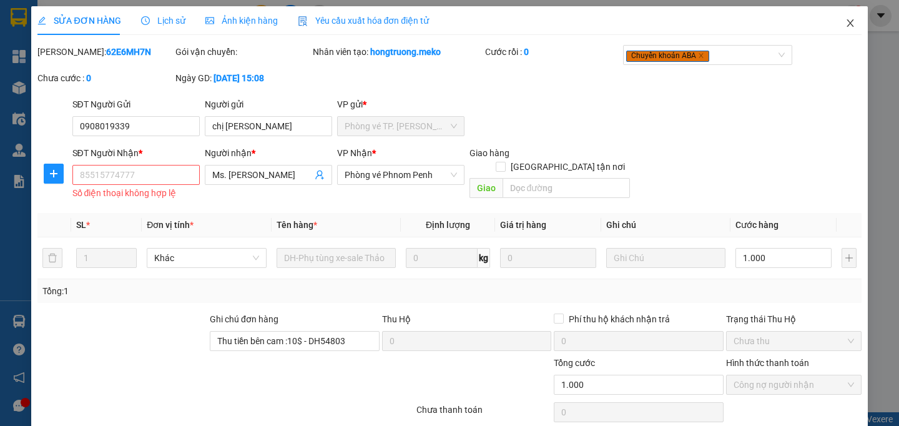
click at [845, 25] on icon "close" at bounding box center [850, 23] width 10 height 10
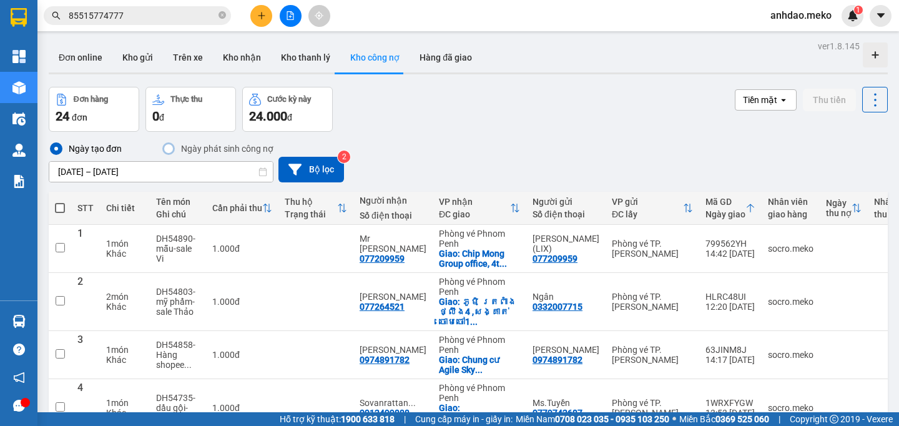
drag, startPoint x: 219, startPoint y: 14, endPoint x: 212, endPoint y: 14, distance: 7.5
click at [218, 14] on span "85515774777" at bounding box center [137, 15] width 187 height 19
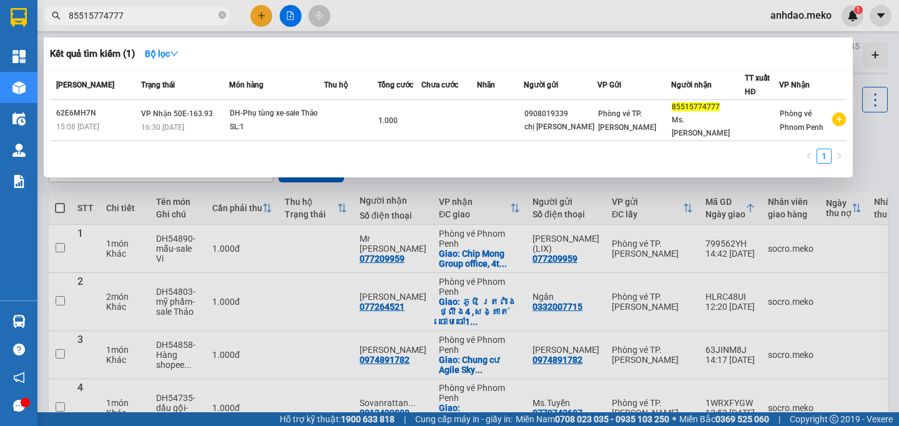
click at [220, 12] on icon "close-circle" at bounding box center [221, 14] width 7 height 7
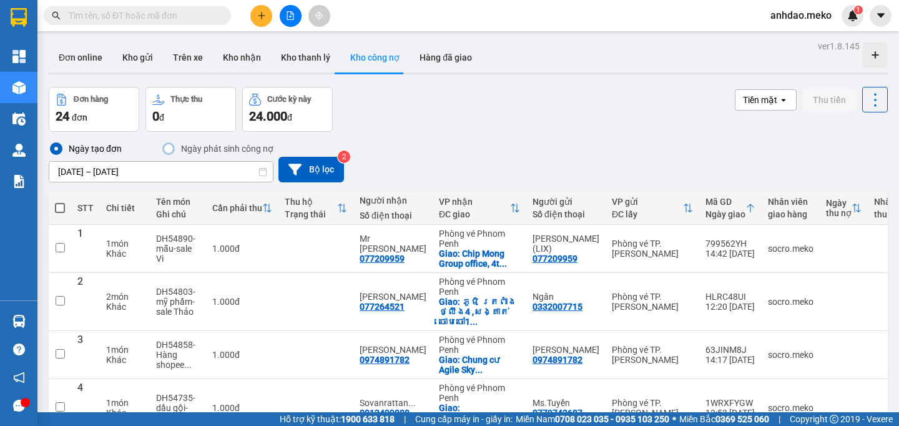
paste input "85515774777"
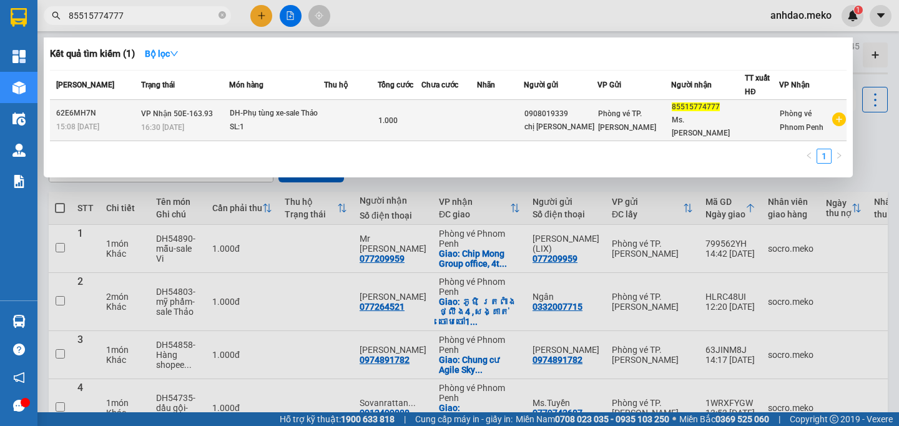
type input "85515774777"
click at [213, 119] on td "VP Nhận 50E-163.93 16:30 - 08/09" at bounding box center [183, 120] width 91 height 41
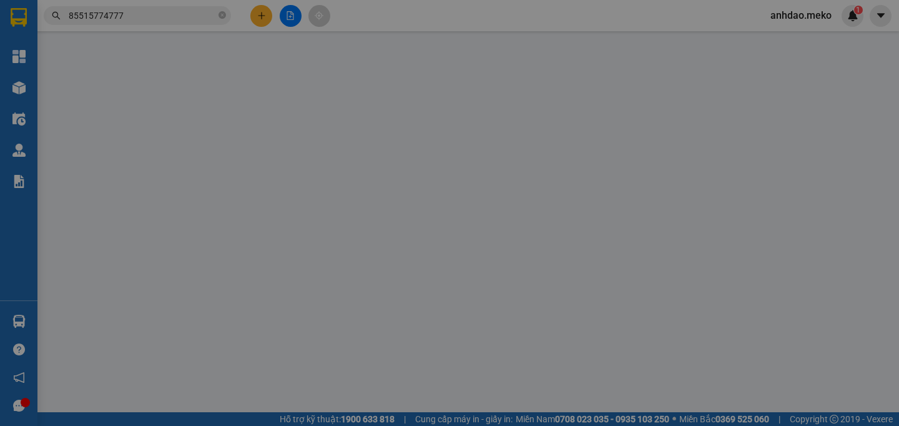
type input "0908019339"
type input "chị [PERSON_NAME]"
type input "85515774777"
type input "Ms. [PERSON_NAME]"
type input "Thu tiền bên cam :10$"
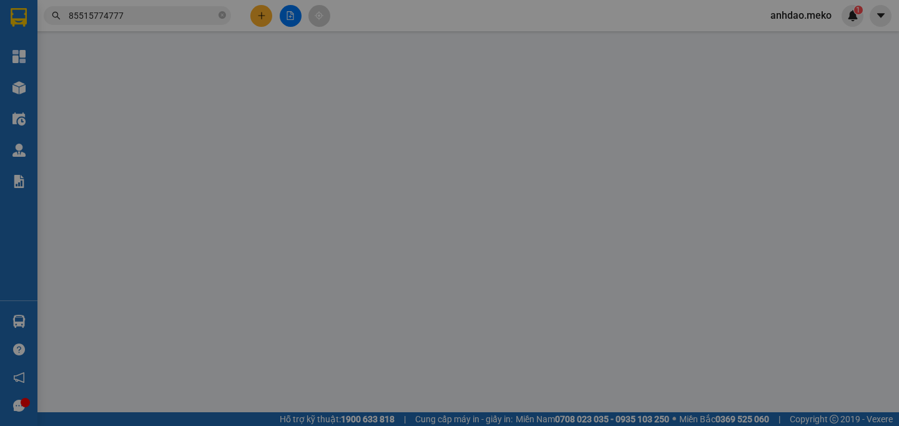
type input "1.000"
type input "0"
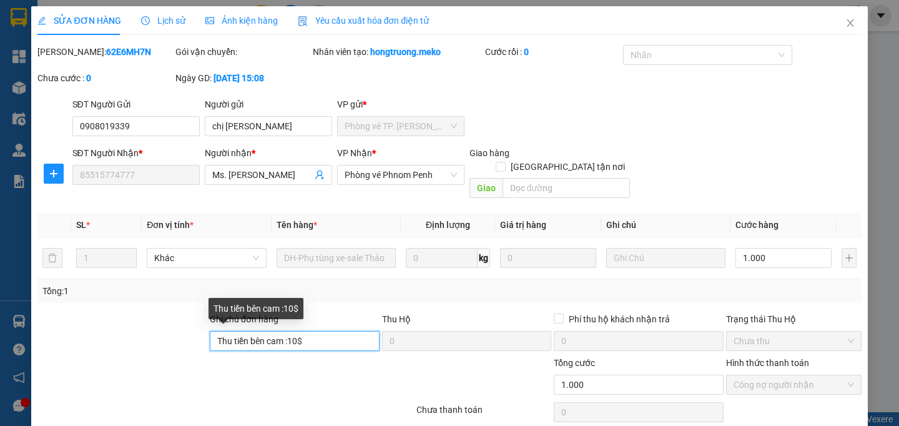
click at [334, 340] on input "Thu tiền bên cam :10$" at bounding box center [295, 341] width 170 height 20
type input "Thu tiền bên cam :10$ - DH54803"
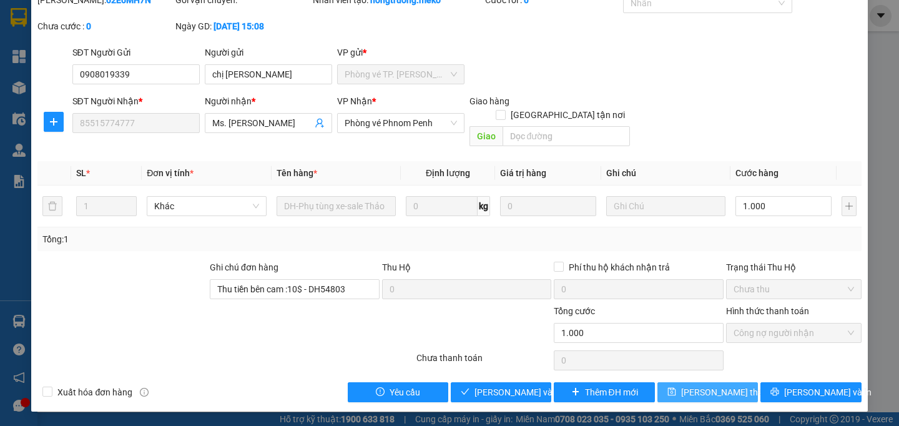
click at [693, 391] on span "Lưu thay đổi" at bounding box center [731, 392] width 100 height 14
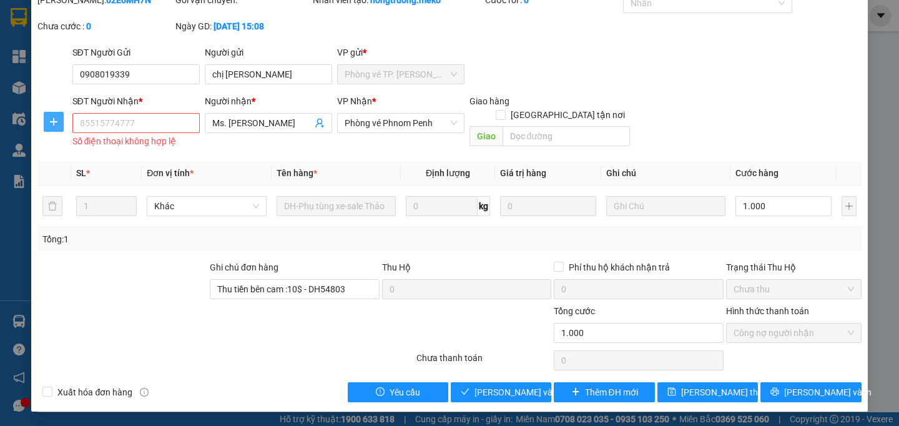
click at [51, 122] on icon "plus" at bounding box center [53, 121] width 7 height 1
click at [143, 324] on div at bounding box center [156, 326] width 241 height 44
click at [157, 304] on div at bounding box center [122, 282] width 172 height 44
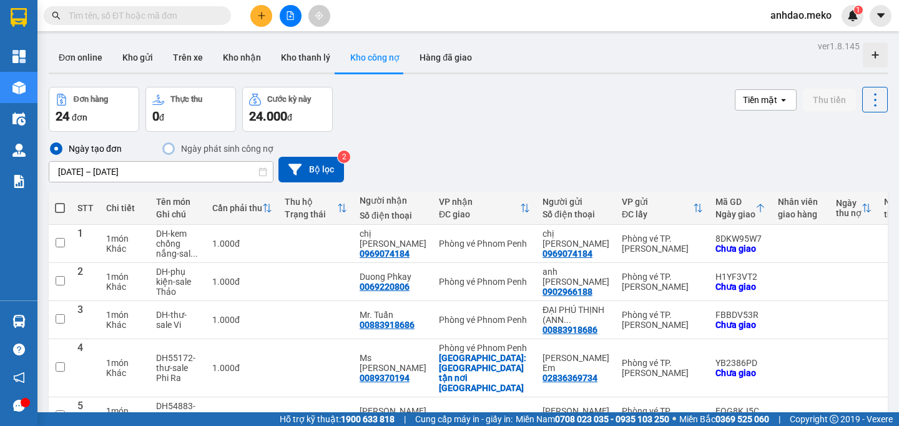
click at [124, 19] on input "text" at bounding box center [142, 16] width 147 height 14
paste input "0966066073"
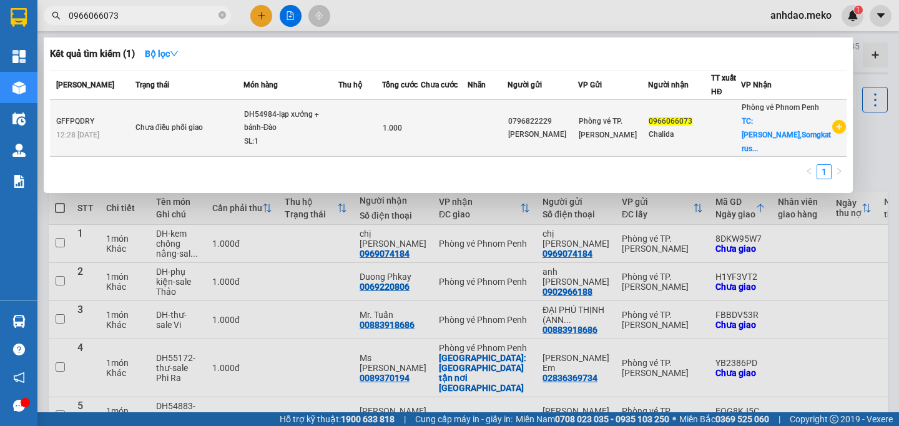
type input "0966066073"
click at [201, 125] on td "Chưa điều phối giao" at bounding box center [187, 128] width 111 height 57
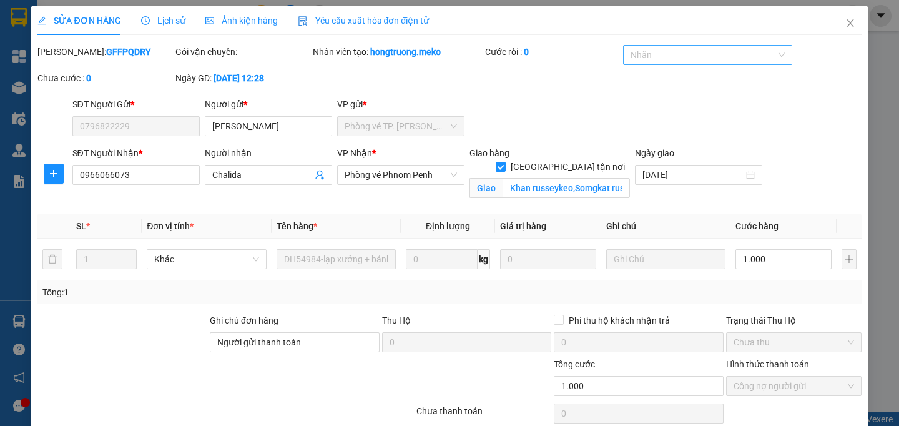
click at [638, 56] on div at bounding box center [701, 54] width 151 height 15
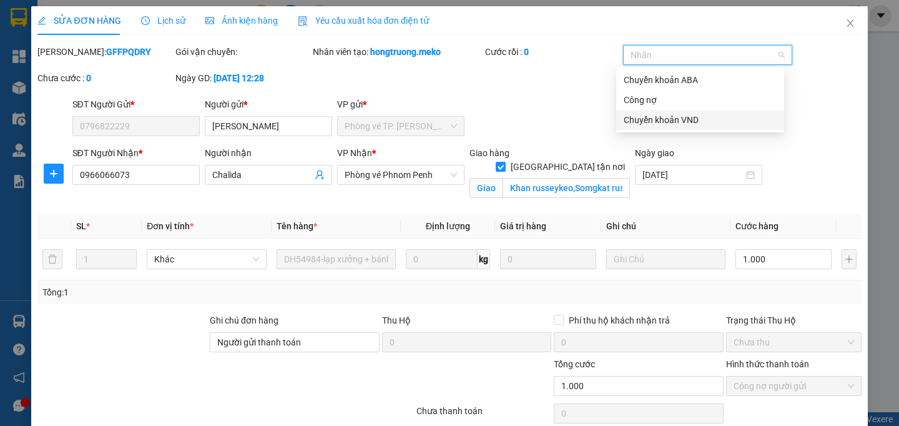
click at [682, 120] on div "Chuyển khoản VND" at bounding box center [700, 120] width 153 height 14
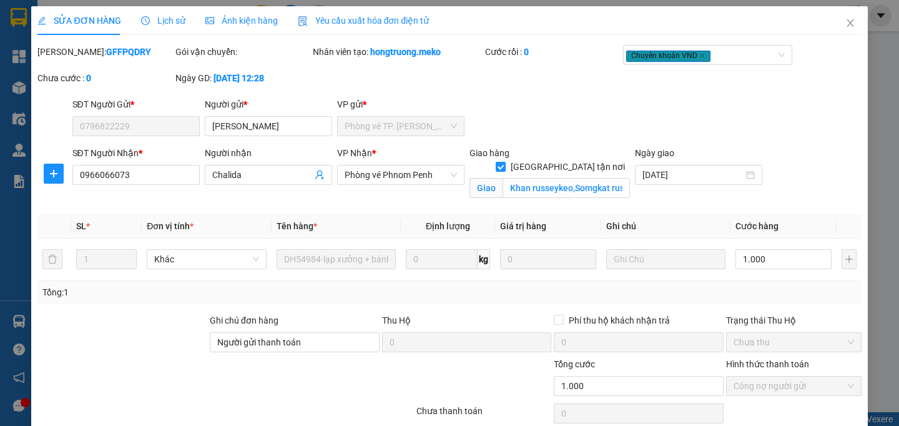
click at [536, 88] on div "Mã ĐH: GFFPQDRY Gói vận chuyển: Nhân viên tạo: hongtruong.meko Cước rồi : 0 Chu…" at bounding box center [449, 71] width 826 height 52
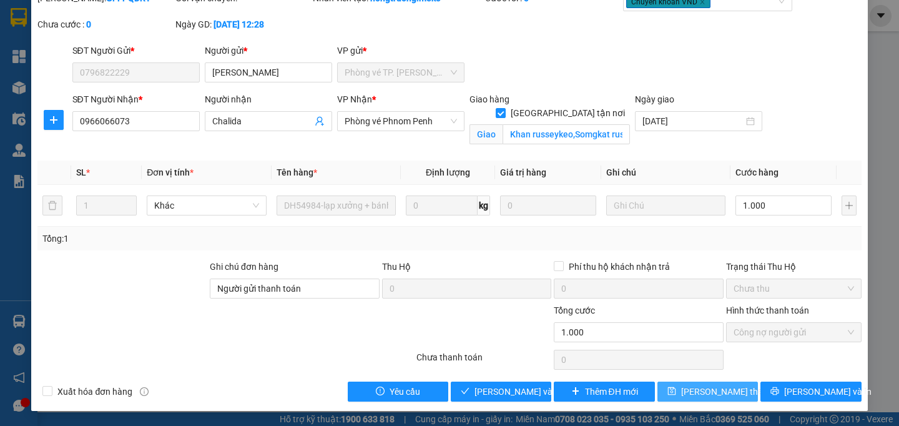
click at [675, 392] on icon "save" at bounding box center [671, 390] width 9 height 9
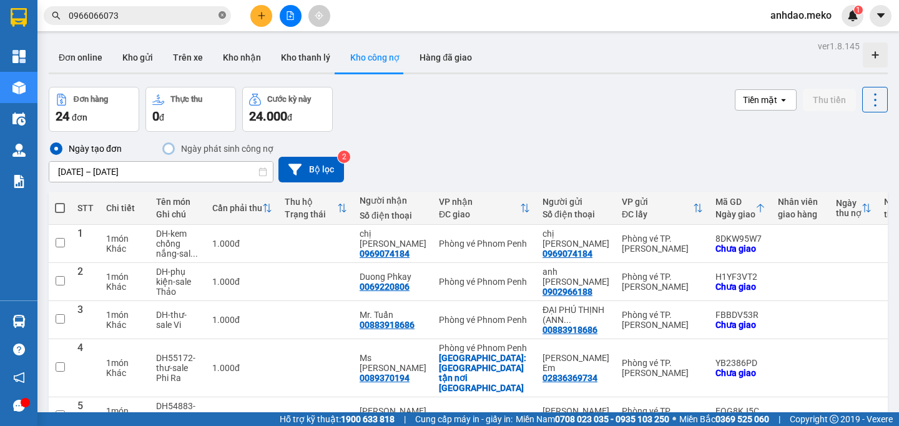
click at [225, 12] on icon "close-circle" at bounding box center [221, 14] width 7 height 7
paste input "0069230574"
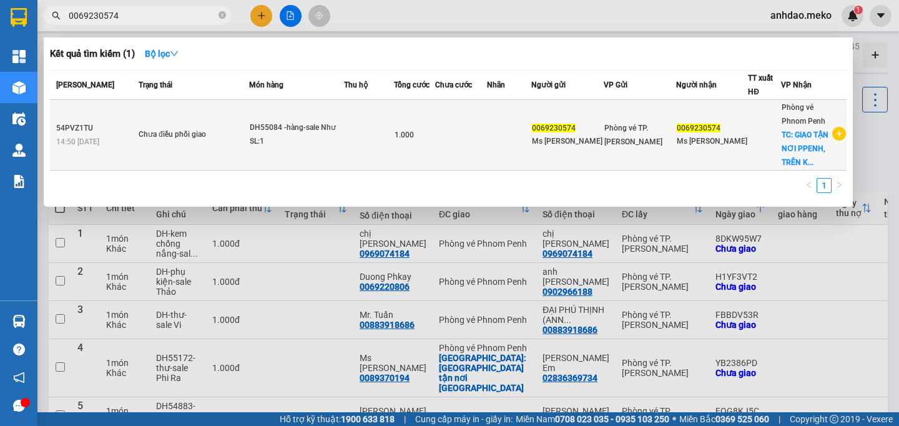
type input "0069230574"
click at [228, 152] on td "Chưa điều phối giao" at bounding box center [192, 135] width 114 height 71
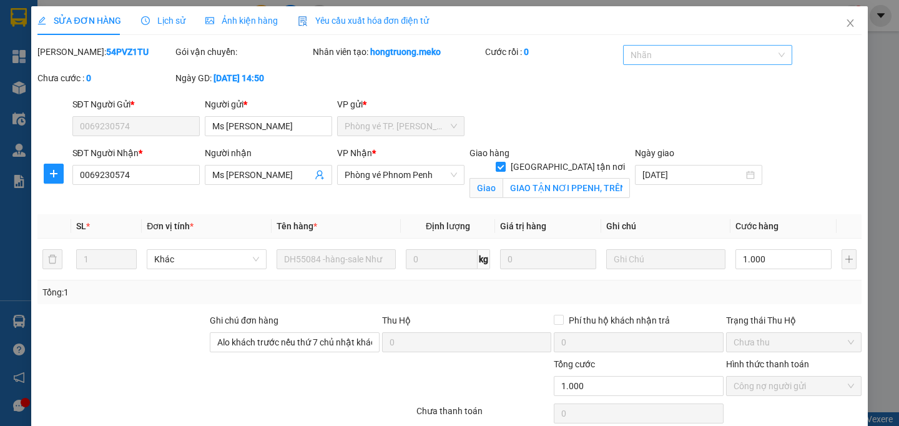
click at [635, 59] on div at bounding box center [701, 54] width 151 height 15
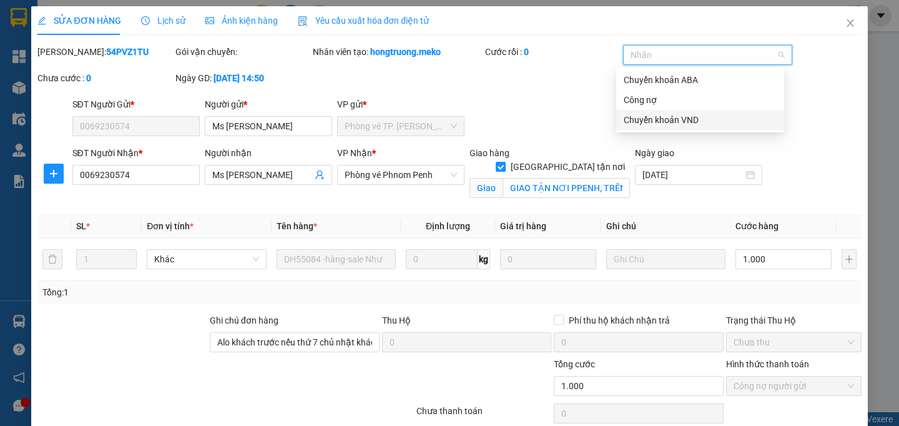
click at [653, 117] on div "Chuyển khoản VND" at bounding box center [700, 120] width 153 height 14
click at [558, 97] on div "Mã ĐH: 54PVZ1TU Gói vận chuyển: Nhân viên tạo: hongtruong.meko Cước rồi : 0 Chu…" at bounding box center [449, 71] width 826 height 52
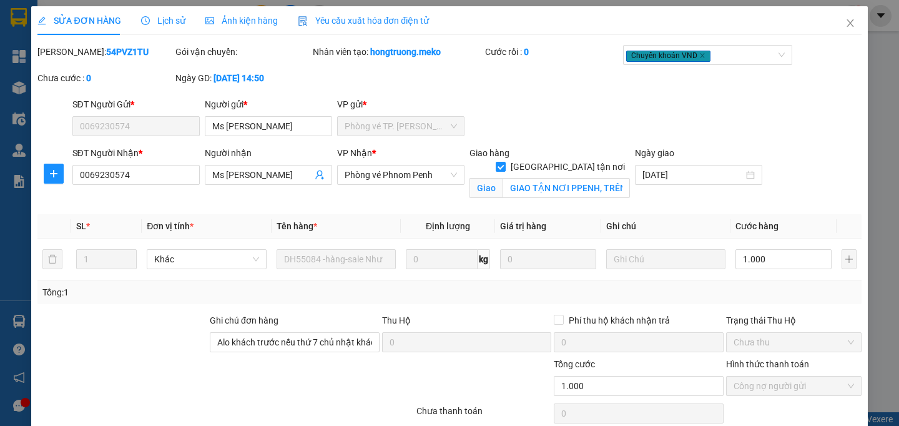
scroll to position [67, 0]
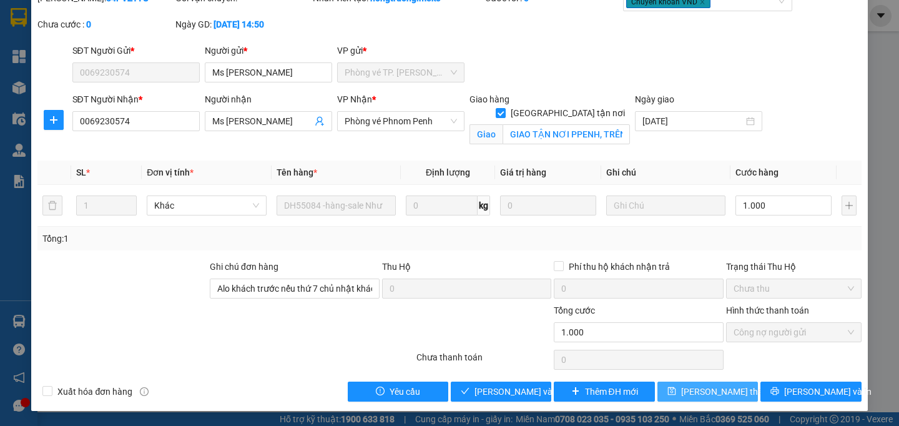
click at [688, 391] on span "Lưu thay đổi" at bounding box center [731, 391] width 100 height 14
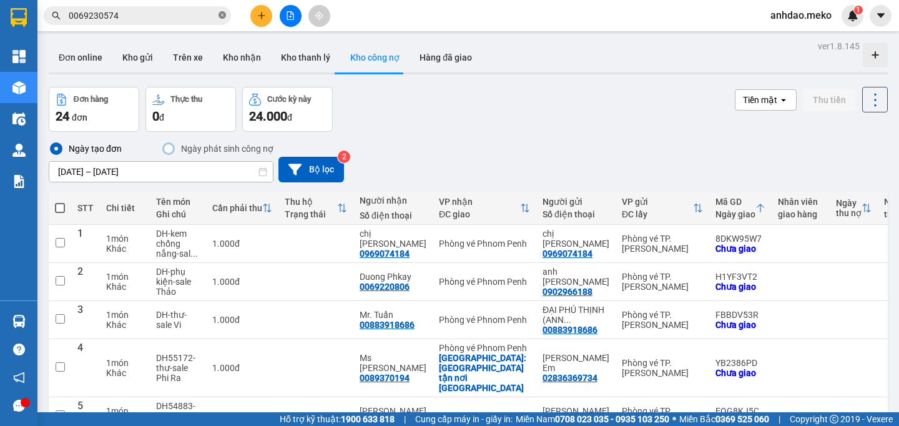
click at [222, 13] on icon "close-circle" at bounding box center [221, 14] width 7 height 7
paste input "0081771222"
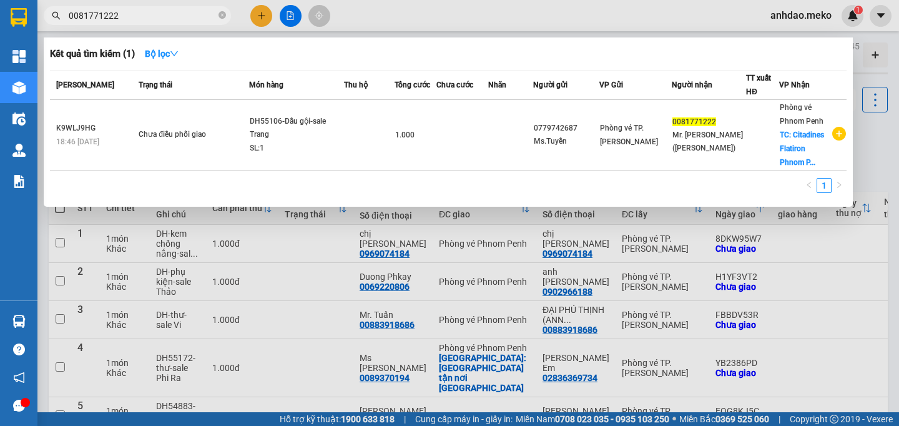
type input "0081771222"
click at [218, 145] on td "Chưa điều phối giao" at bounding box center [192, 135] width 114 height 71
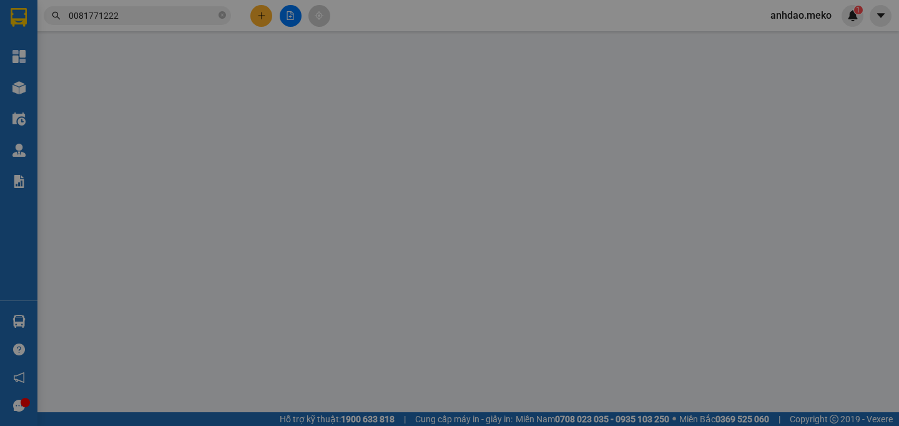
type input "0779742687"
type input "Ms.Tuyền"
type input "0081771222"
type input "Mr. VAN Sopheap (Alex)"
checkbox input "true"
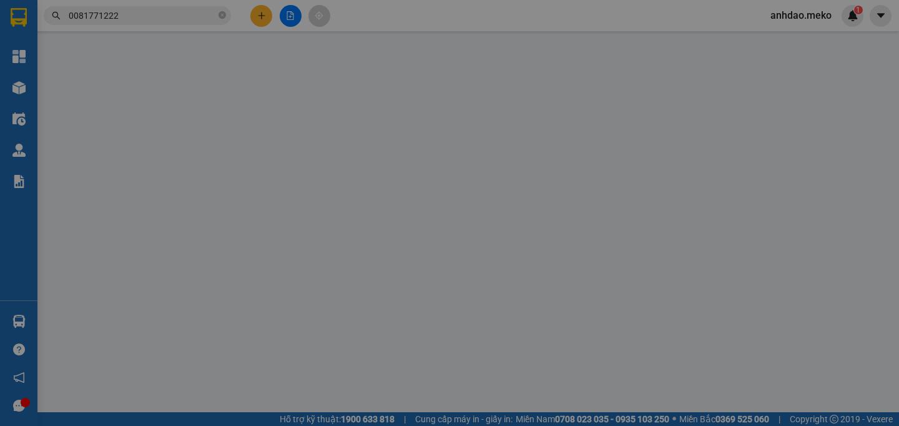
type input "Citadines Flatiron Phnom Penh Street 102, Phnom Penh City Centre"
type input "THANH TOÁN ĐẦU VN"
type input "1.000"
type input "0"
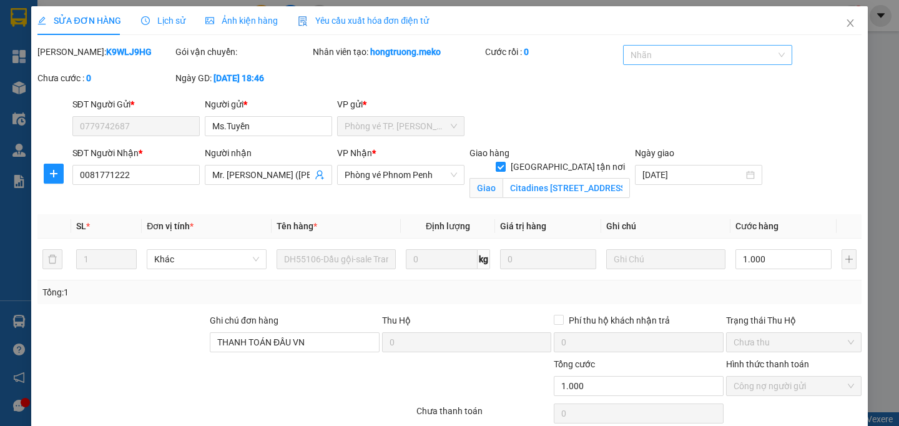
click at [642, 56] on div at bounding box center [701, 54] width 151 height 15
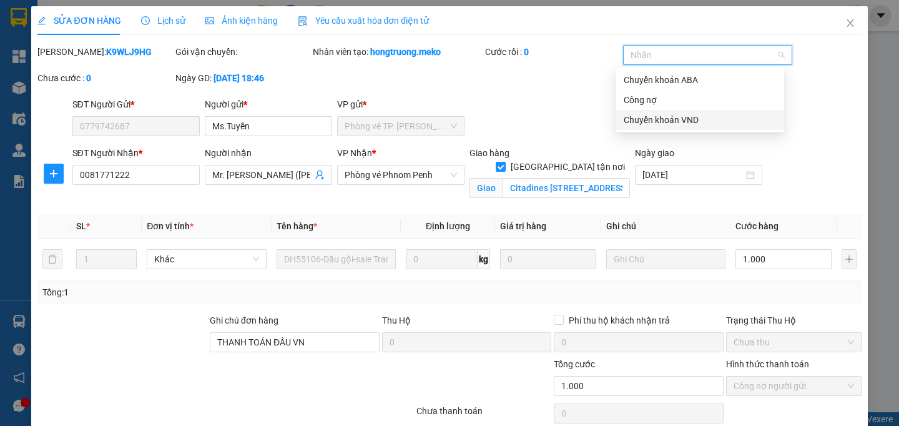
click at [643, 116] on div "Chuyển khoản VND" at bounding box center [700, 120] width 153 height 14
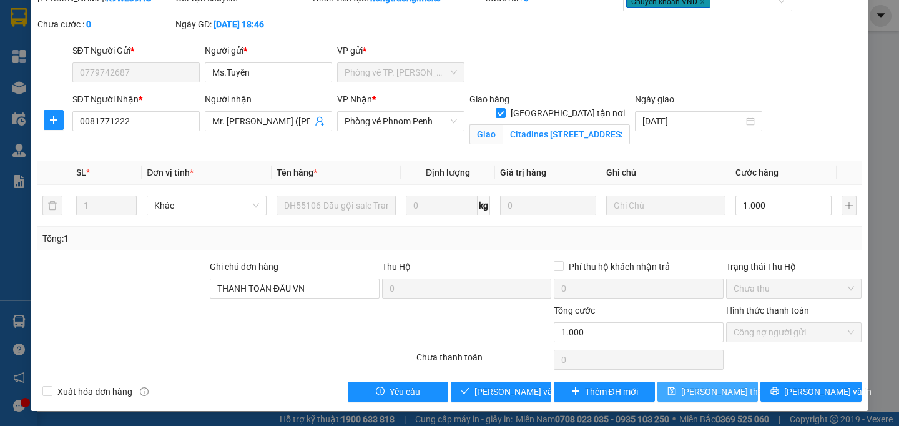
click at [691, 394] on span "Lưu thay đổi" at bounding box center [731, 391] width 100 height 14
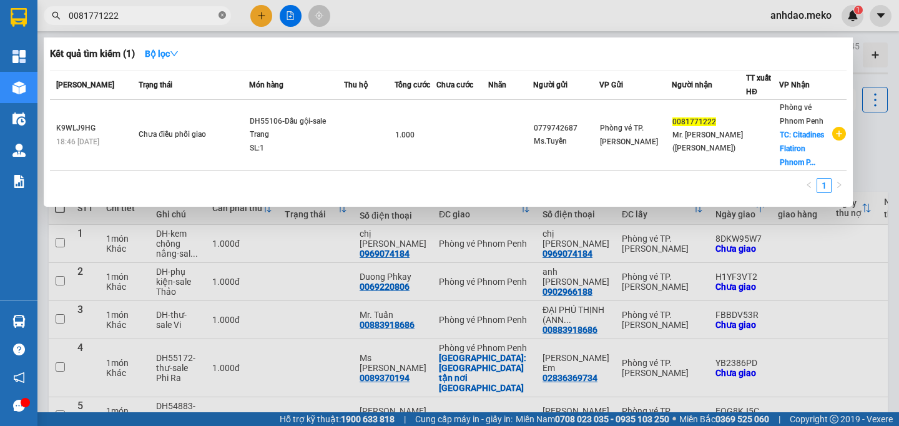
click at [221, 14] on icon "close-circle" at bounding box center [221, 14] width 7 height 7
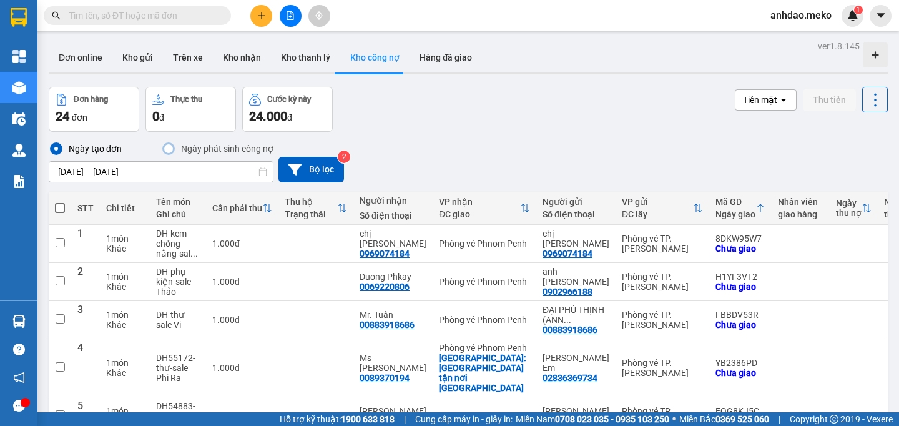
paste input "0069679678"
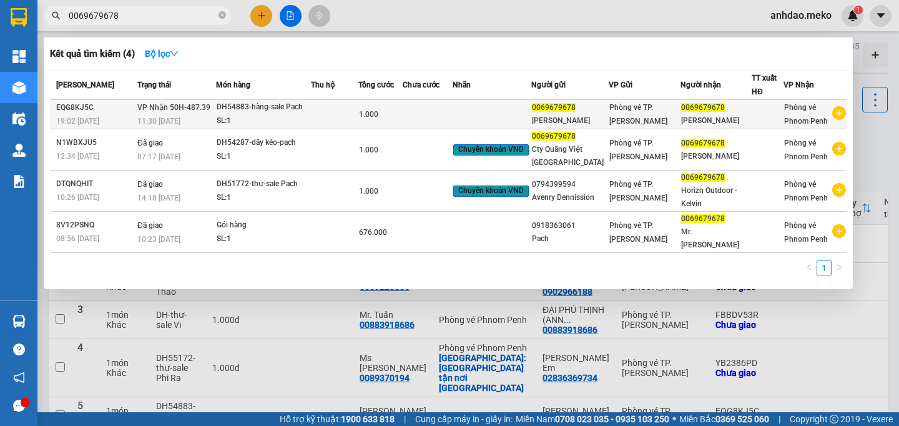
type input "0069679678"
click at [254, 114] on div "DH54883-hàng-sale Pach" at bounding box center [264, 107] width 94 height 14
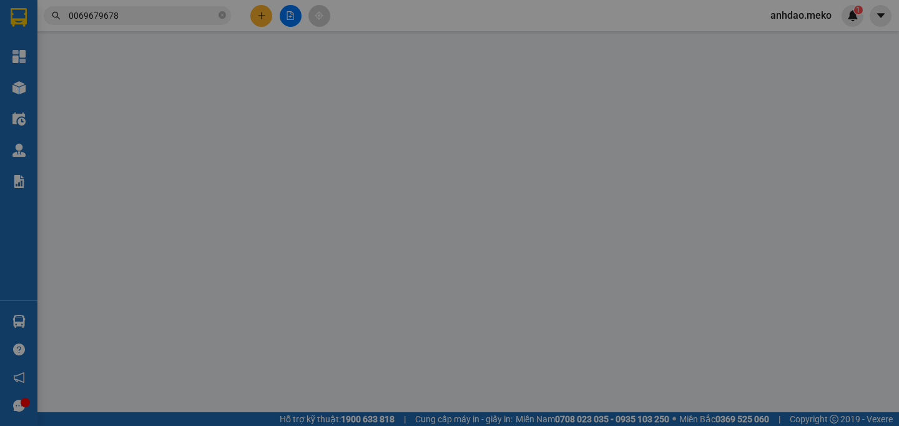
type input "0069679678"
type input "[PERSON_NAME]"
type input "0069679678"
type input "[PERSON_NAME]"
type input "Không thu phí"
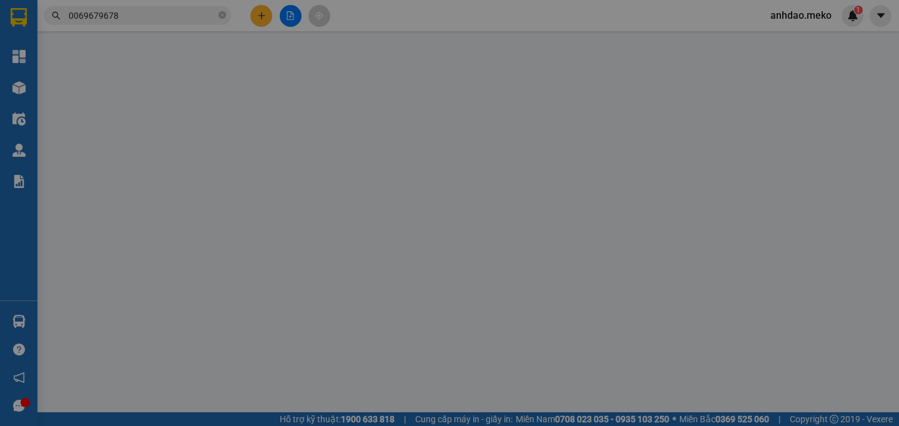
type input "1.000"
type input "0"
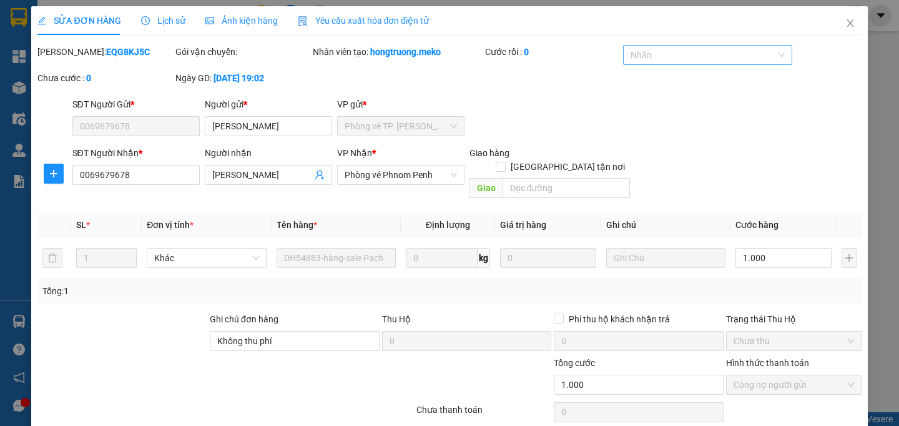
click at [675, 63] on div "Nhãn" at bounding box center [708, 55] width 170 height 20
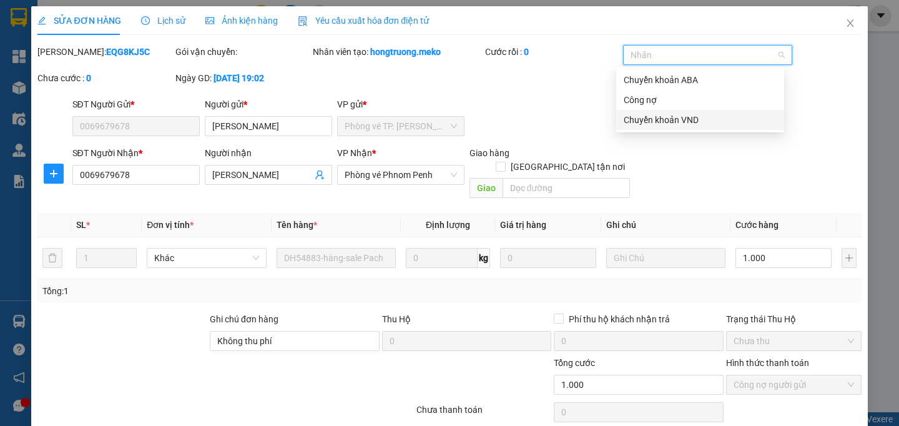
click at [677, 122] on div "Chuyển khoản VND" at bounding box center [700, 120] width 153 height 14
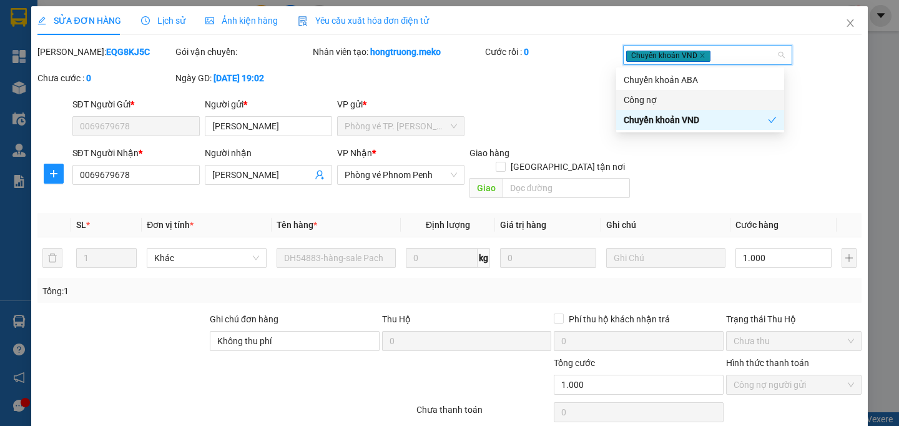
click at [564, 97] on div "Mã ĐH: EQG8KJ5C Gói vận chuyển: Nhân viên tạo: hongtruong.meko Cước rồi : 0 Chu…" at bounding box center [449, 71] width 826 height 52
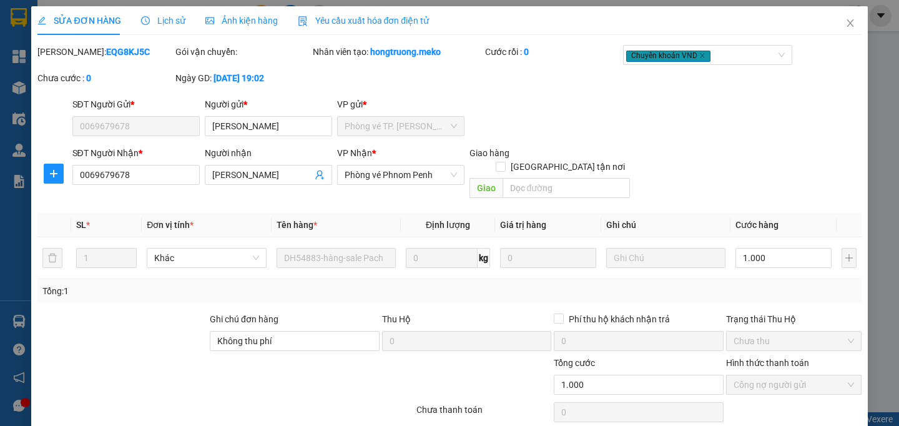
scroll to position [52, 0]
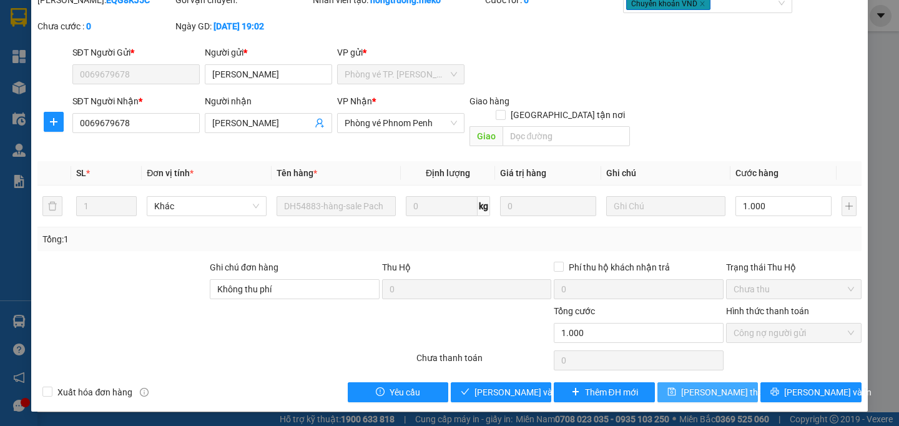
click at [685, 395] on span "Lưu thay đổi" at bounding box center [731, 392] width 100 height 14
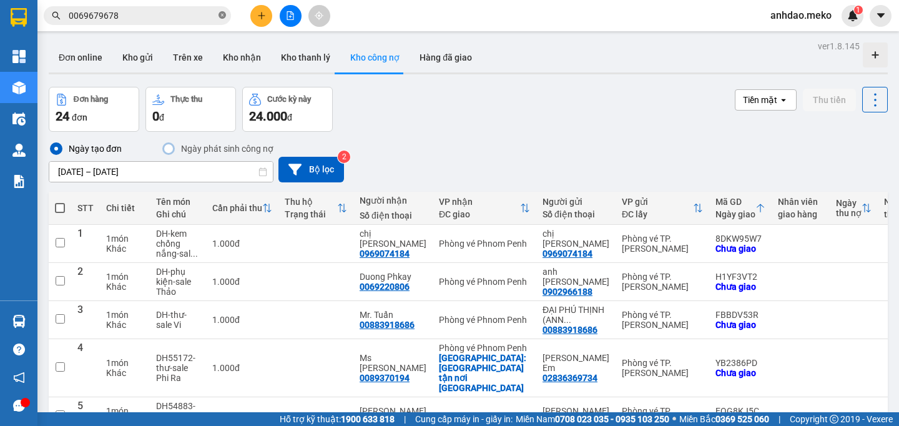
click at [225, 16] on icon "close-circle" at bounding box center [221, 14] width 7 height 7
paste input "0089370194"
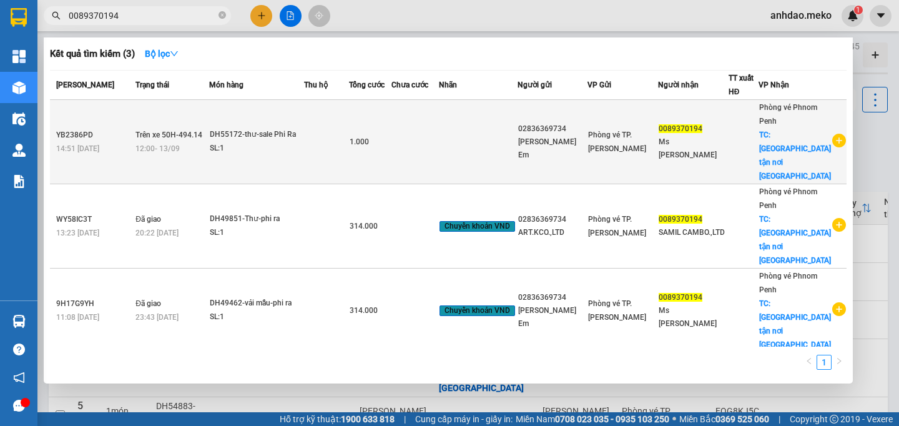
type input "0089370194"
click at [288, 149] on td "DH55172-thư-sale Phi Ra SL: 1" at bounding box center [256, 142] width 95 height 84
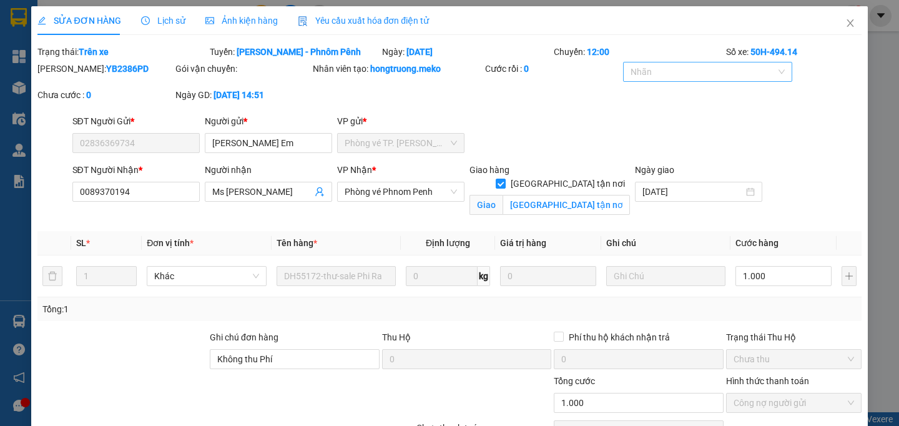
click at [685, 71] on div at bounding box center [701, 71] width 151 height 15
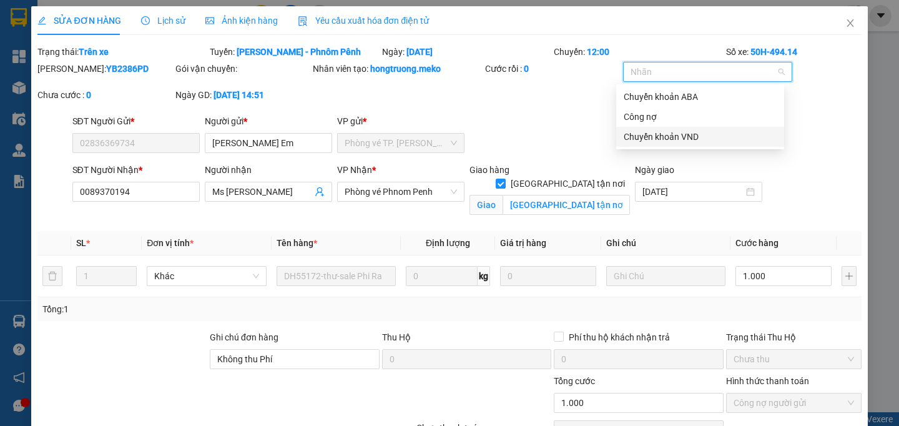
click at [677, 135] on div "Chuyển khoản VND" at bounding box center [700, 137] width 153 height 14
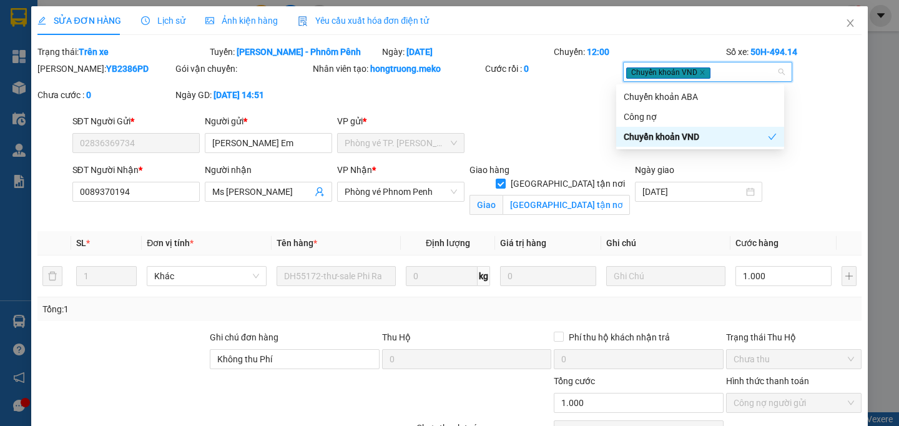
click at [554, 129] on div "SĐT Người Gửi * 02836369734 Người gửi * Anh Hồ Em VP gửi * Phòng vé TP. Hồ Chí …" at bounding box center [467, 136] width 794 height 44
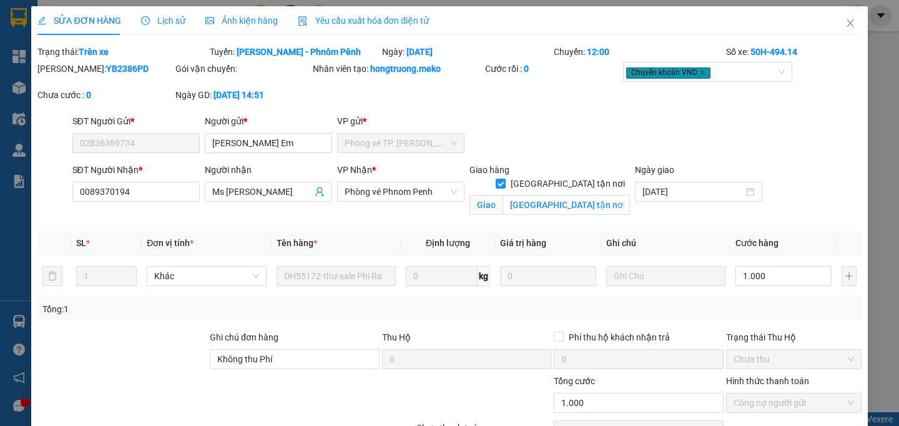
scroll to position [84, 0]
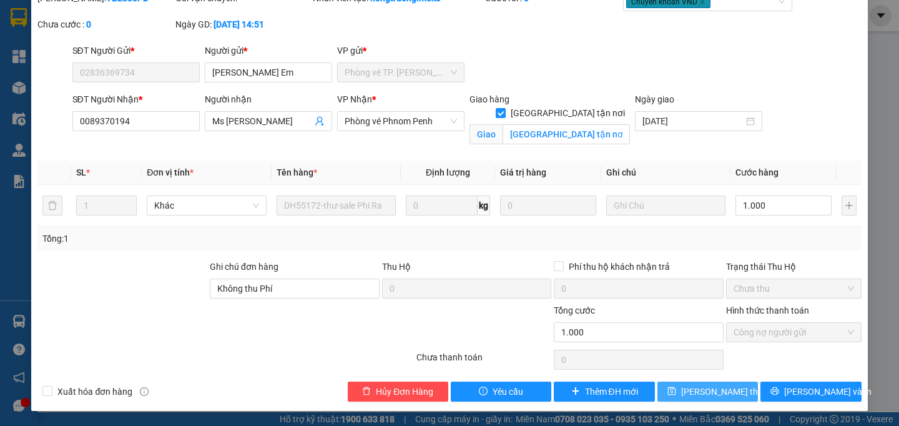
click at [671, 393] on icon "save" at bounding box center [671, 390] width 9 height 9
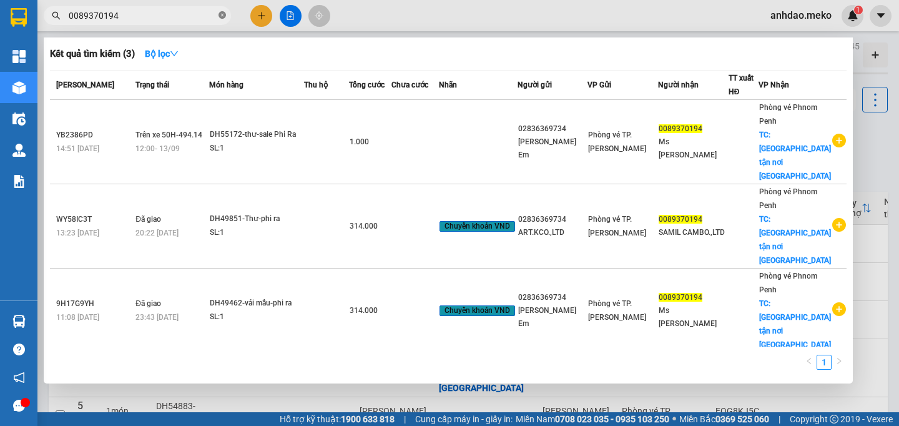
click at [222, 14] on icon "close-circle" at bounding box center [221, 14] width 7 height 7
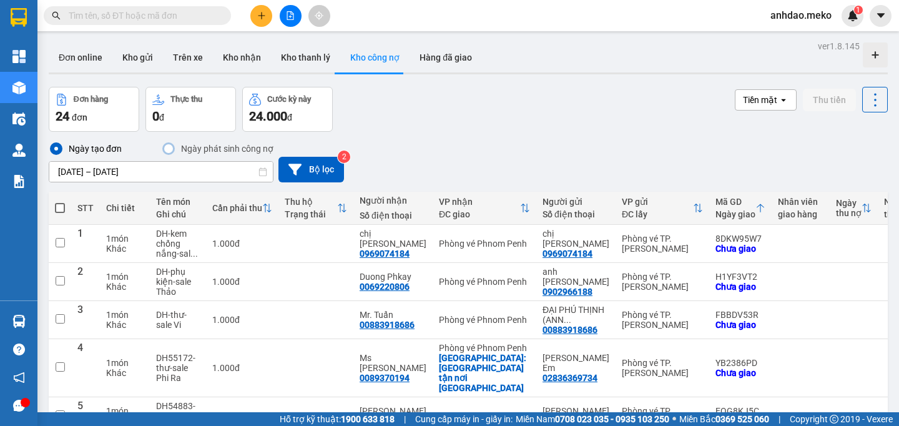
paste input "00883918686"
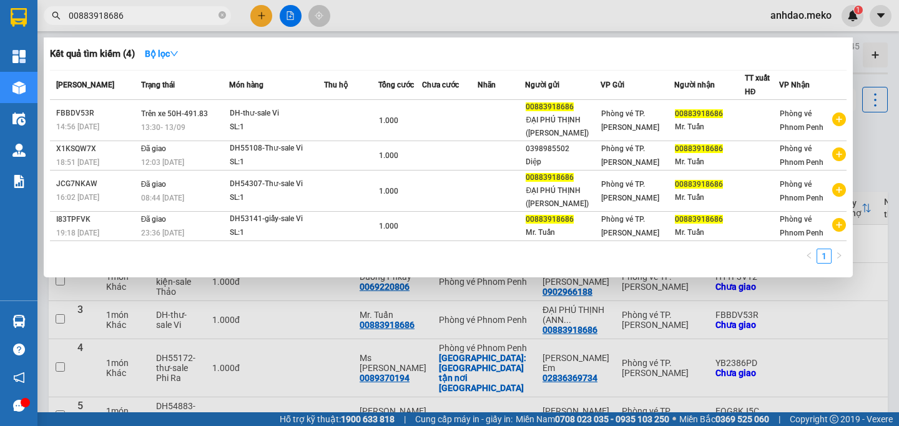
type input "00883918686"
drag, startPoint x: 222, startPoint y: 17, endPoint x: 210, endPoint y: 15, distance: 11.5
click at [220, 17] on icon "close-circle" at bounding box center [221, 14] width 7 height 7
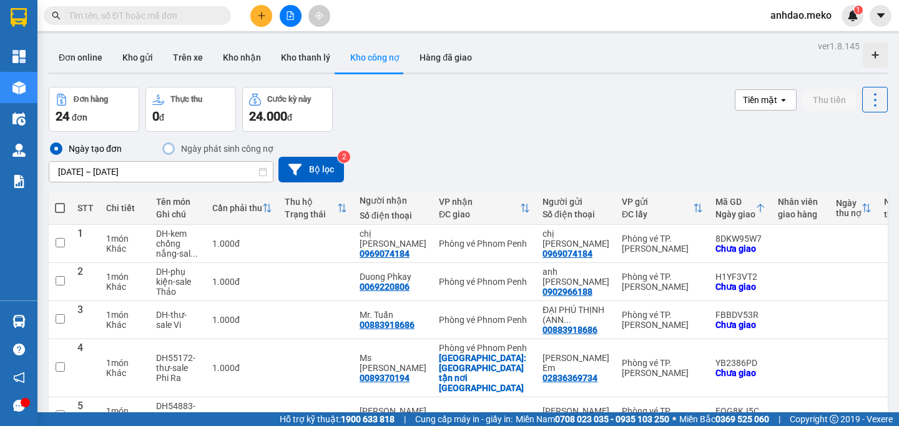
paste input "0069220806"
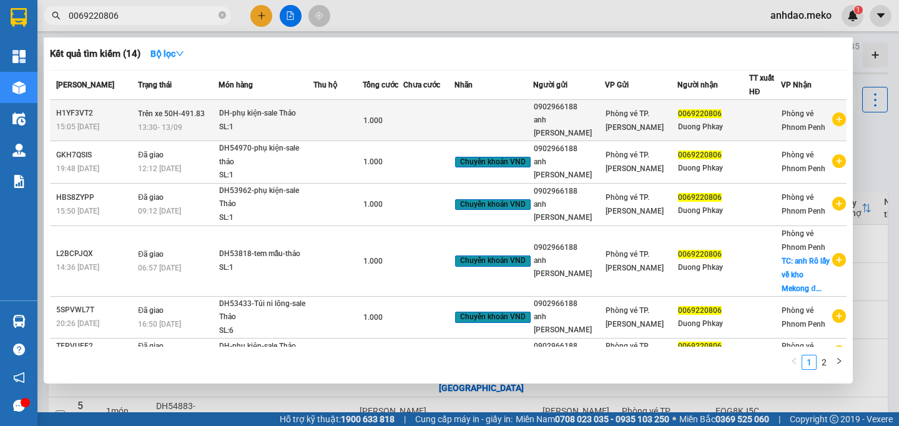
type input "0069220806"
click at [283, 120] on div "SL: 1" at bounding box center [266, 127] width 94 height 14
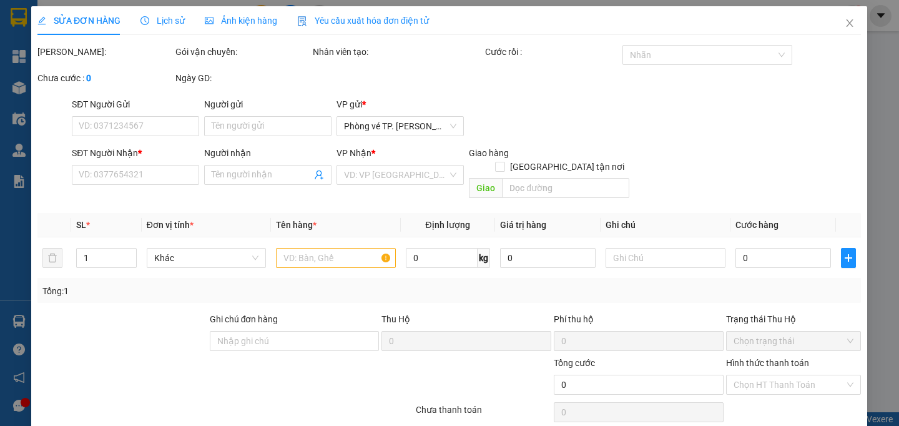
type input "0902966188"
type input "anh [PERSON_NAME]"
type input "0069220806"
type input "Duong Phkay"
type input "Người gửi trả phí"
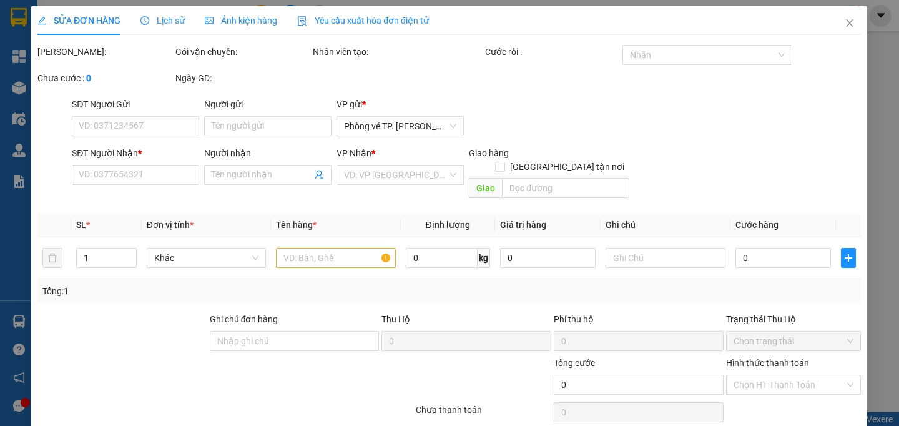
type input "1.000"
type input "0"
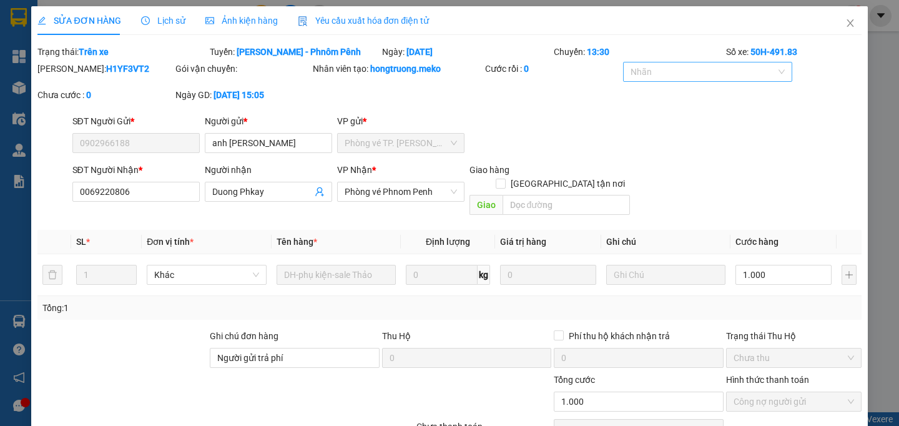
click at [675, 66] on div at bounding box center [701, 71] width 151 height 15
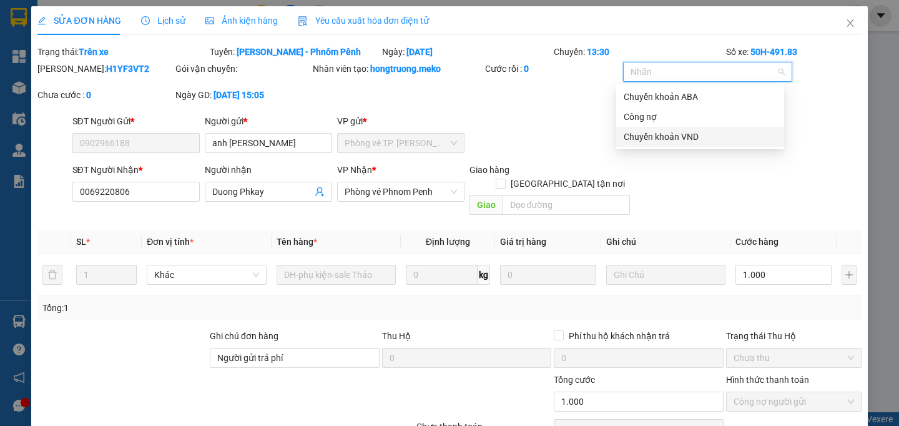
click at [682, 140] on div "Chuyển khoản VND" at bounding box center [700, 137] width 153 height 14
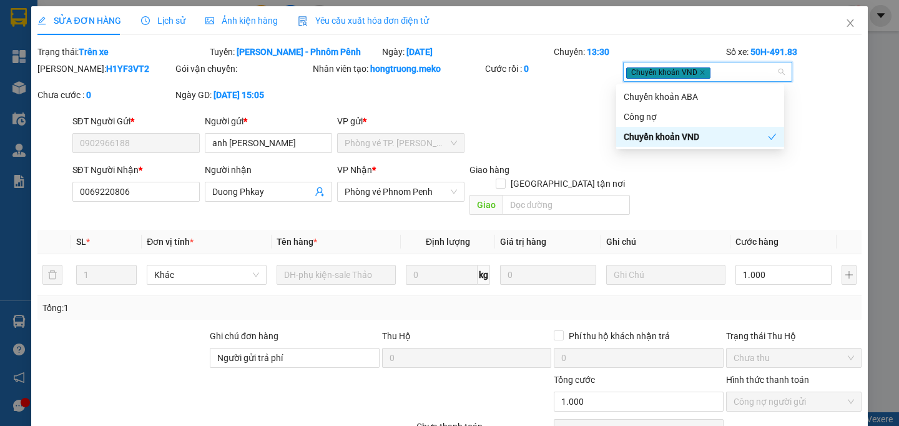
click at [546, 114] on div "Mã ĐH: H1YF3VT2 Gói vận chuyển: Nhân viên tạo: hongtruong.meko Cước rồi : 0 Chu…" at bounding box center [449, 88] width 826 height 52
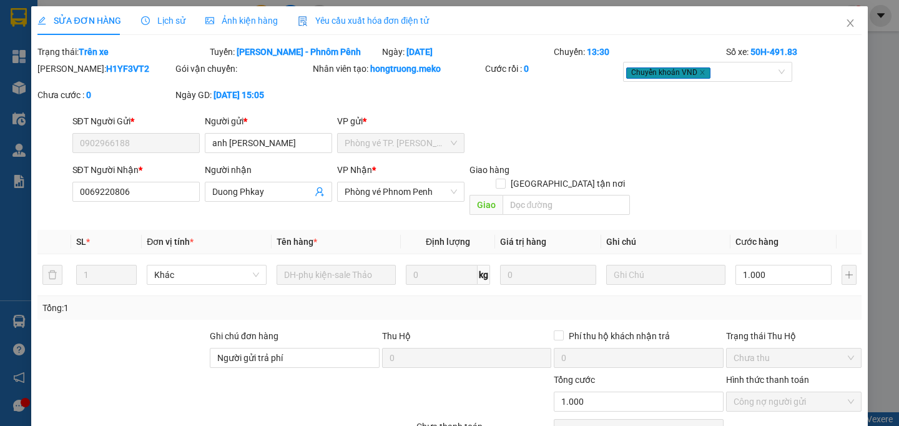
scroll to position [69, 0]
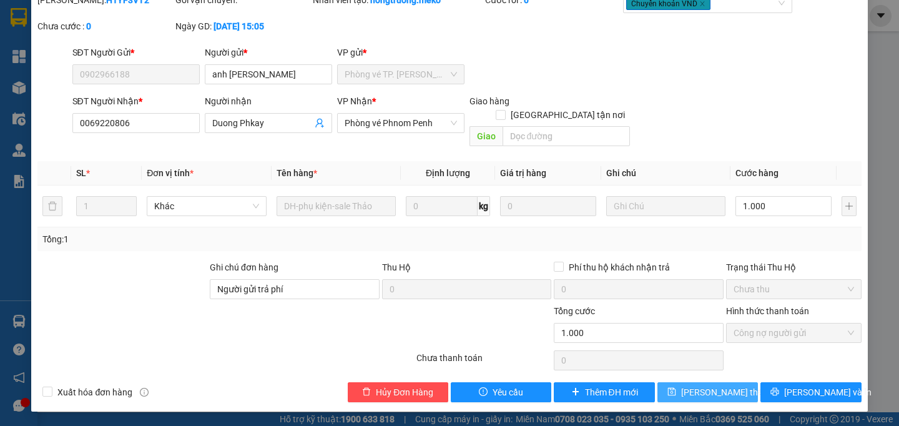
click at [669, 389] on icon "save" at bounding box center [672, 392] width 8 height 8
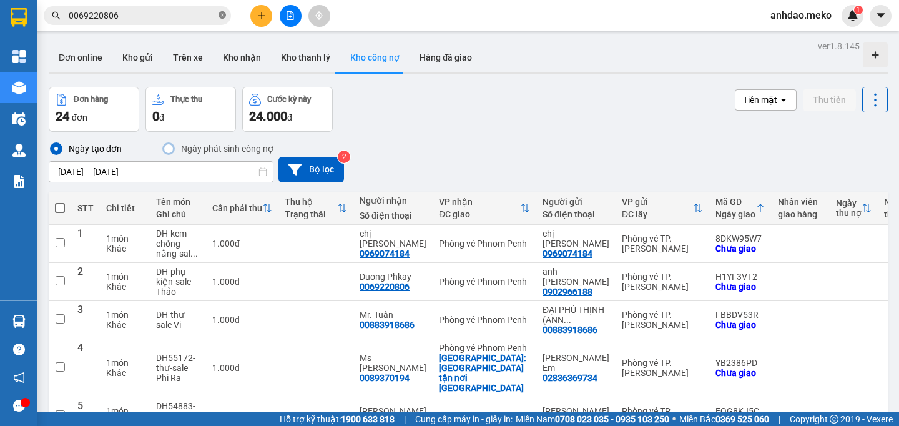
click at [225, 12] on icon "close-circle" at bounding box center [221, 14] width 7 height 7
paste input "0969074184"
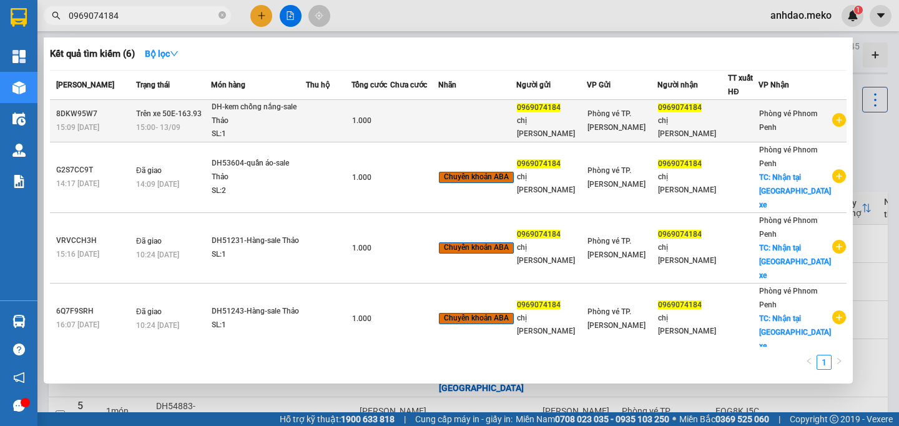
type input "0969074184"
click at [321, 117] on td at bounding box center [329, 121] width 46 height 42
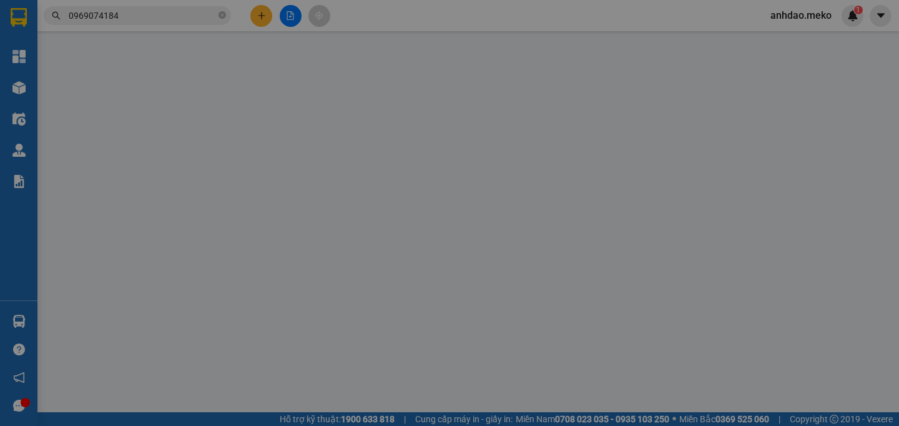
type input "0969074184"
type input "chị [PERSON_NAME]"
type input "0969074184"
type input "chị [PERSON_NAME]"
type input "Thu tiền : 10$"
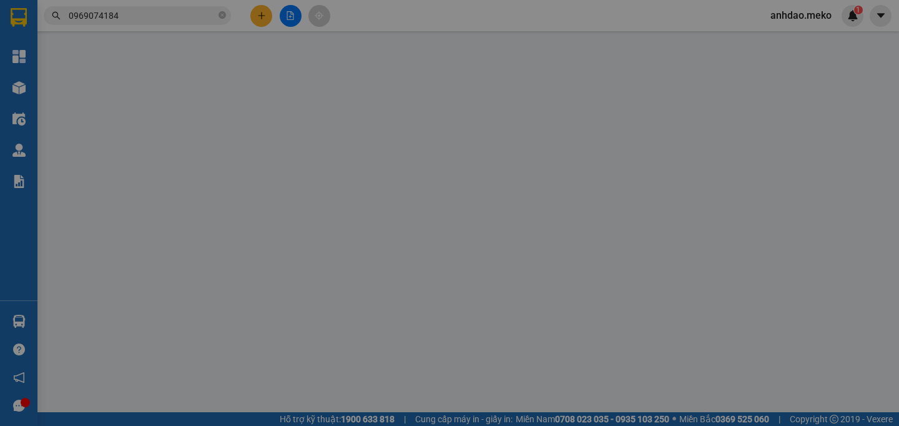
type input "1.000"
type input "0"
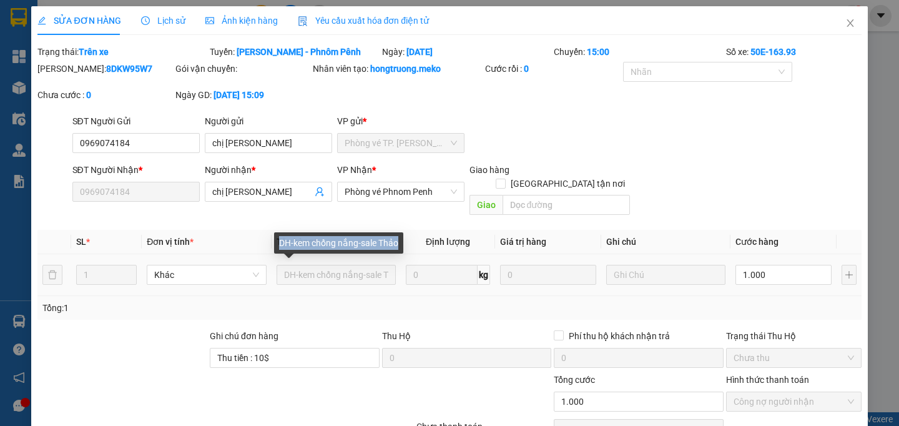
drag, startPoint x: 404, startPoint y: 243, endPoint x: 277, endPoint y: 236, distance: 127.5
click at [277, 236] on div "DH-kem chống nắng-sale Thảo" at bounding box center [338, 242] width 129 height 21
copy div "DH-kem chống nắng-sale Thảo"
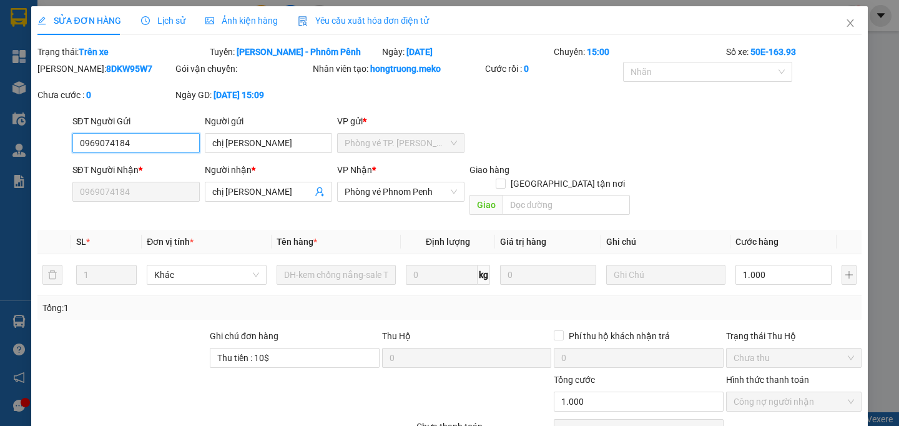
drag, startPoint x: 124, startPoint y: 154, endPoint x: 75, endPoint y: 154, distance: 49.3
click at [75, 153] on input "0969074184" at bounding box center [135, 143] width 127 height 20
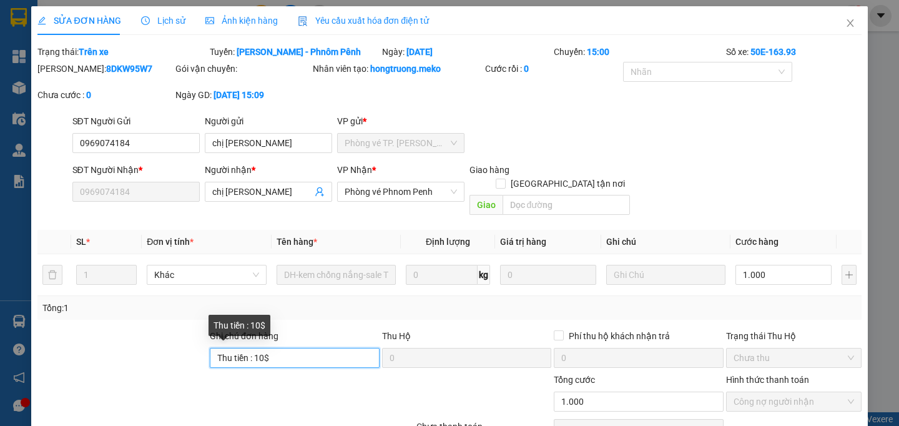
click at [290, 355] on input "Thu tiền : 10$" at bounding box center [295, 358] width 170 height 20
paste input "DH55218"
type input "Thu tiền : 10$ - DH55218"
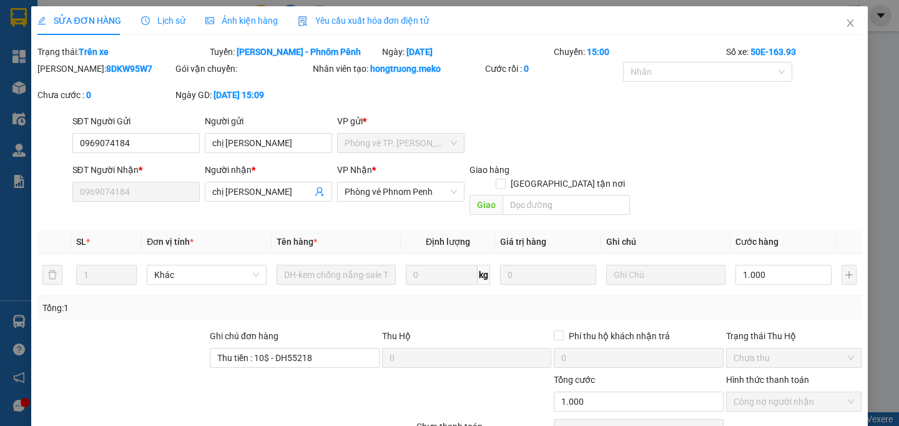
click at [716, 82] on div "Nhãn" at bounding box center [708, 74] width 170 height 25
click at [713, 77] on div at bounding box center [701, 71] width 151 height 15
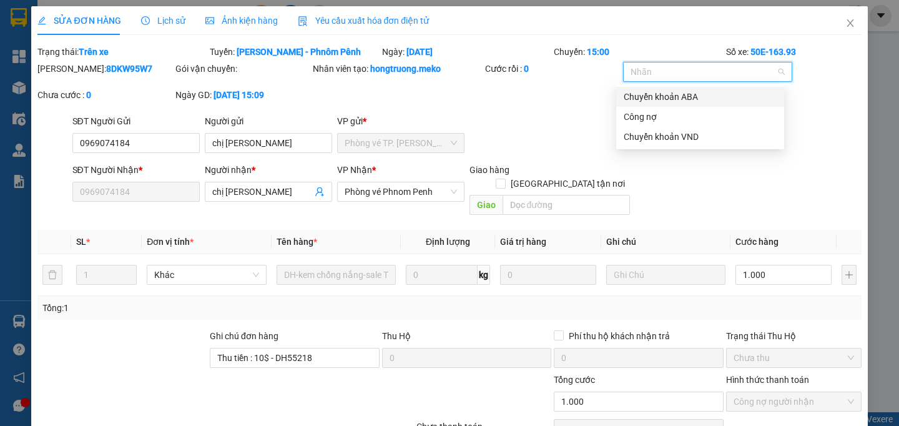
click at [700, 99] on div "Chuyển khoản ABA" at bounding box center [700, 97] width 153 height 14
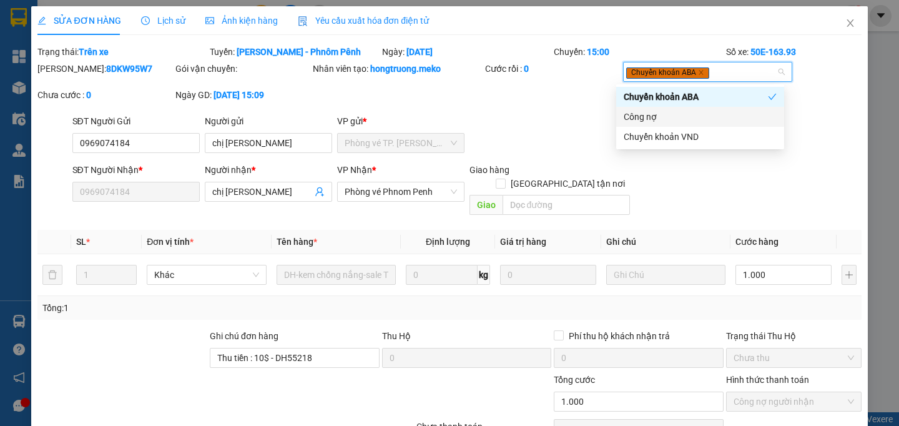
click at [577, 114] on div "Mã ĐH: 8DKW95W7 Gói vận chuyển: Nhân viên tạo: hongtruong.meko Cước rồi : 0 Chu…" at bounding box center [449, 88] width 826 height 52
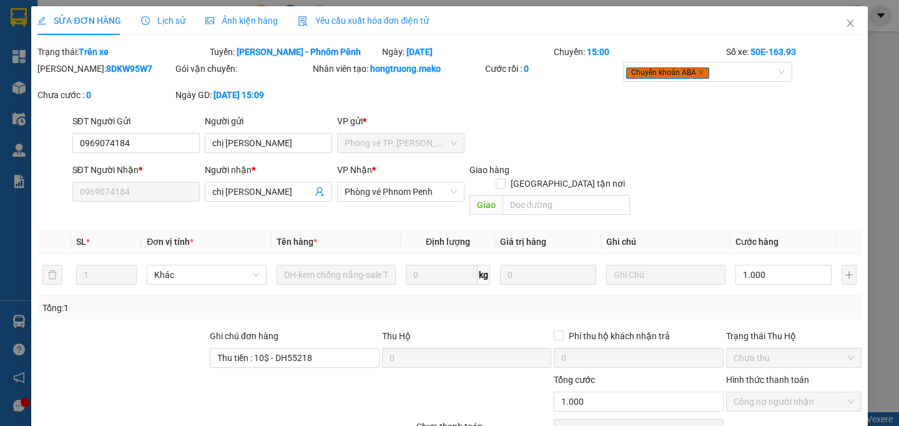
scroll to position [69, 0]
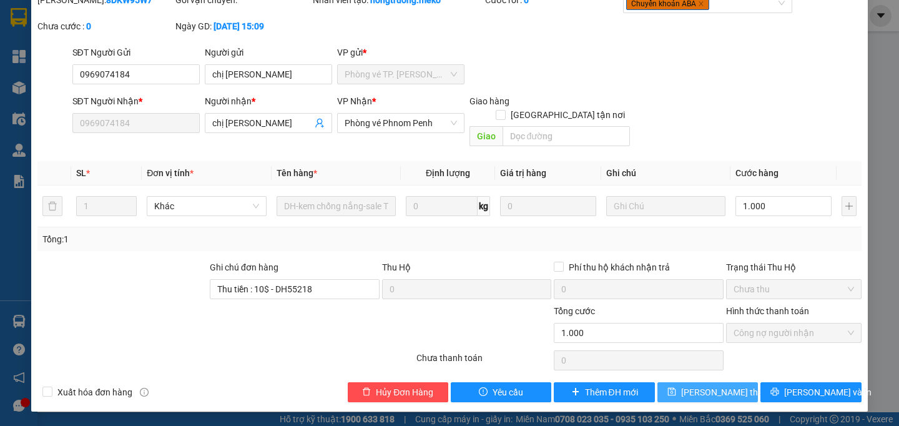
click at [692, 391] on span "Lưu thay đổi" at bounding box center [731, 392] width 100 height 14
